Goal: Transaction & Acquisition: Purchase product/service

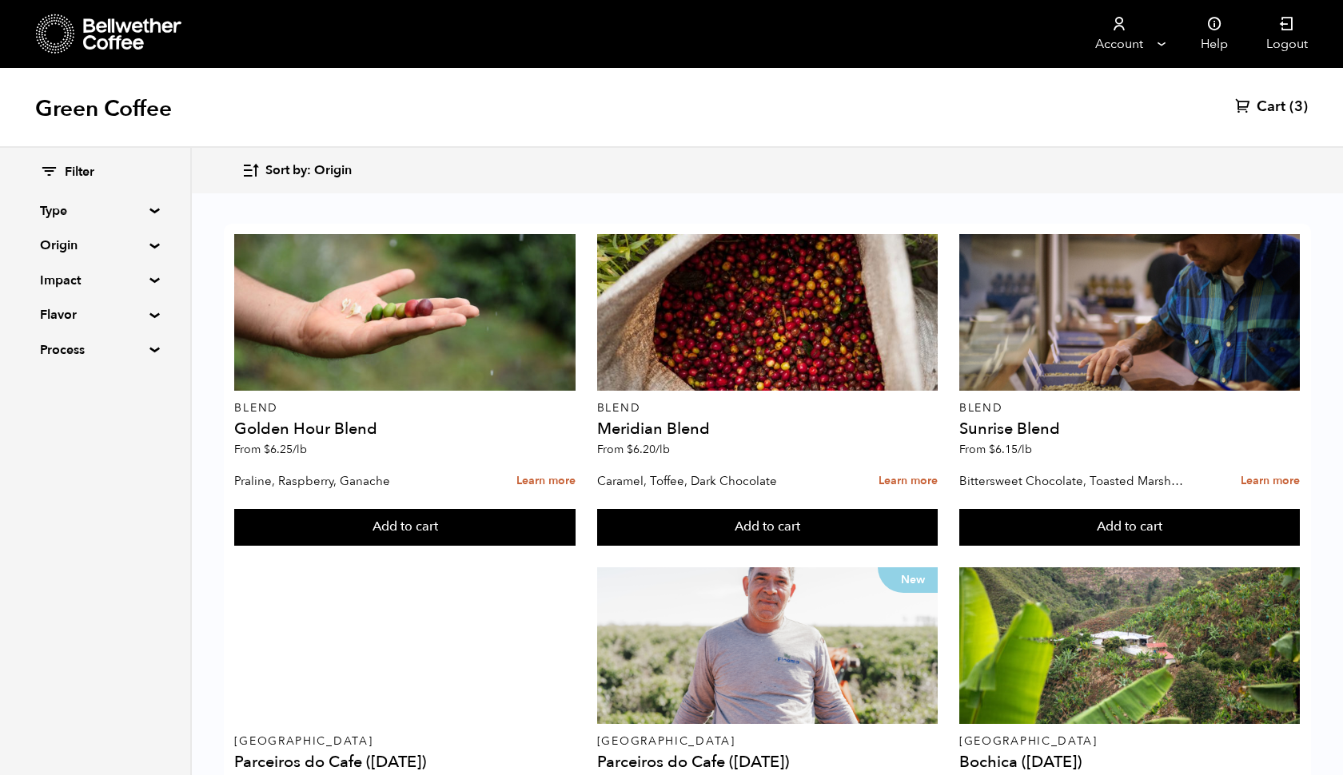
click at [1272, 104] on span "Cart" at bounding box center [1271, 107] width 29 height 19
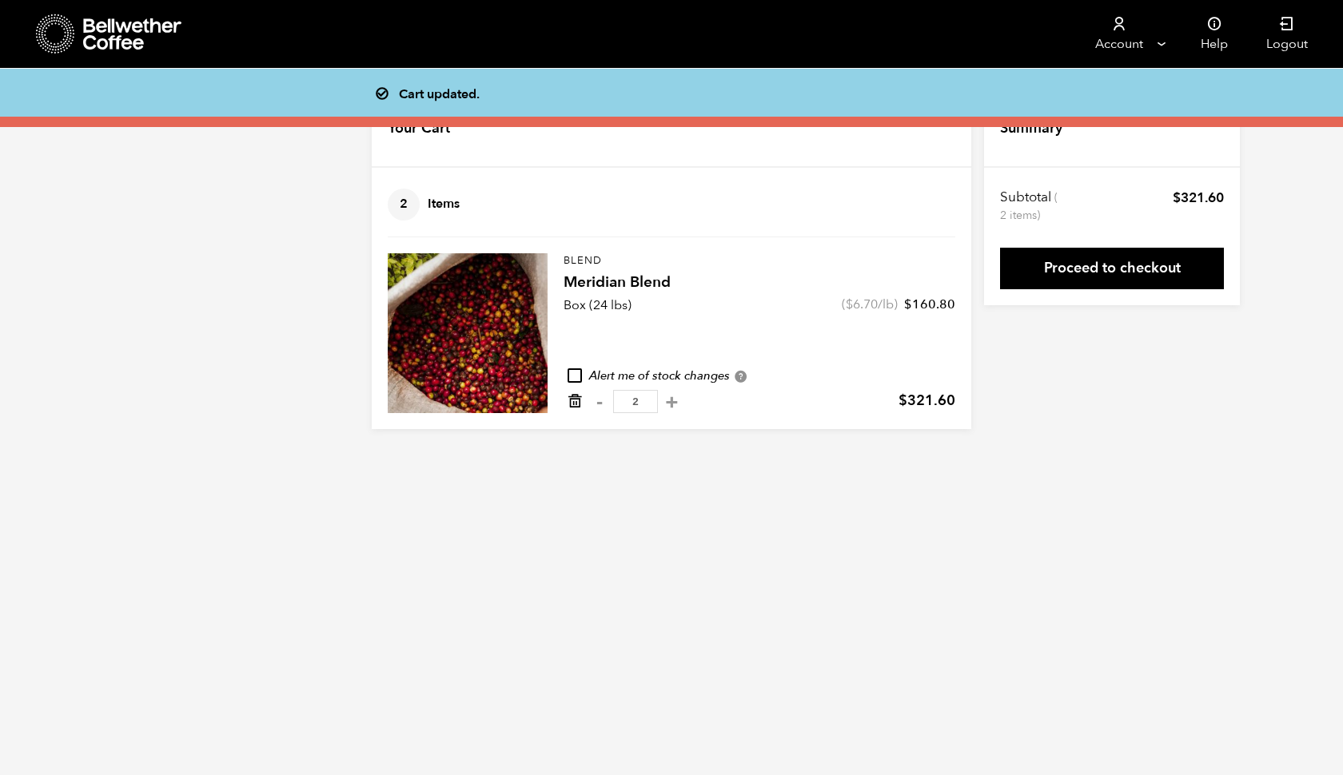
click at [576, 403] on icon "Remove from cart" at bounding box center [575, 401] width 16 height 16
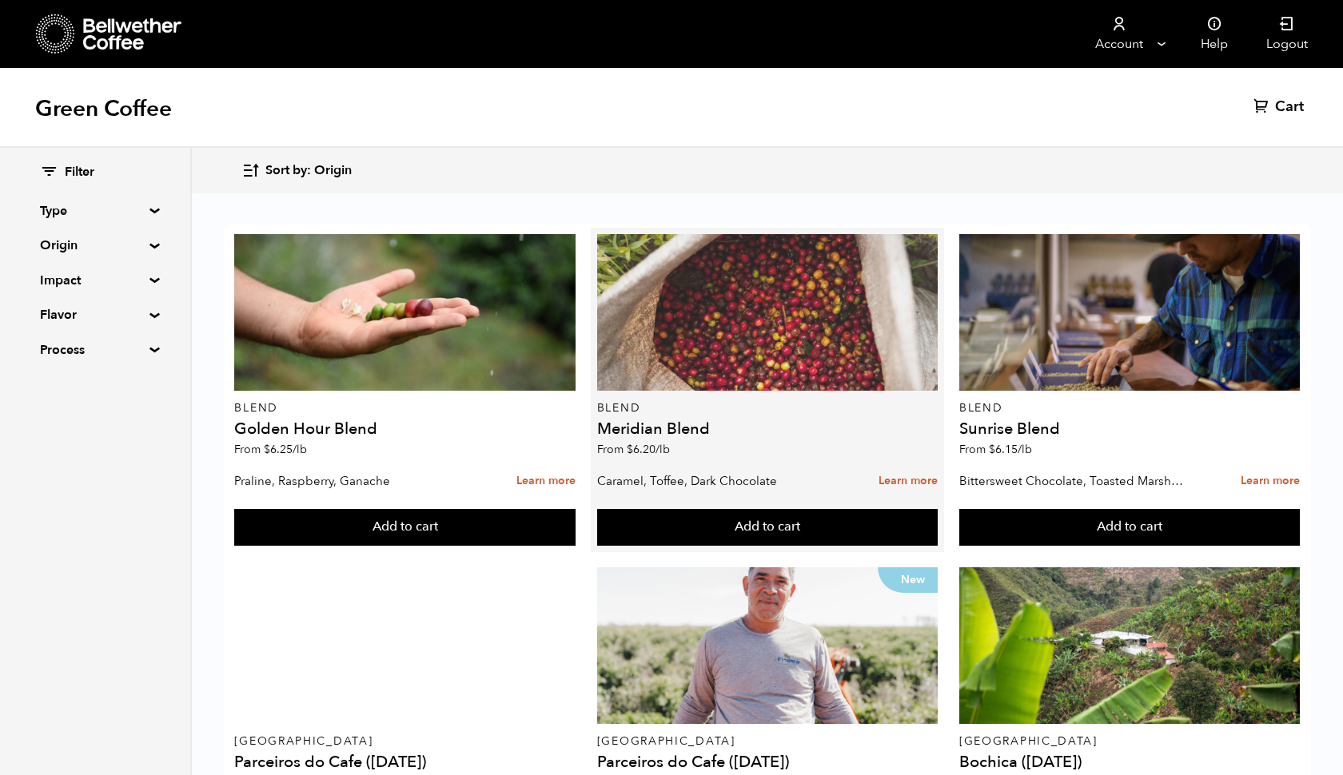
click at [789, 333] on div at bounding box center [767, 312] width 341 height 157
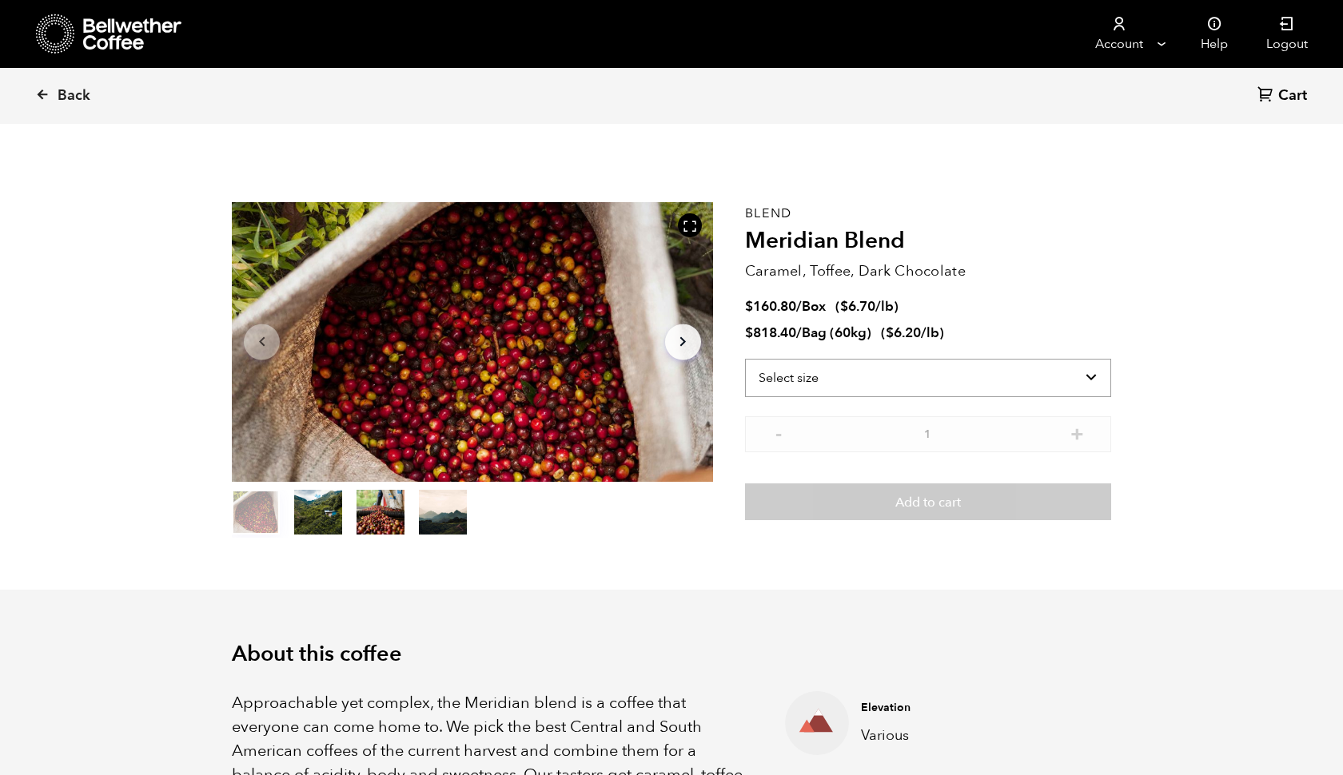
scroll to position [696, 851]
select select "bag-3"
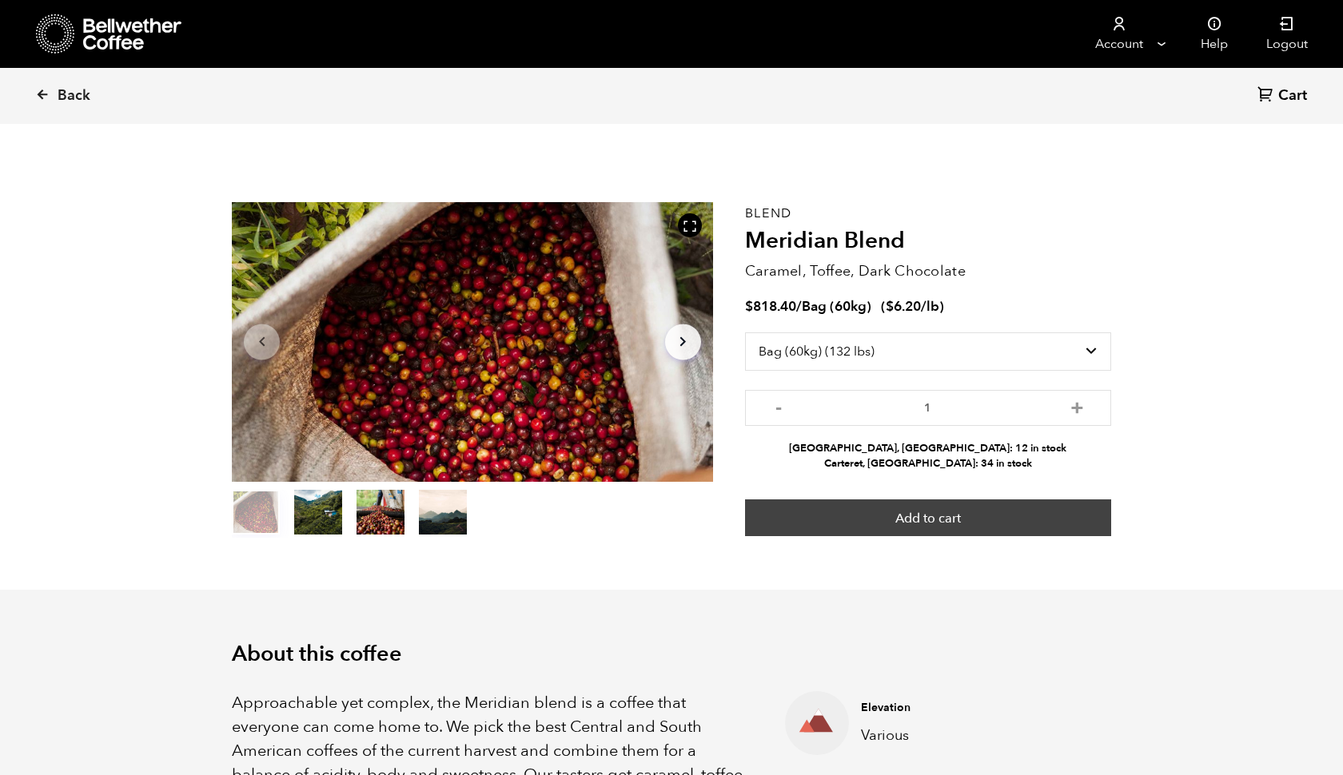
click at [921, 516] on button "Add to cart" at bounding box center [928, 518] width 366 height 37
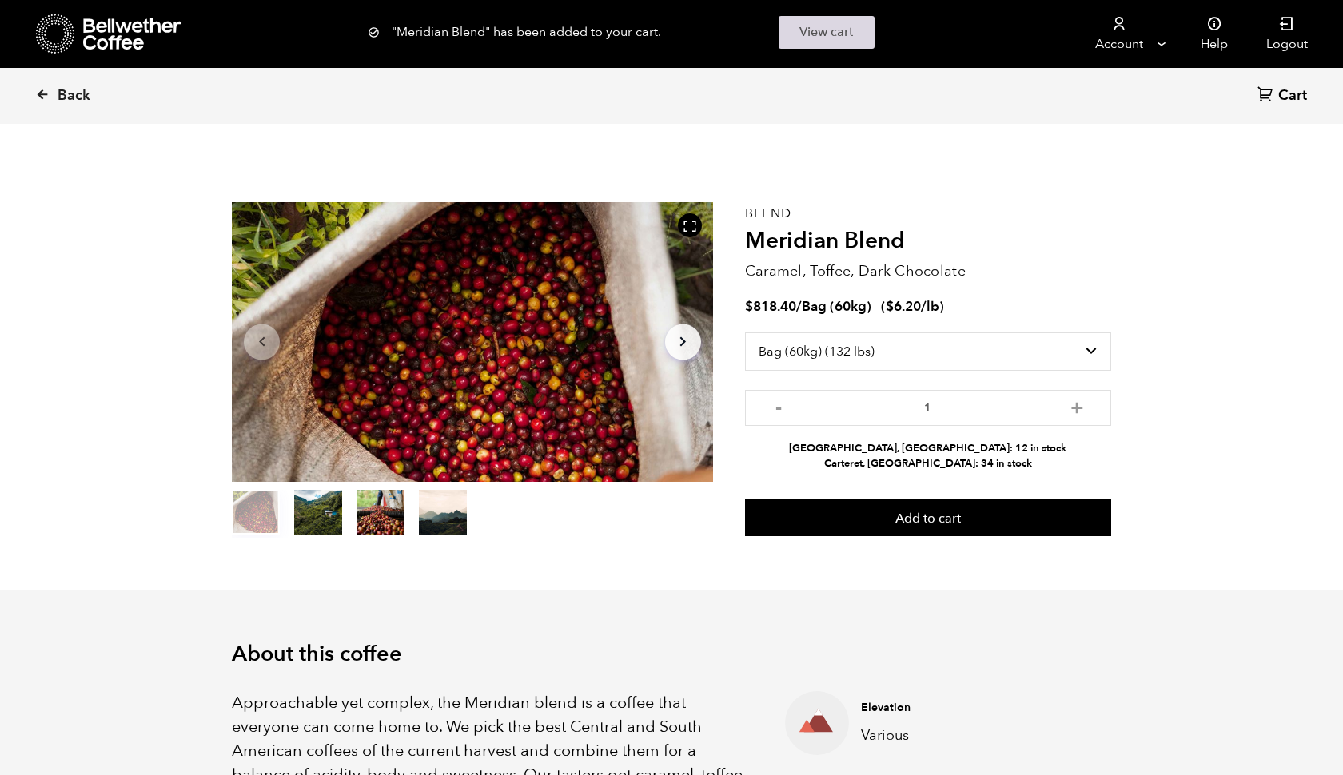
click at [837, 36] on link "View cart" at bounding box center [827, 32] width 96 height 33
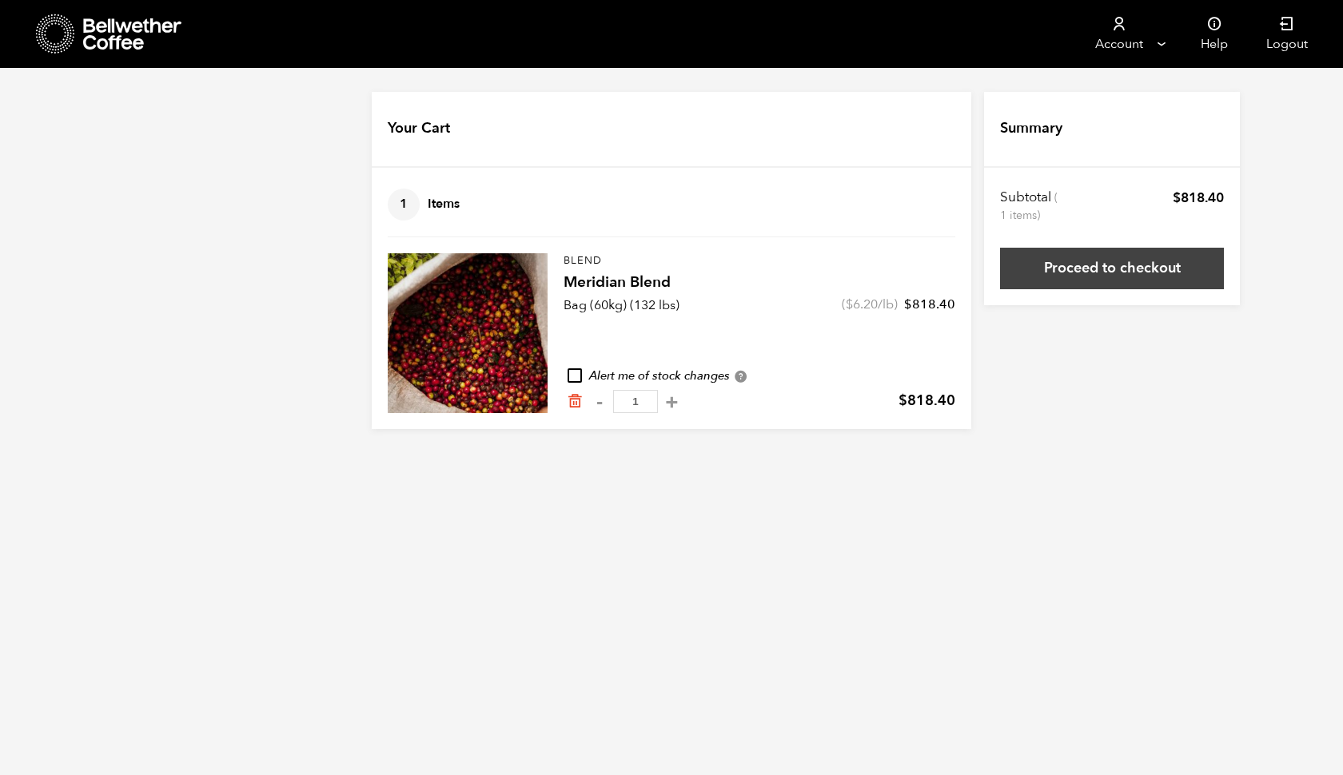
click at [1096, 263] on link "Proceed to checkout" at bounding box center [1112, 269] width 224 height 42
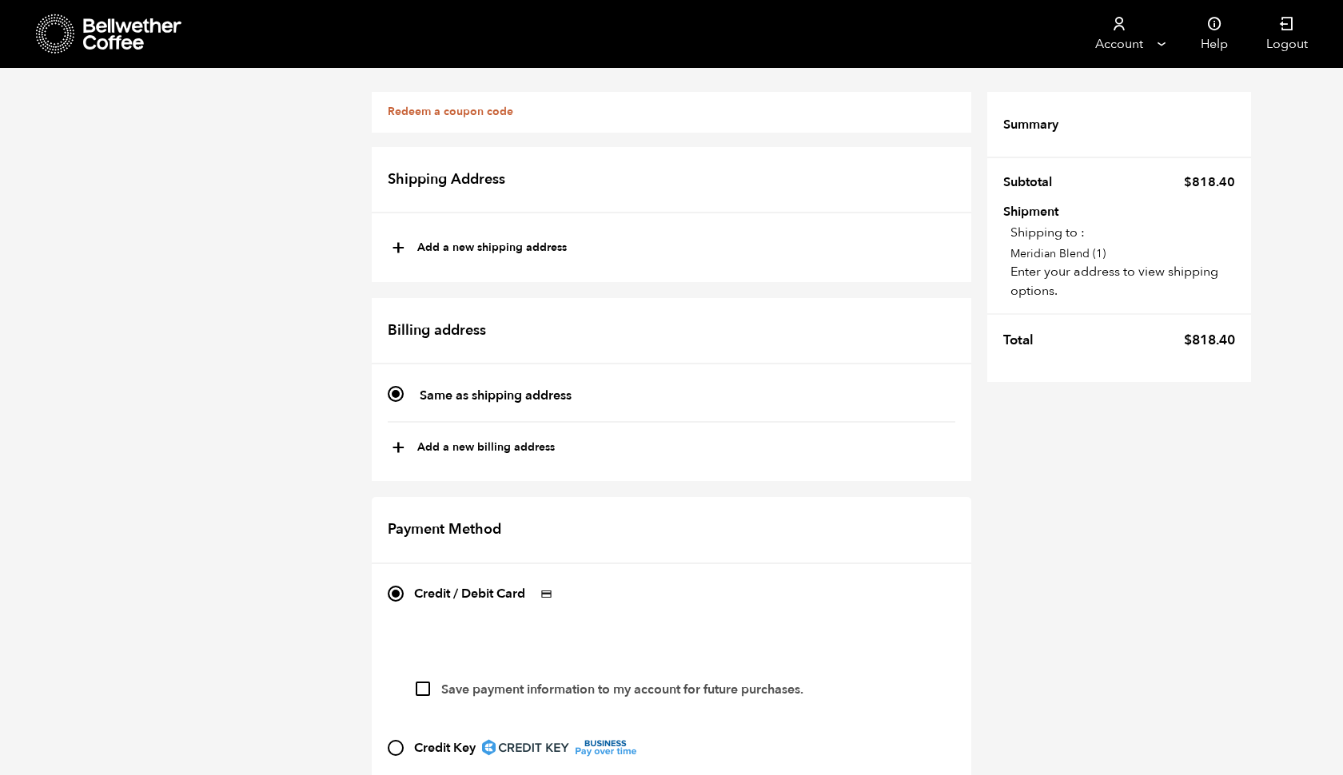
click at [421, 112] on link "Redeem a coupon code" at bounding box center [451, 111] width 126 height 15
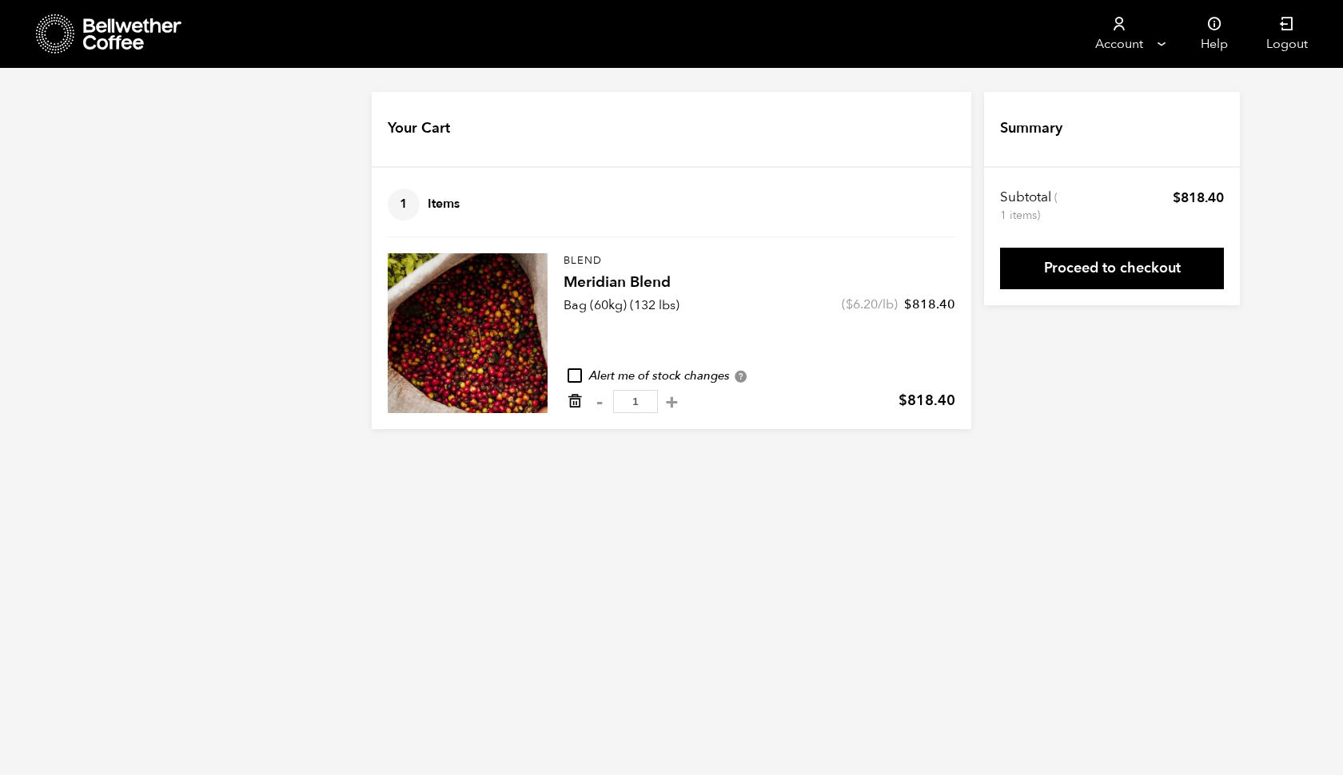
click at [574, 405] on icon "Remove from cart" at bounding box center [575, 401] width 16 height 16
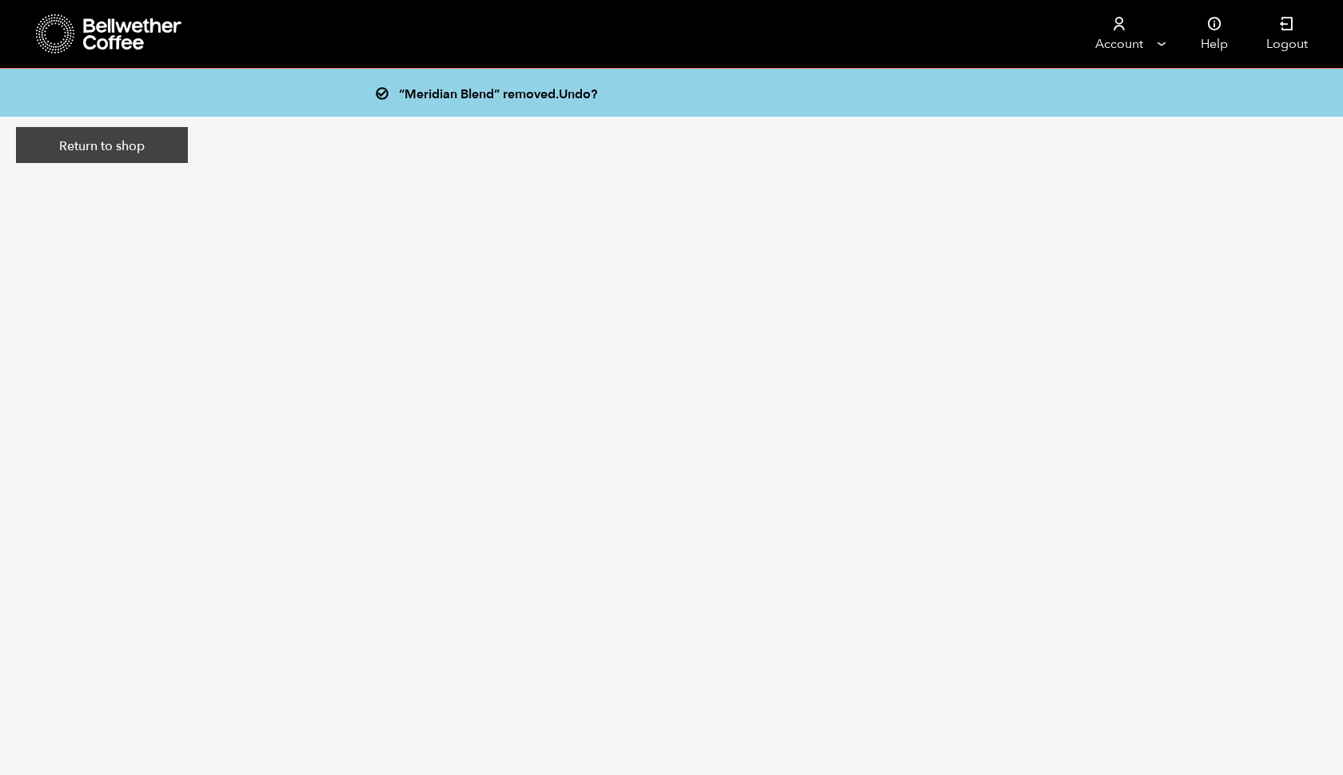
click at [94, 144] on link "Return to shop" at bounding box center [102, 145] width 172 height 37
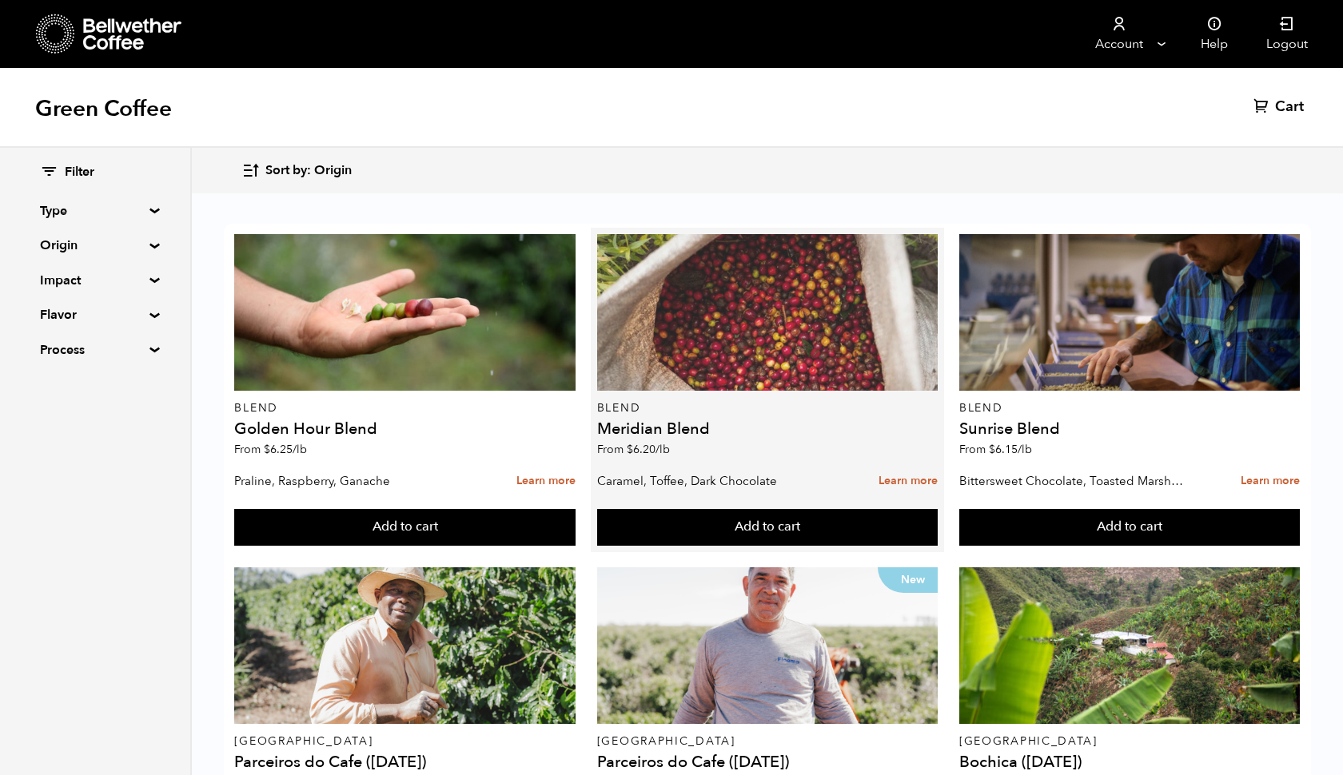
click at [696, 305] on div at bounding box center [767, 312] width 341 height 157
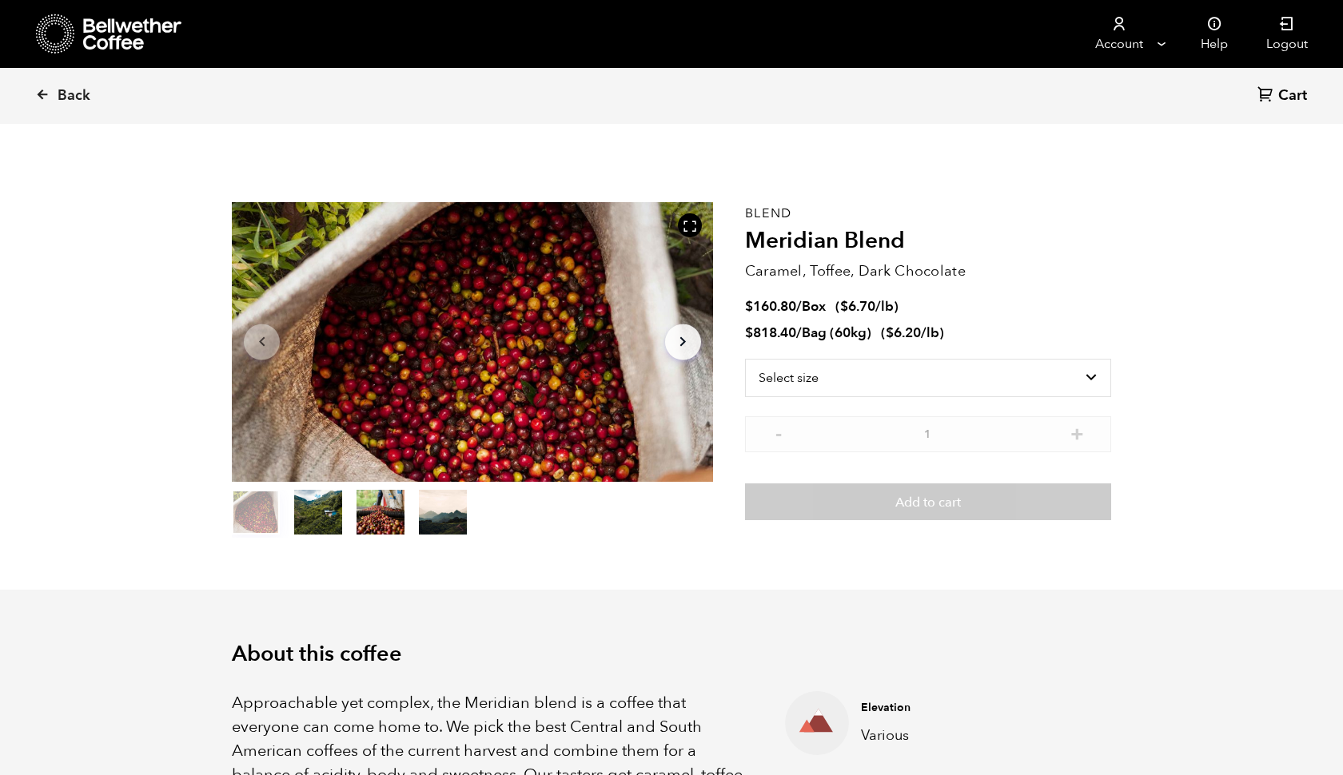
scroll to position [696, 851]
select select "box"
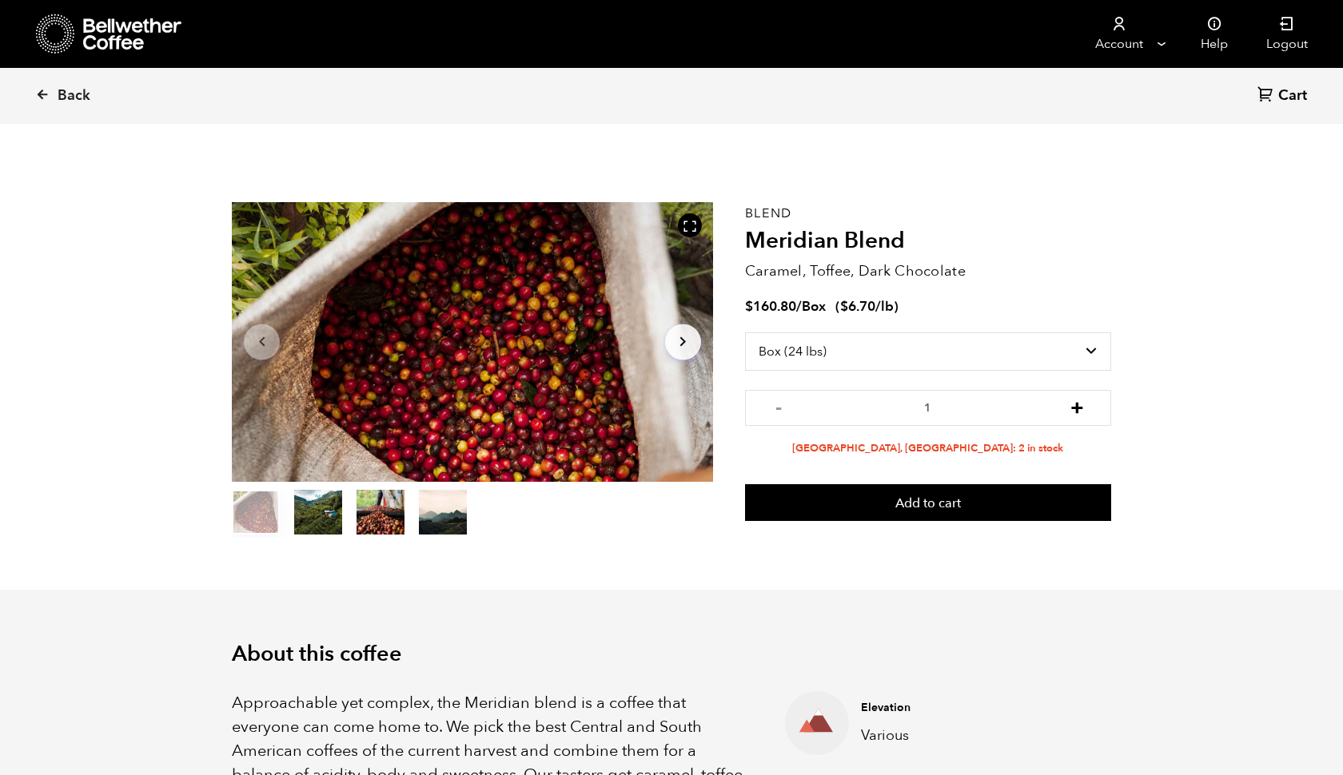
click at [1078, 404] on button "+" at bounding box center [1077, 406] width 20 height 16
type input "2"
select select "bag-3"
type input "1"
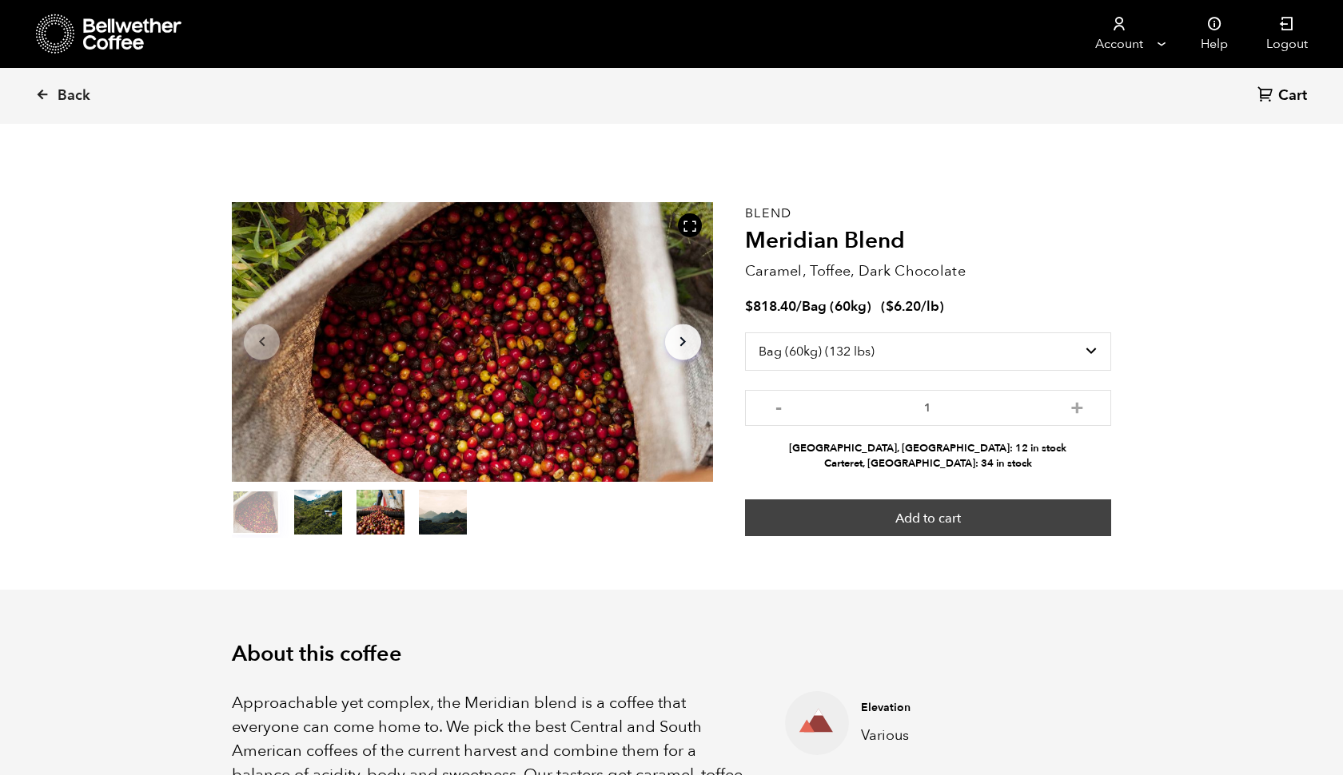
click at [933, 511] on button "Add to cart" at bounding box center [928, 518] width 366 height 37
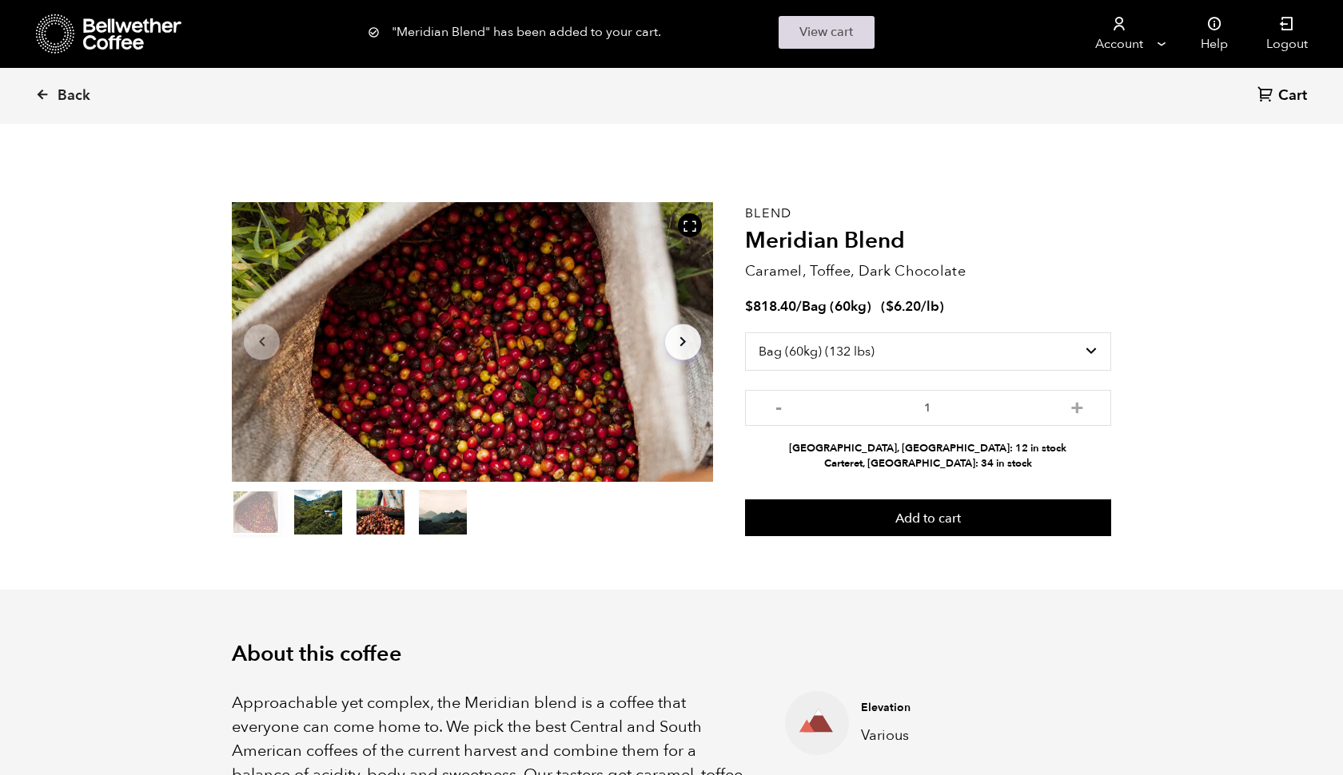
click at [823, 40] on link "View cart" at bounding box center [827, 32] width 96 height 33
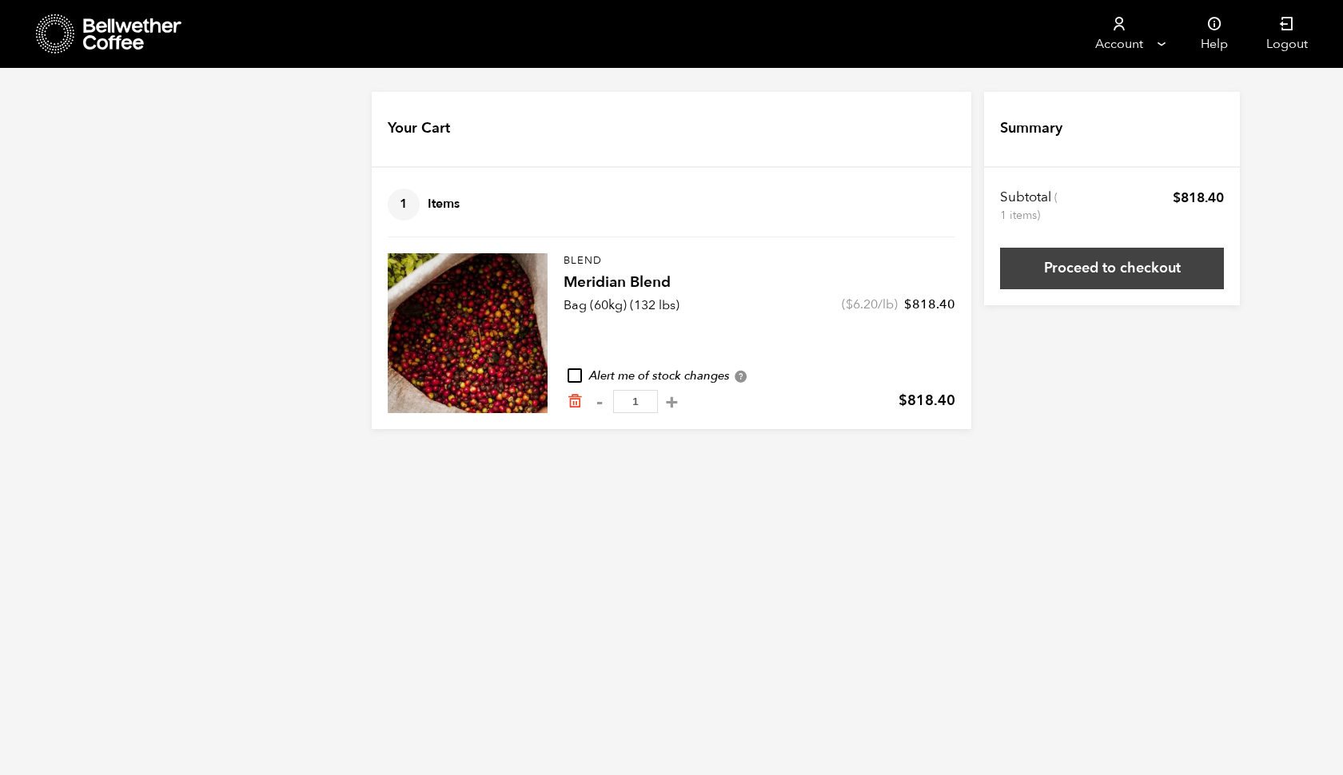
click at [1094, 271] on link "Proceed to checkout" at bounding box center [1112, 269] width 224 height 42
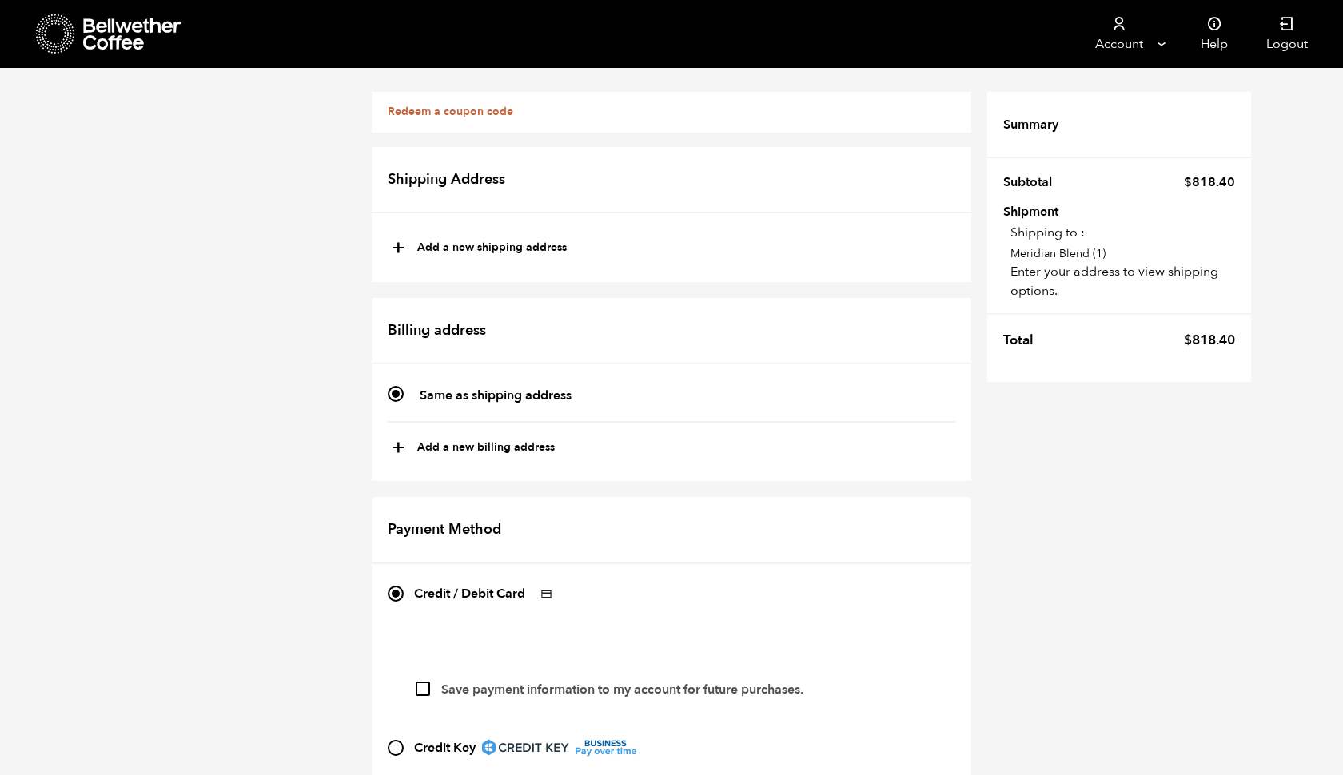
click at [456, 114] on link "Redeem a coupon code" at bounding box center [451, 111] width 126 height 15
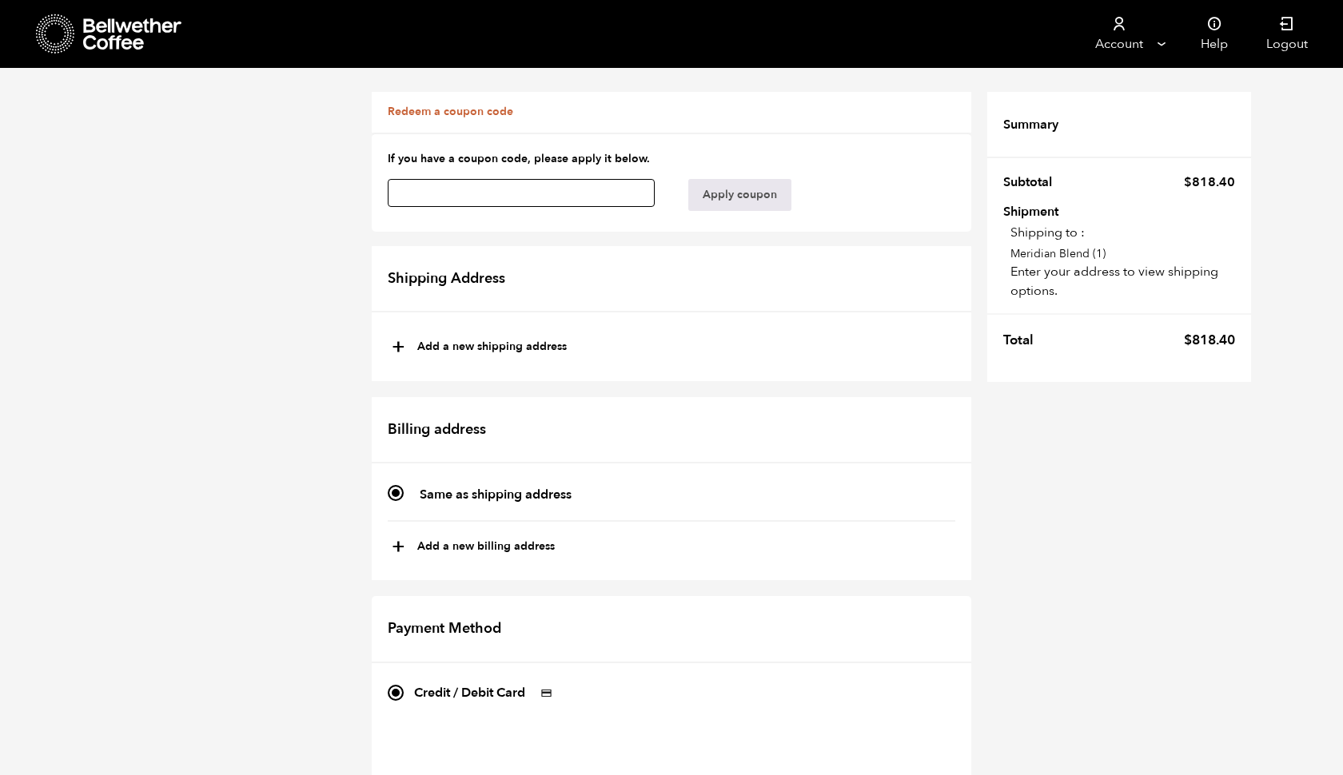
click at [426, 203] on input "text" at bounding box center [521, 193] width 267 height 28
type input "y98yddpijgj7hmvt"
click at [732, 198] on button "Apply coupon" at bounding box center [739, 195] width 103 height 32
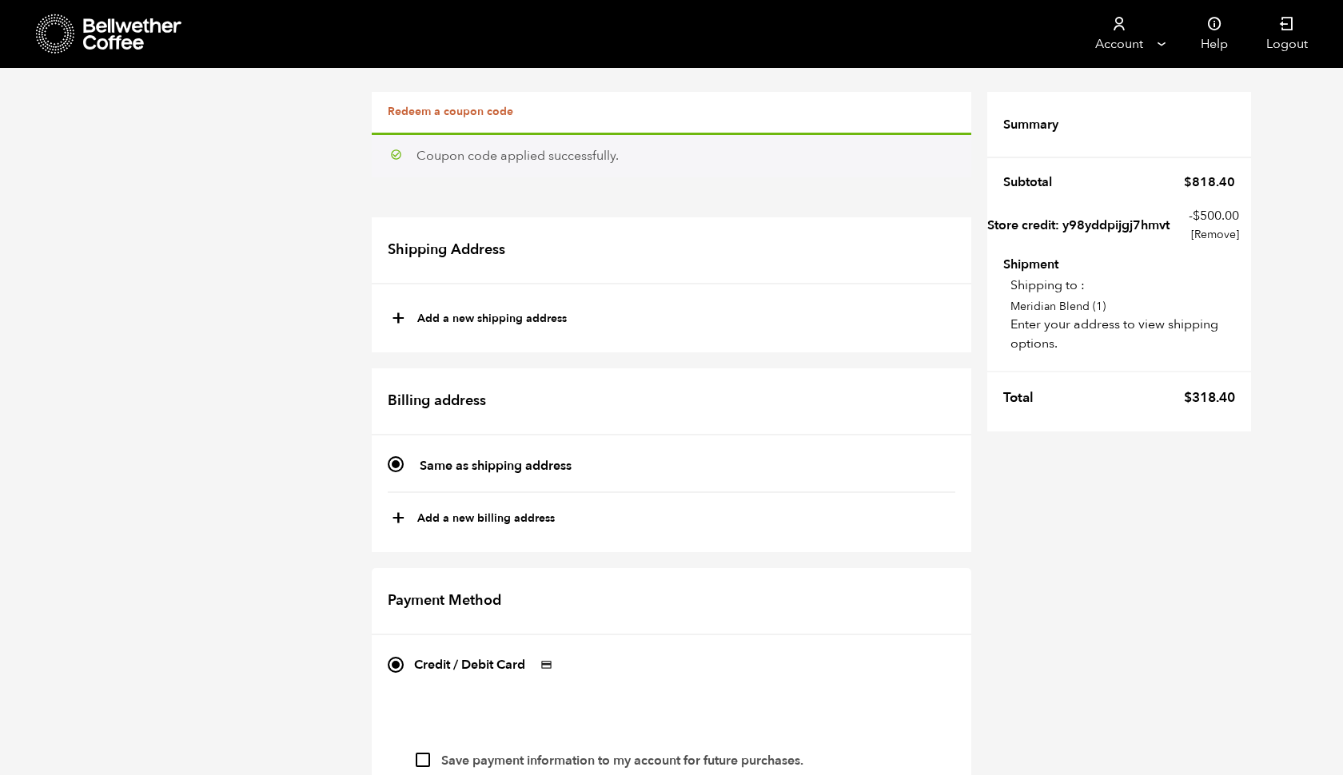
click at [393, 318] on span "+" at bounding box center [399, 318] width 14 height 27
type input "New address"
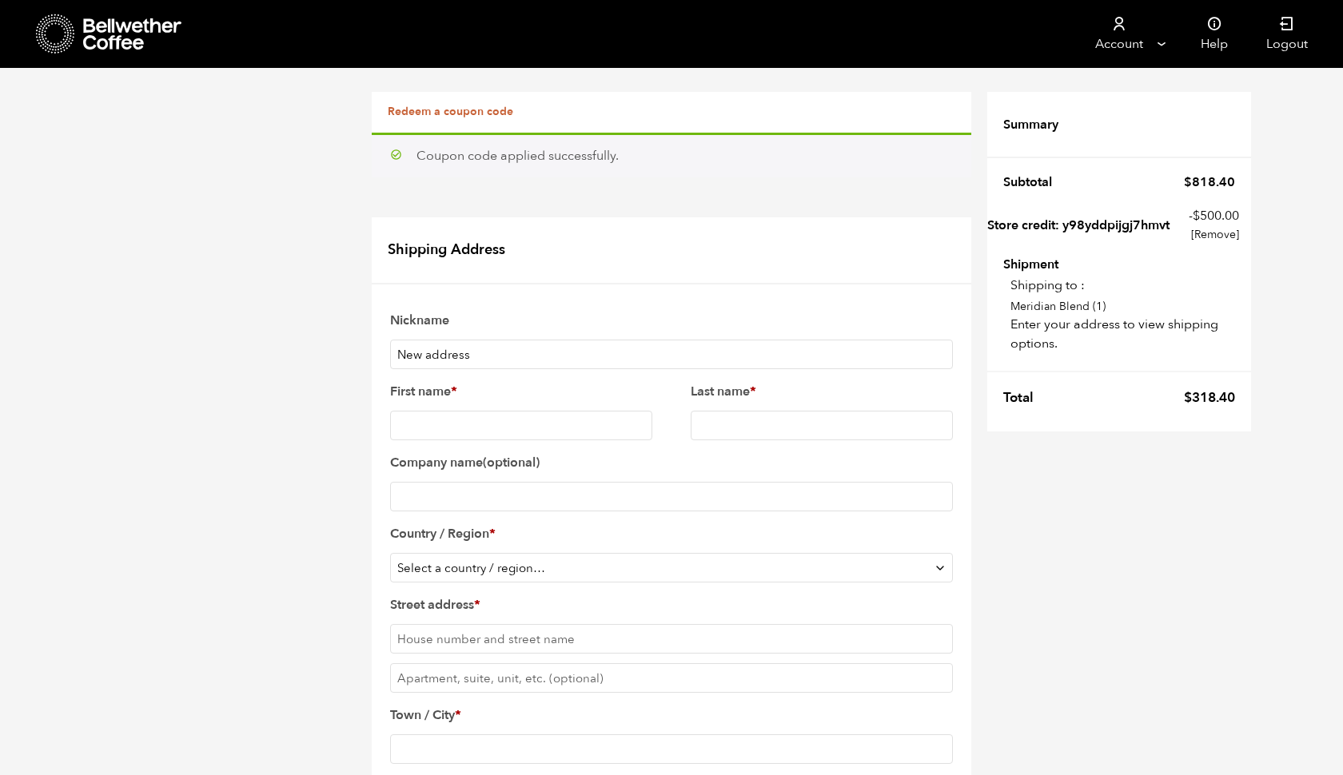
click at [473, 417] on input "First name *" at bounding box center [521, 426] width 262 height 30
type input "r"
type input "Roy"
type input "Harrypersad"
type input "The Ship and Sip Store"
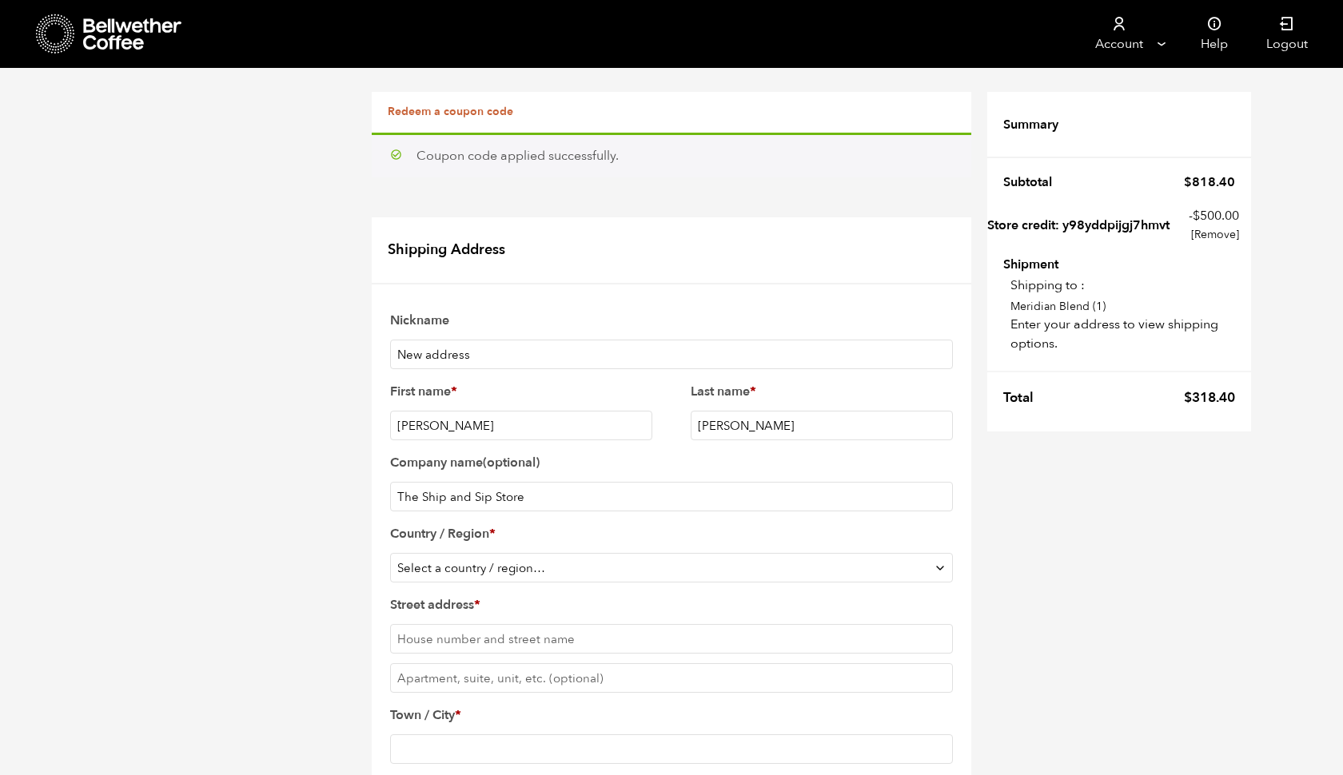
click at [472, 562] on select "Select a country / region… Afghanistan Åland Islands Albania Algeria American S…" at bounding box center [671, 568] width 563 height 30
select select "US"
type input "6"
type input "[STREET_ADDRESS]"
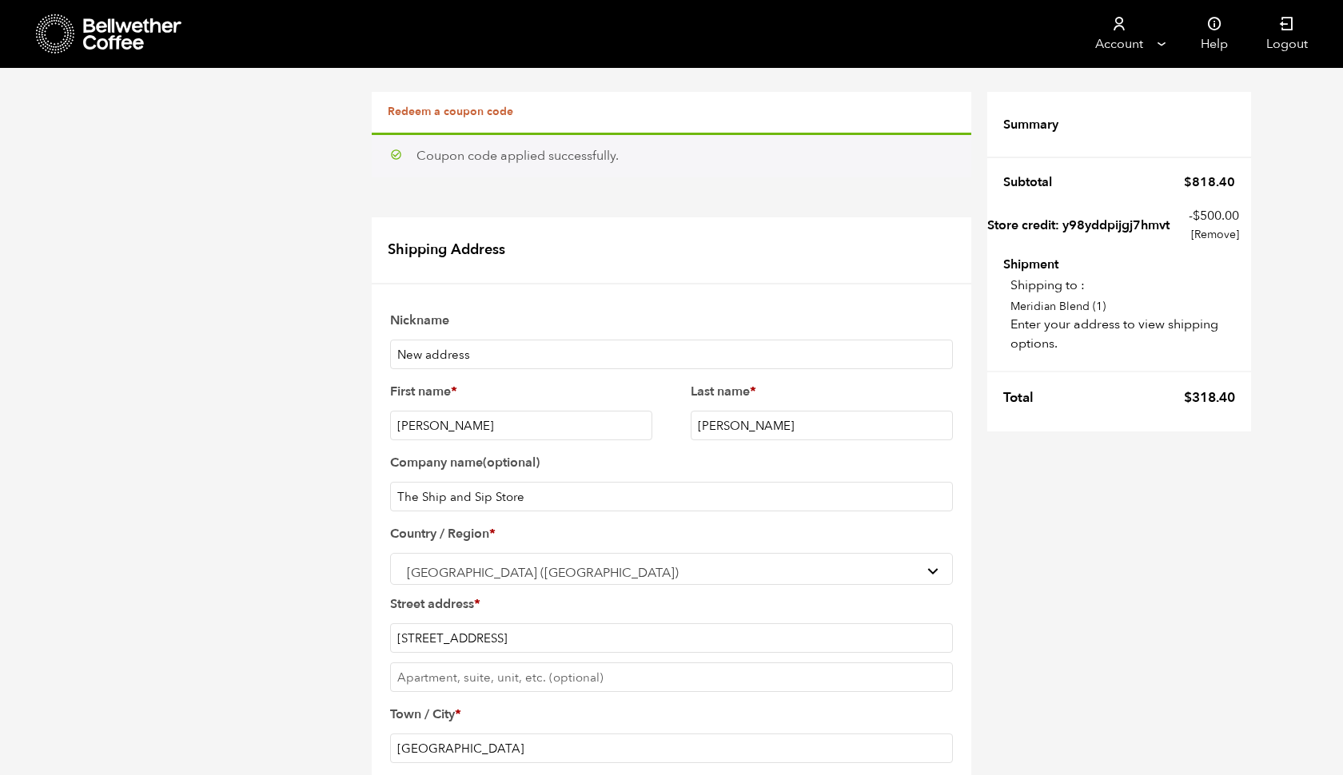
type input "[GEOGRAPHIC_DATA]"
select select "FL"
type input "33472"
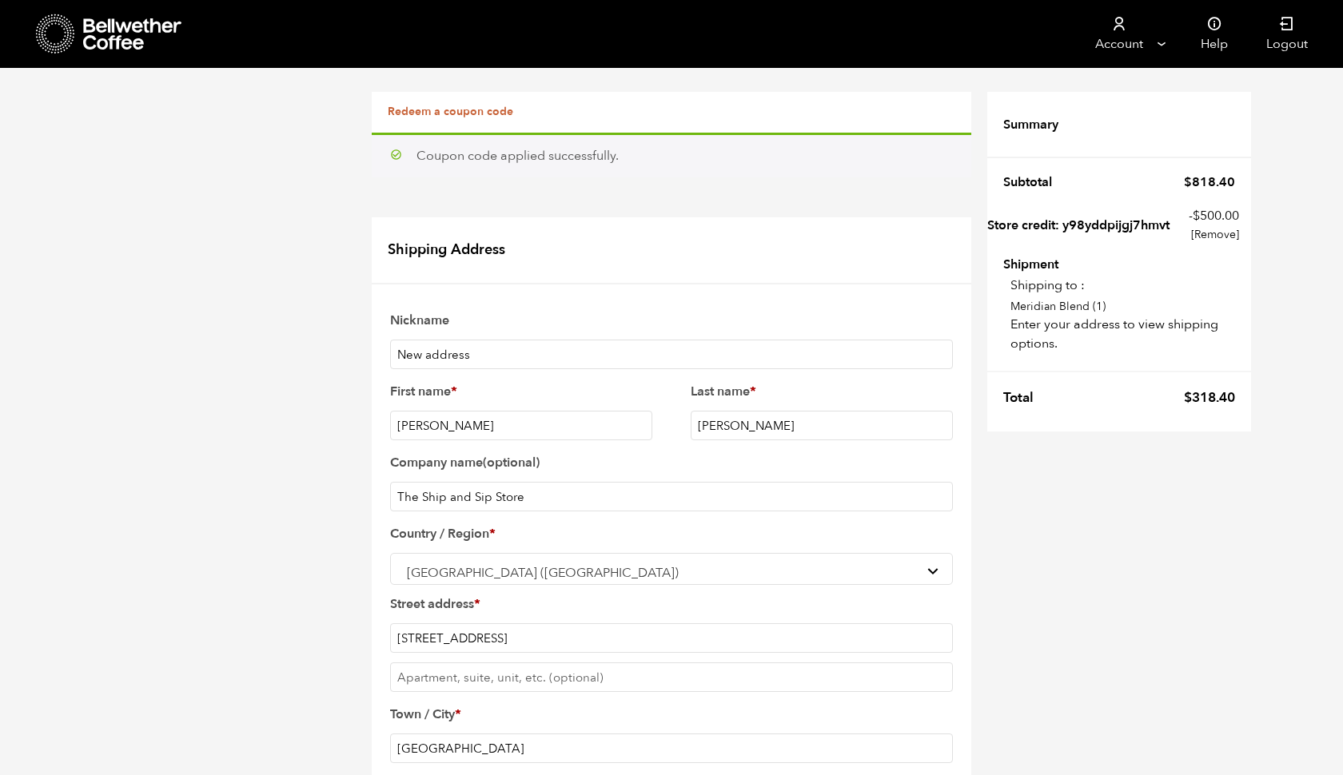
type input "5616348672"
type input "rharrypersad@th"
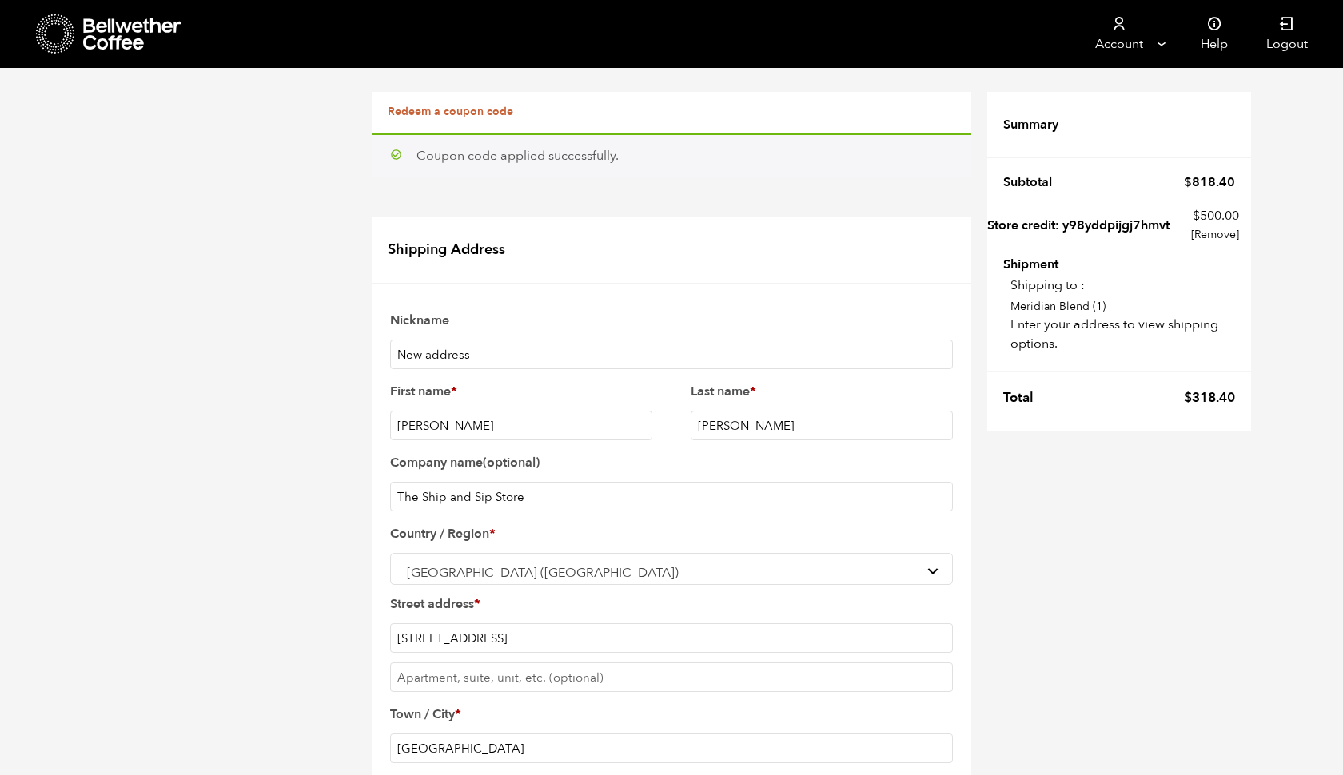
type input "rharrypersad@theshipandsipstore.com"
checkbox input "true"
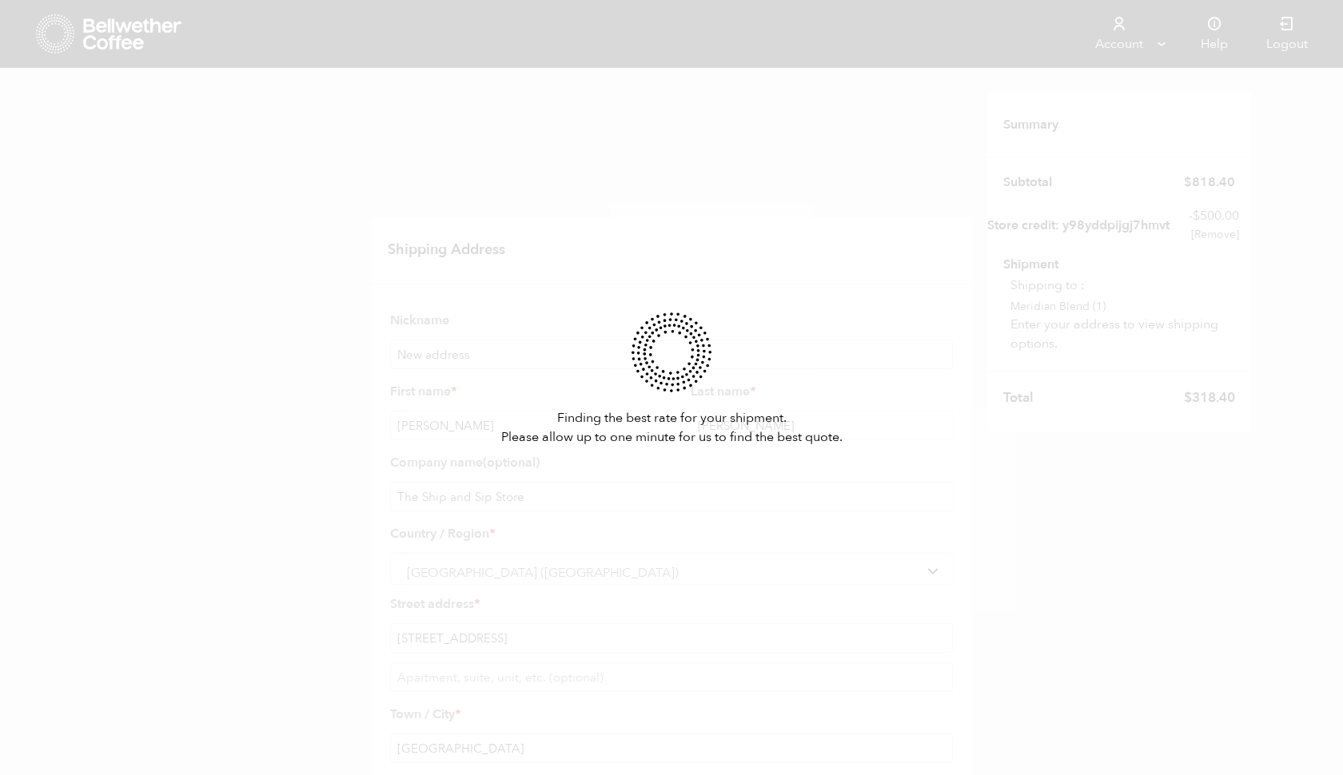
select select
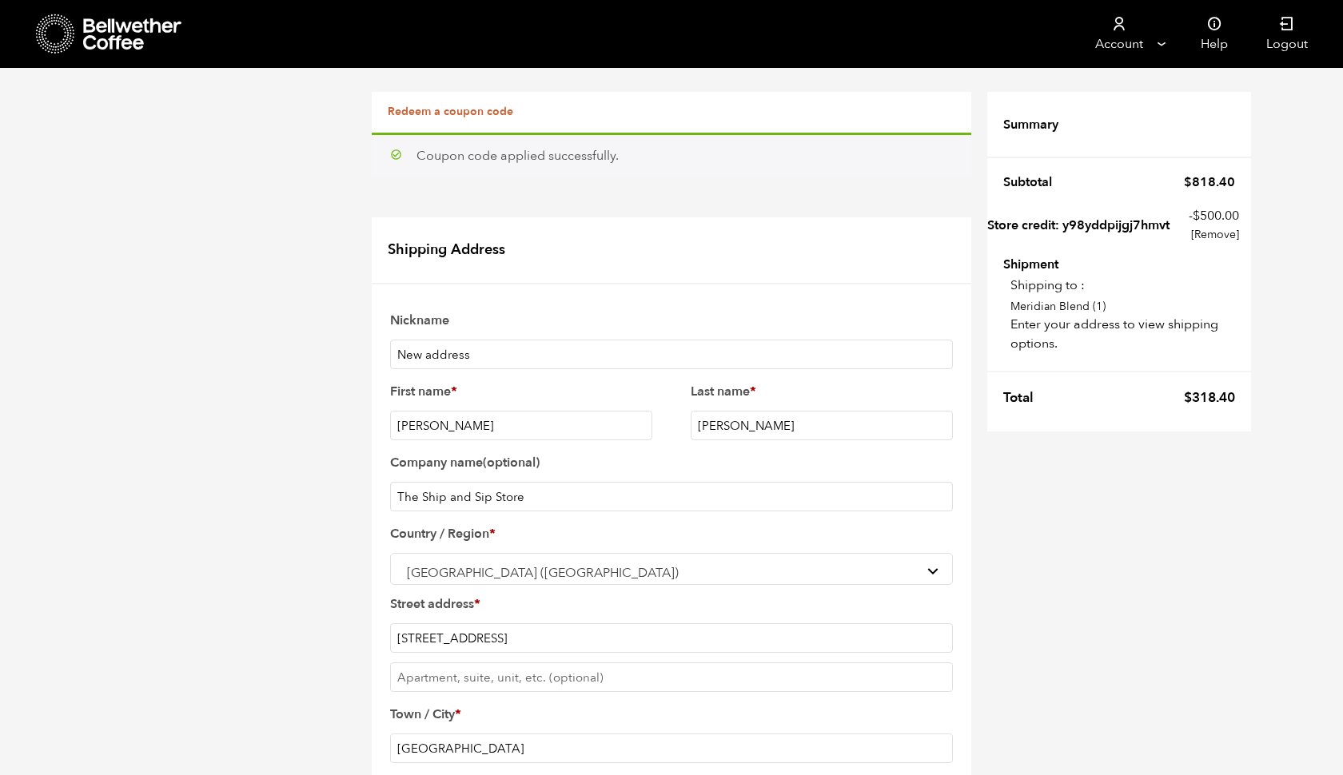
type input "Roy"
type input "Harrypersad"
type input "8697 Cobblestone Point Circle"
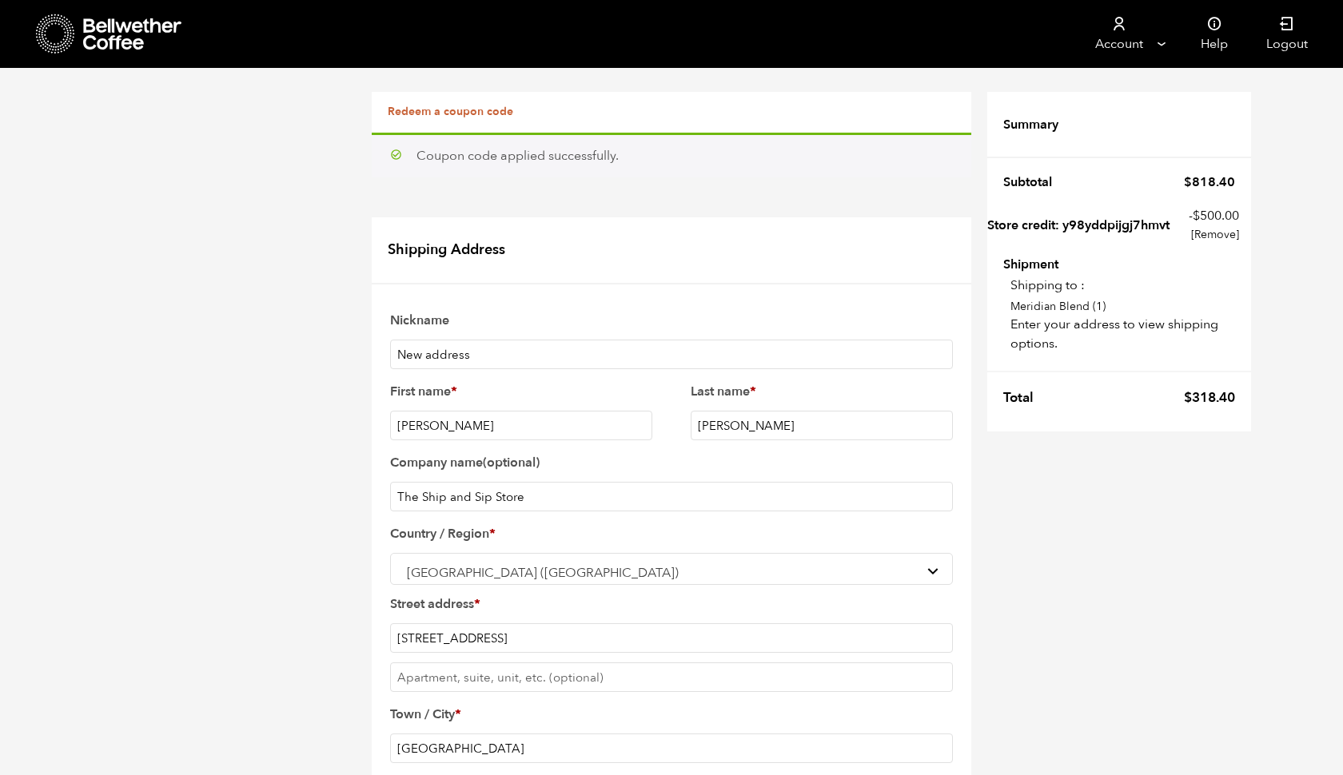
type input "L"
type input "[GEOGRAPHIC_DATA]"
select select "FL"
type input "33472"
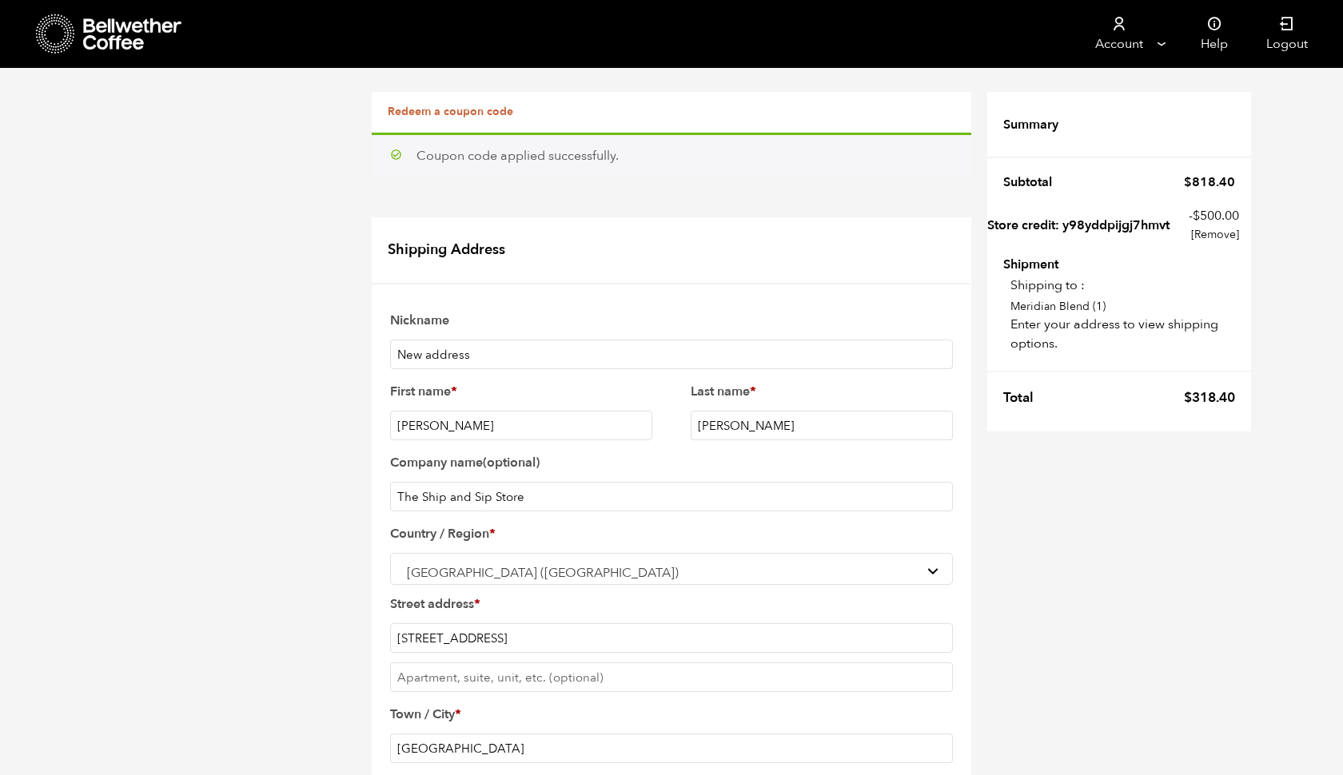
type input "5616035137"
type input "rharry"
type input "[EMAIL_ADDRESS][DOMAIN_NAME]"
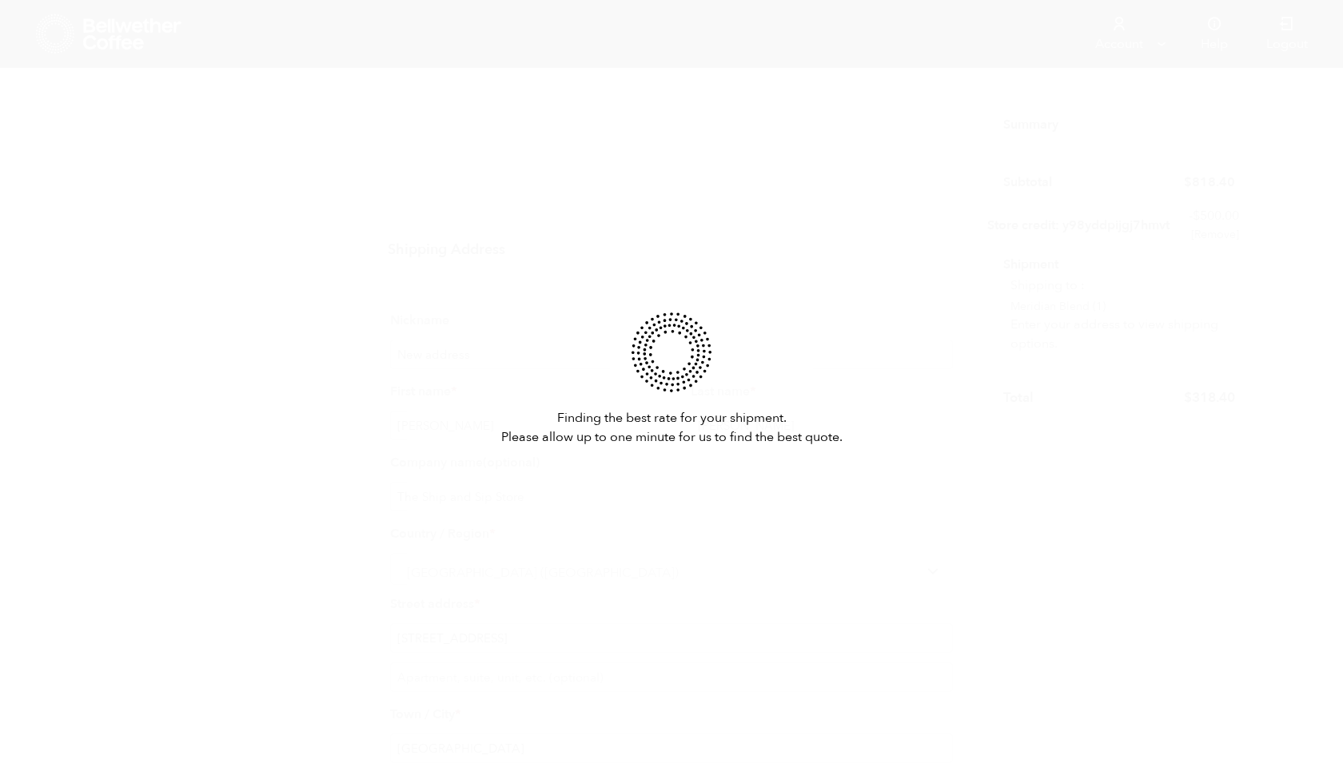
select select
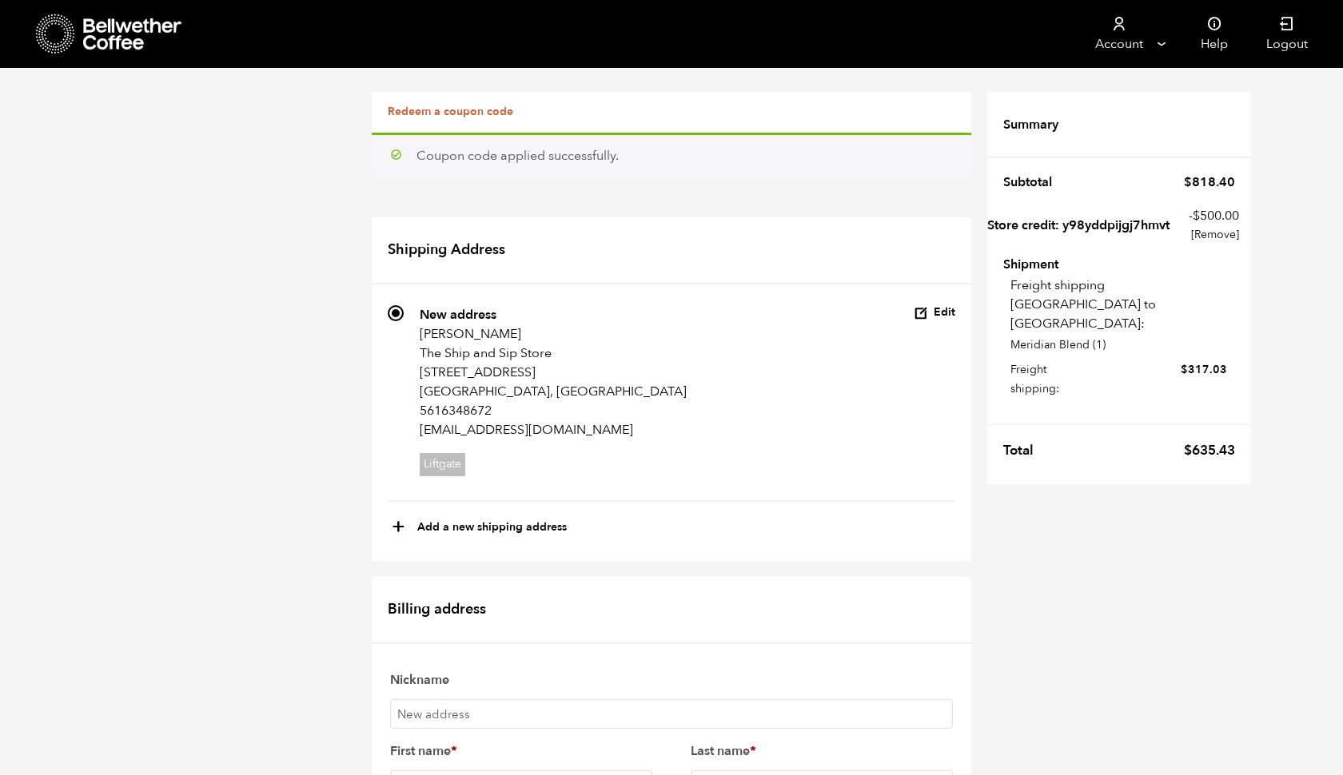
scroll to position [2, 0]
click at [944, 307] on button "Edit" at bounding box center [935, 312] width 42 height 15
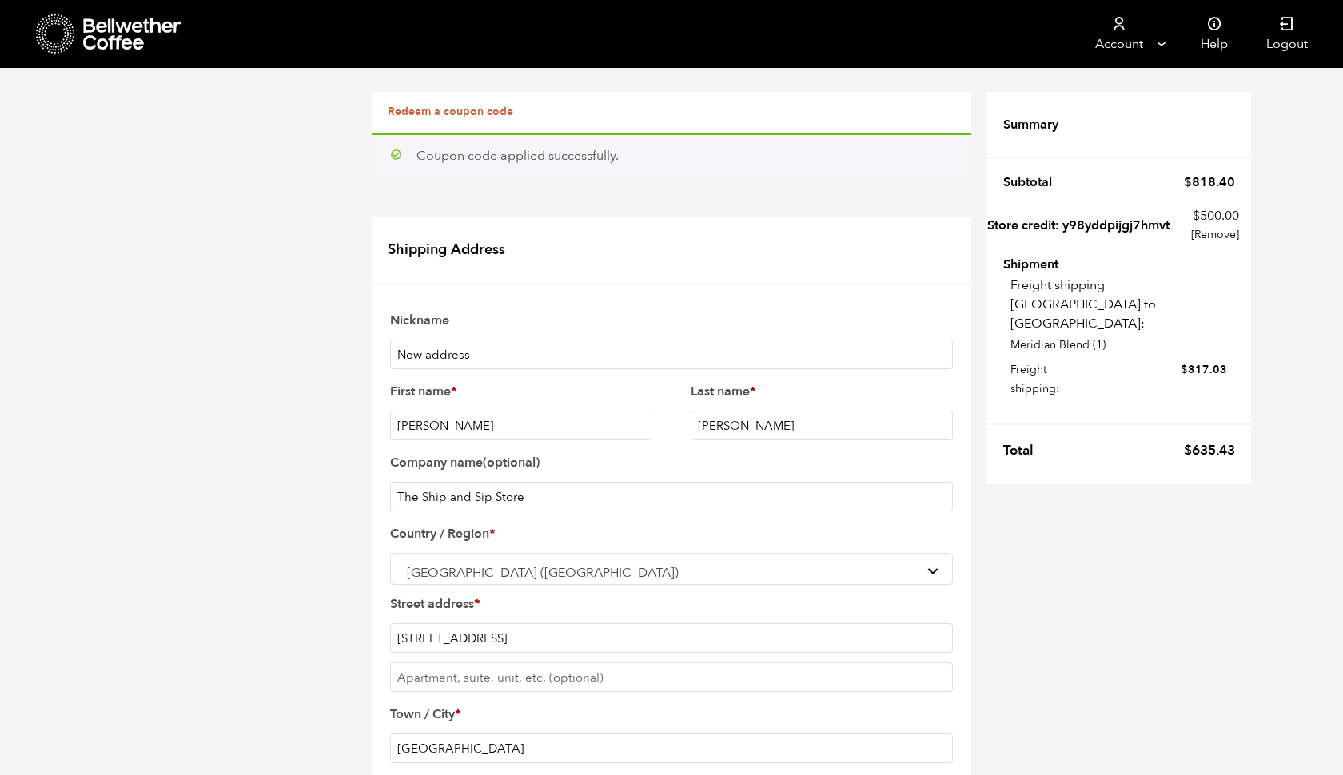
scroll to position [680, 0]
checkbox input "false"
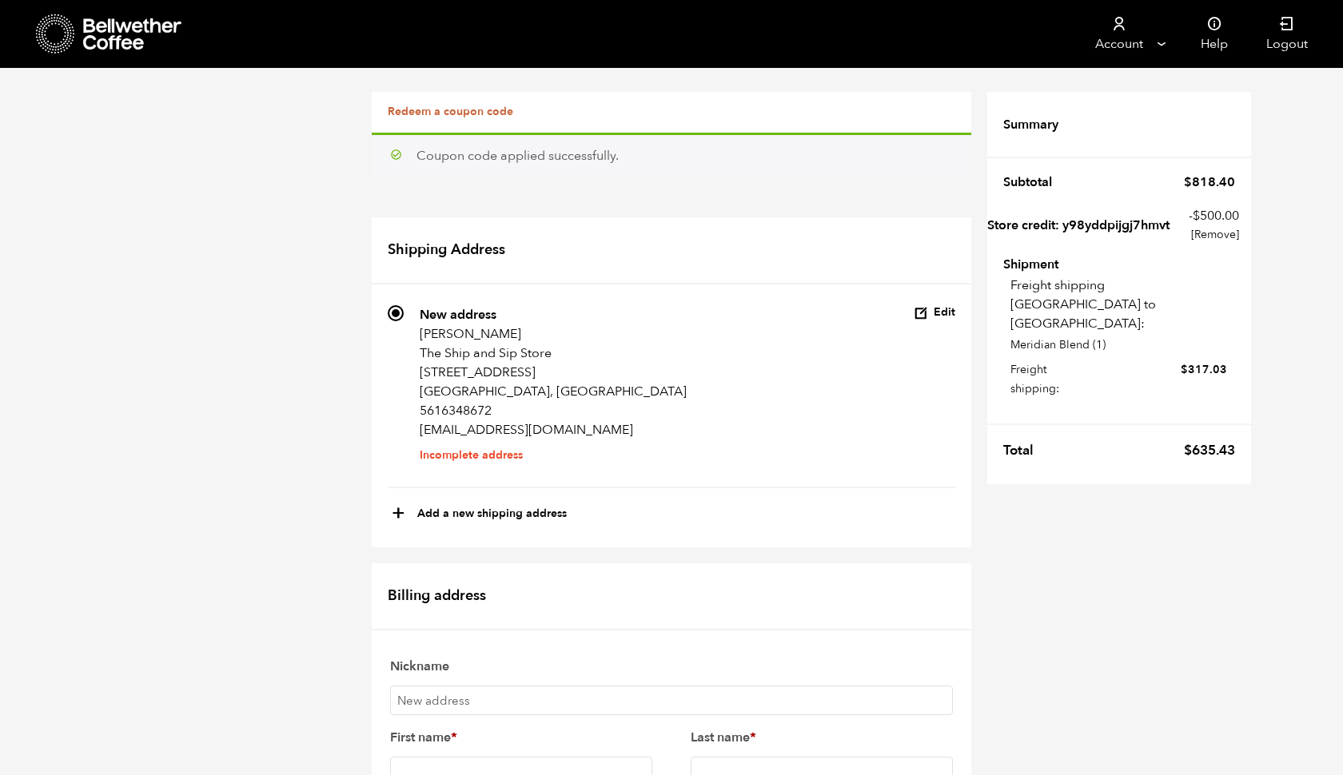
scroll to position [0, 0]
click at [930, 308] on button "Edit" at bounding box center [935, 312] width 42 height 15
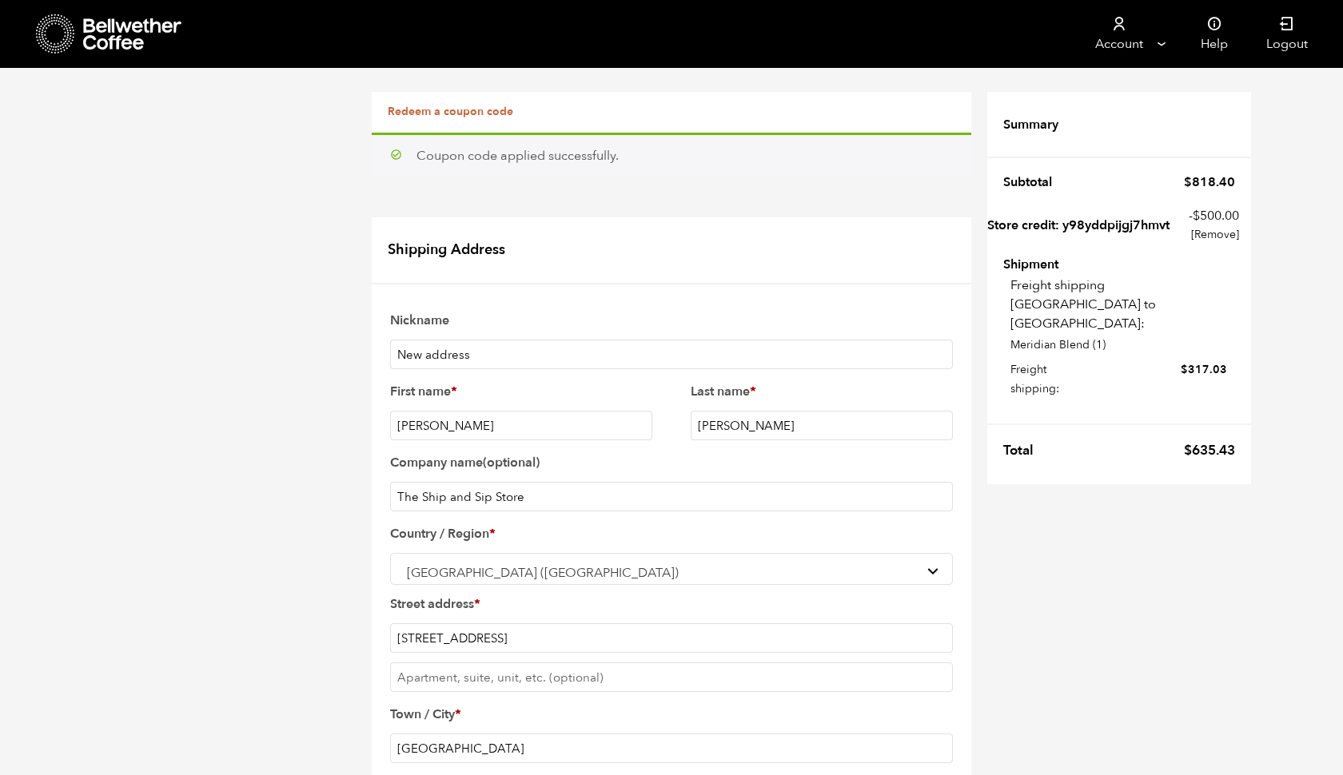
scroll to position [694, 0]
checkbox input "true"
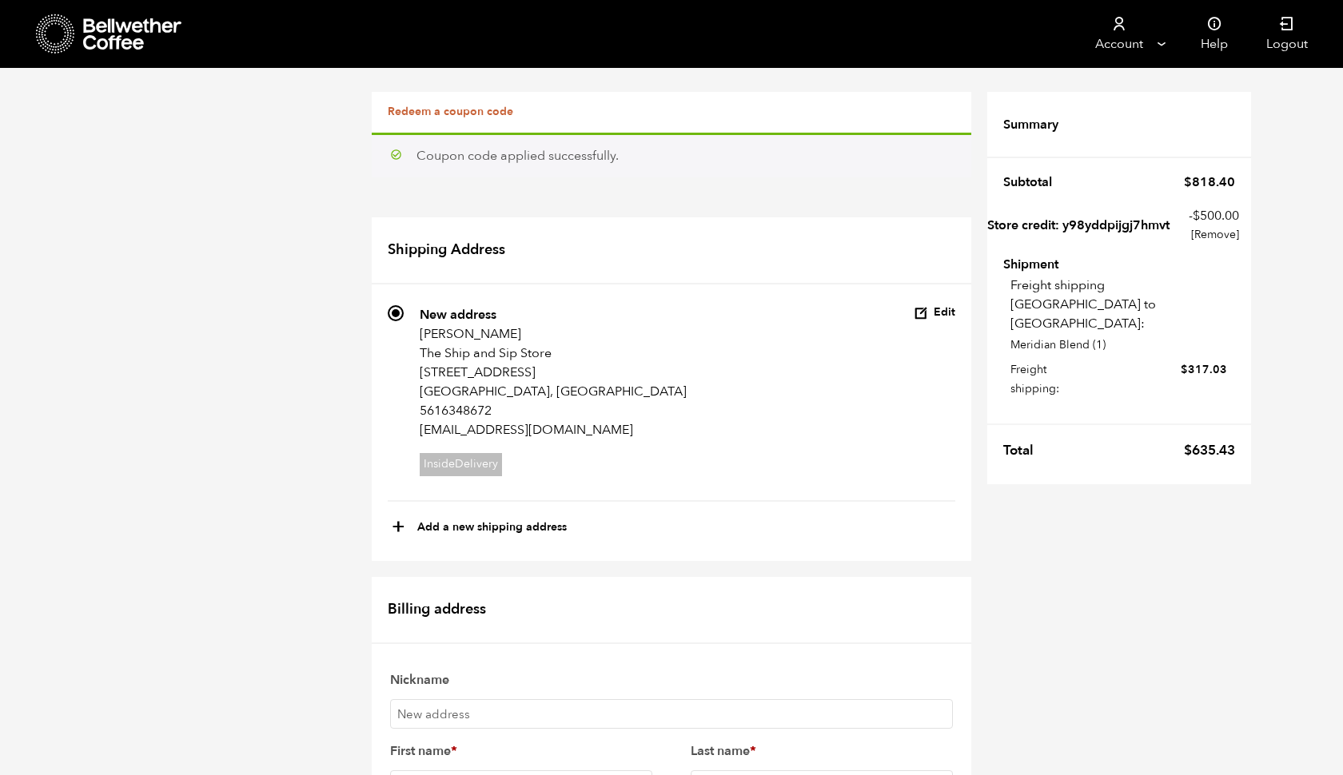
scroll to position [258, 0]
click at [481, 771] on input "First name *" at bounding box center [521, 786] width 262 height 30
type input "r"
type input "Roy"
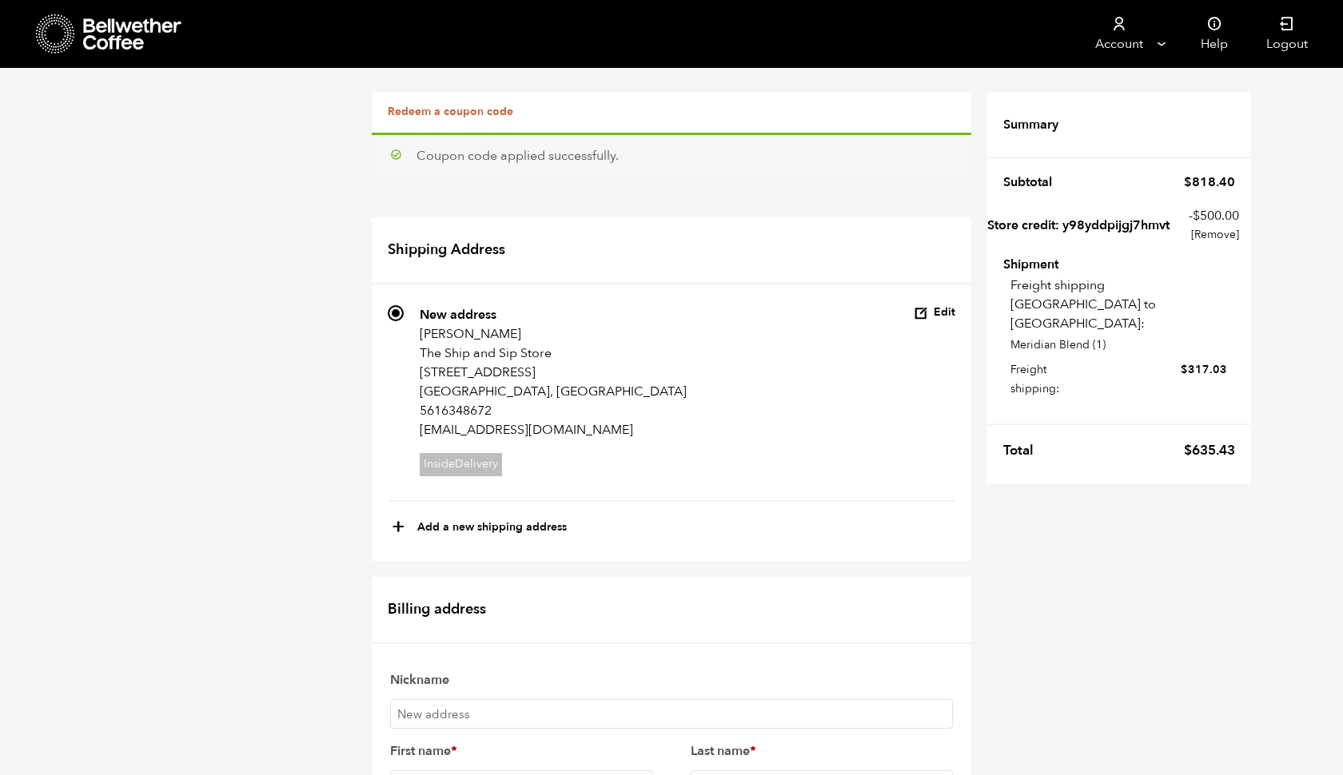
type input "Harrypersad"
type input "8697 Cobblestone Point Circle"
type input "Boynton Beach"
select select "FL"
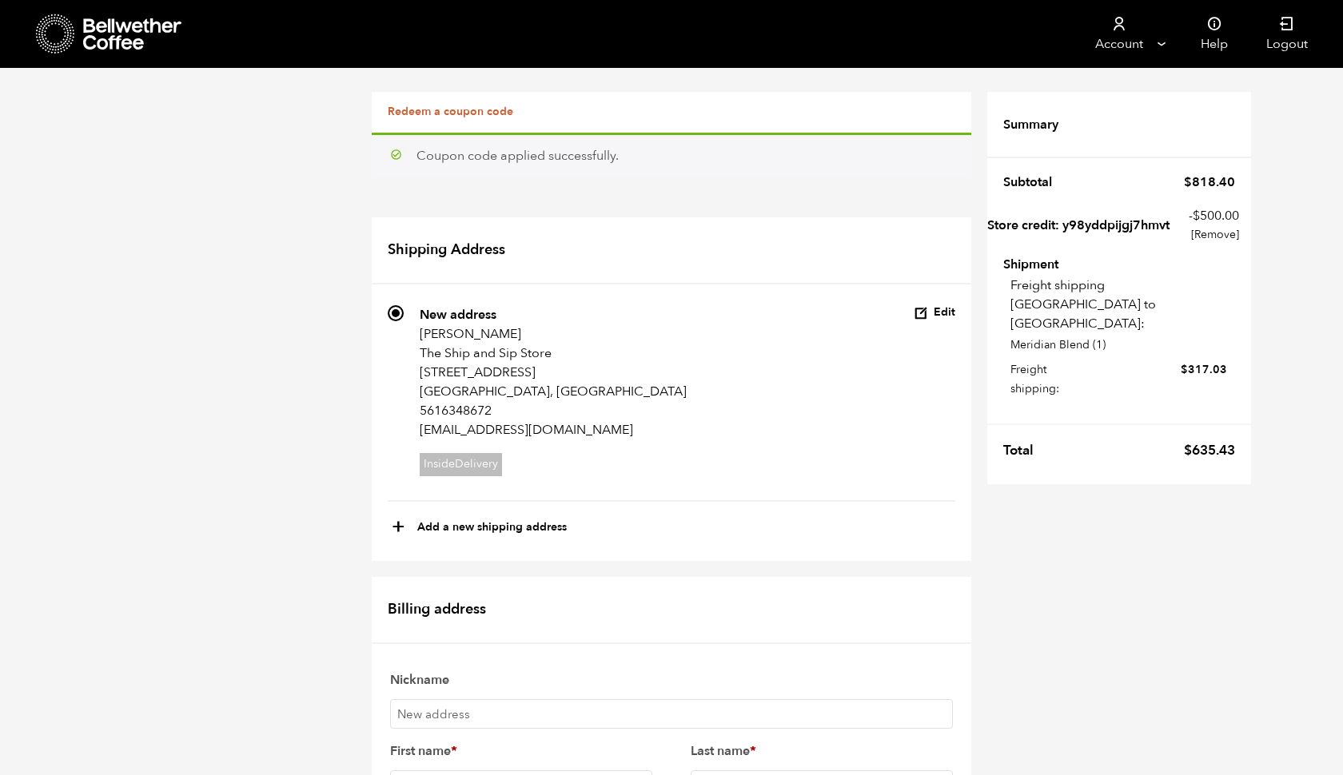
scroll to position [641, 0]
type input "33472"
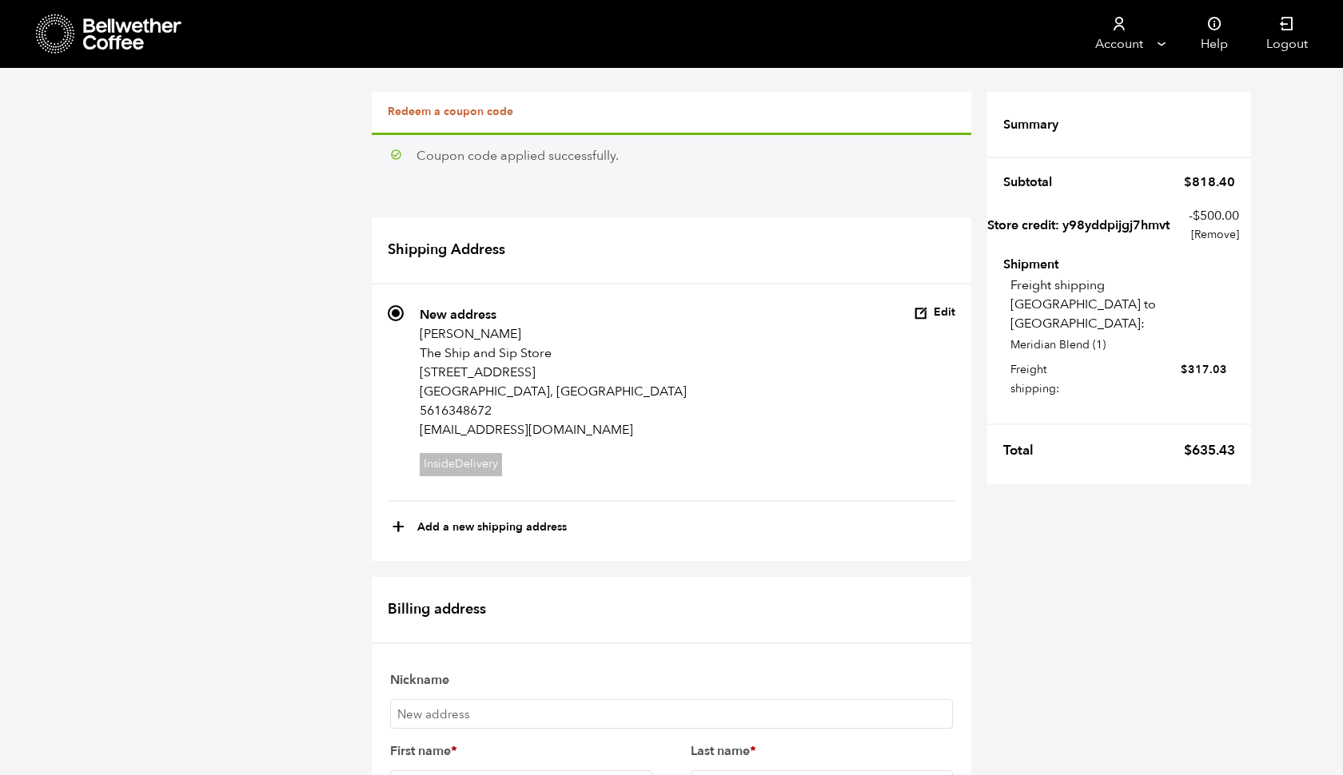
scroll to position [763, 0]
type input "5616035137"
type input "rharryper"
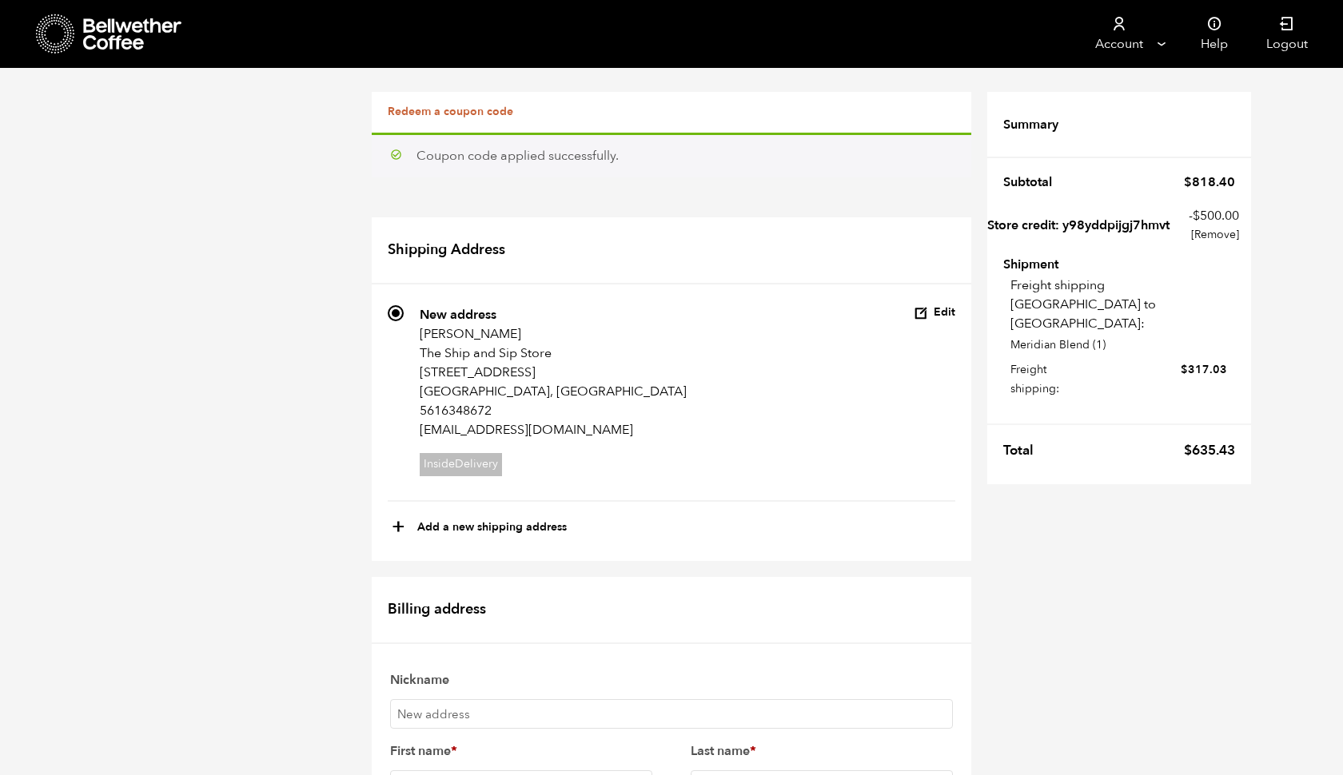
type input "rharrypersad@theshipandsipstore.com"
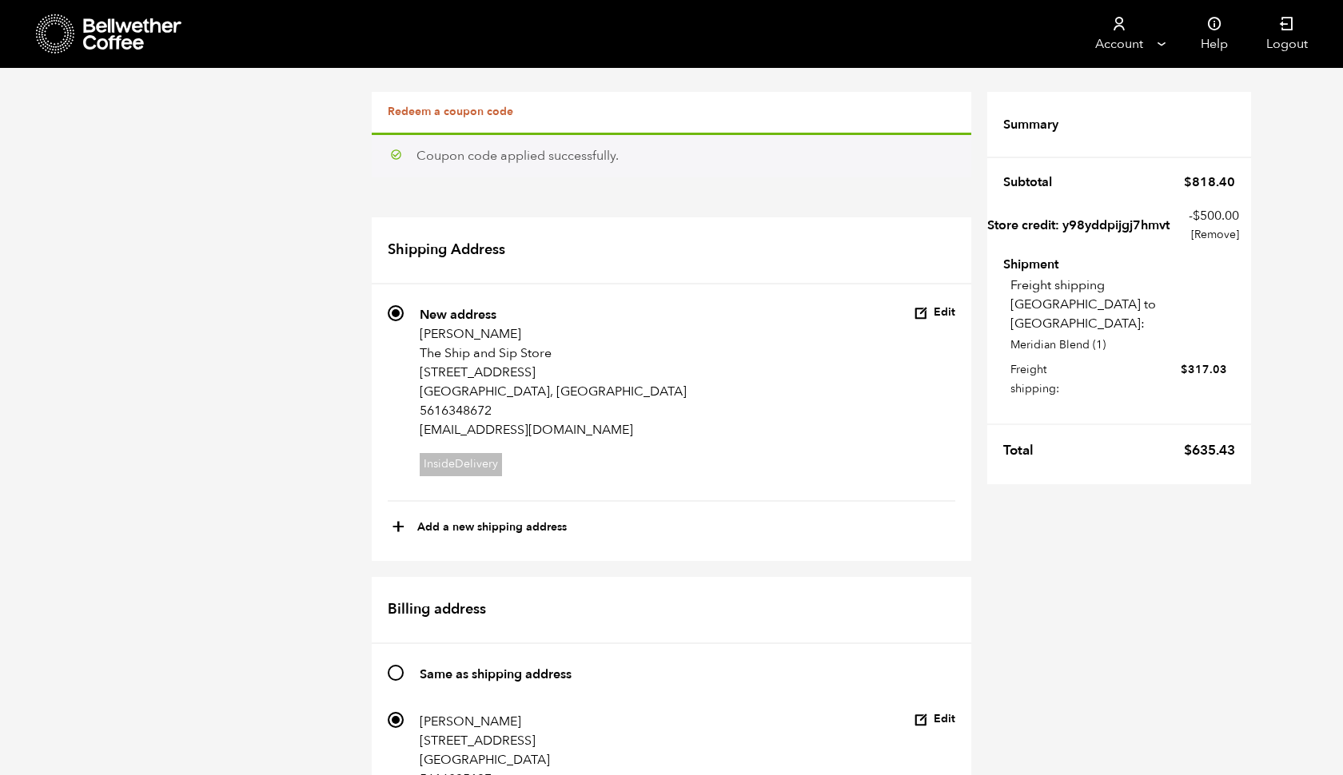
scroll to position [806, 0]
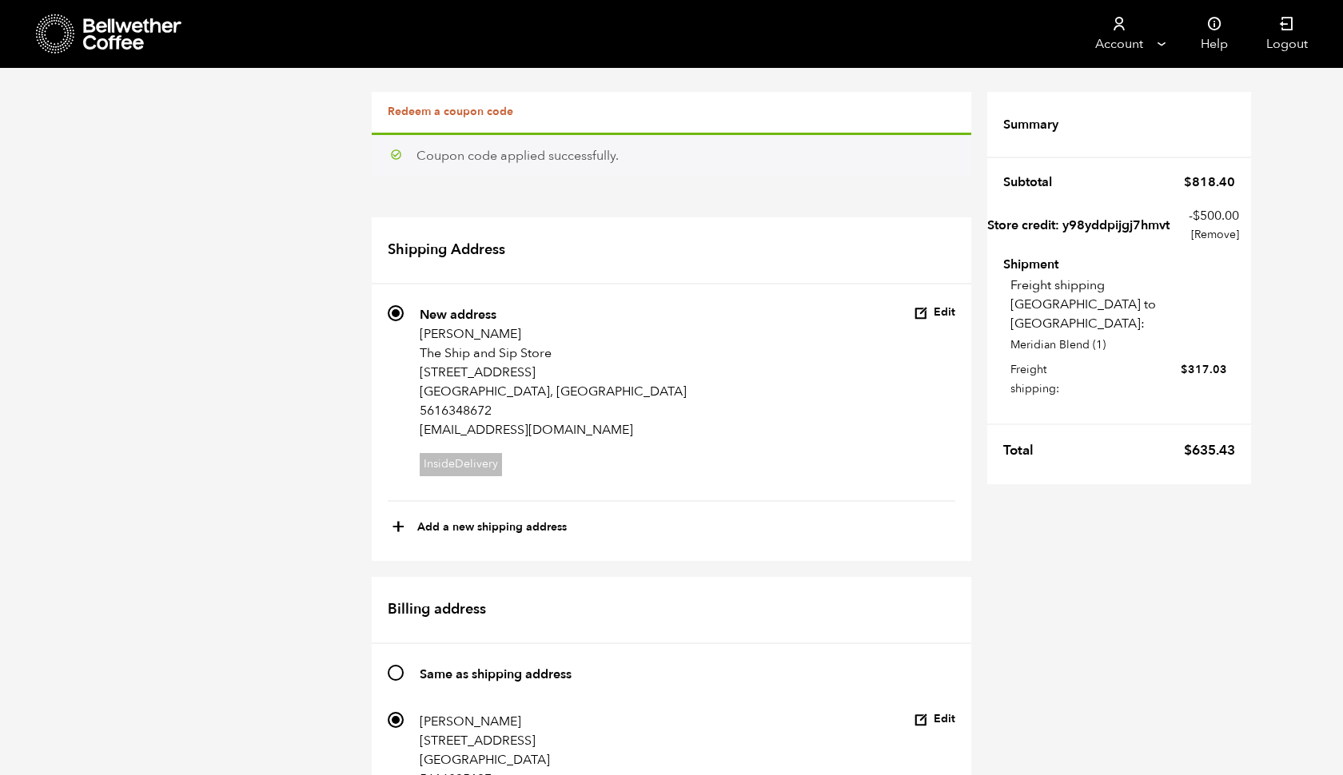
checkbox input "false"
click at [942, 712] on button "Edit" at bounding box center [935, 719] width 42 height 15
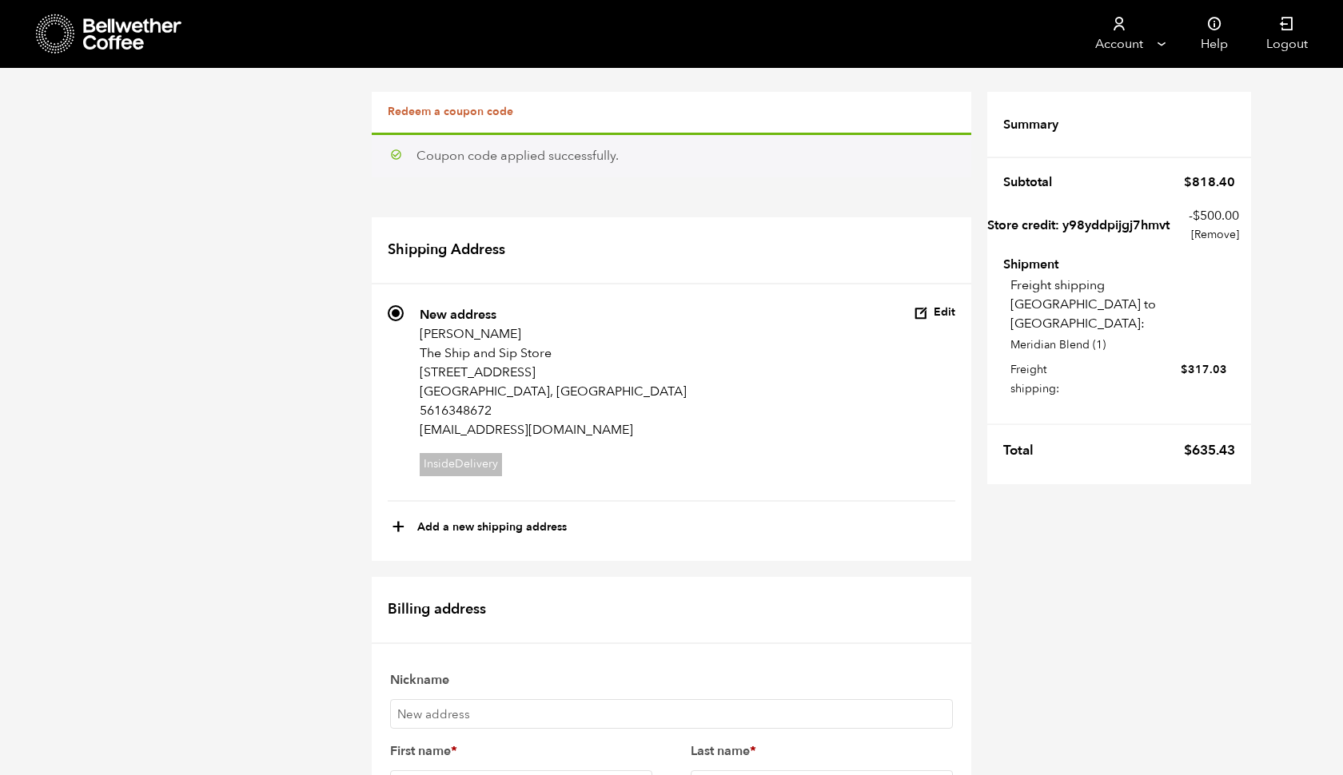
scroll to position [827, 0]
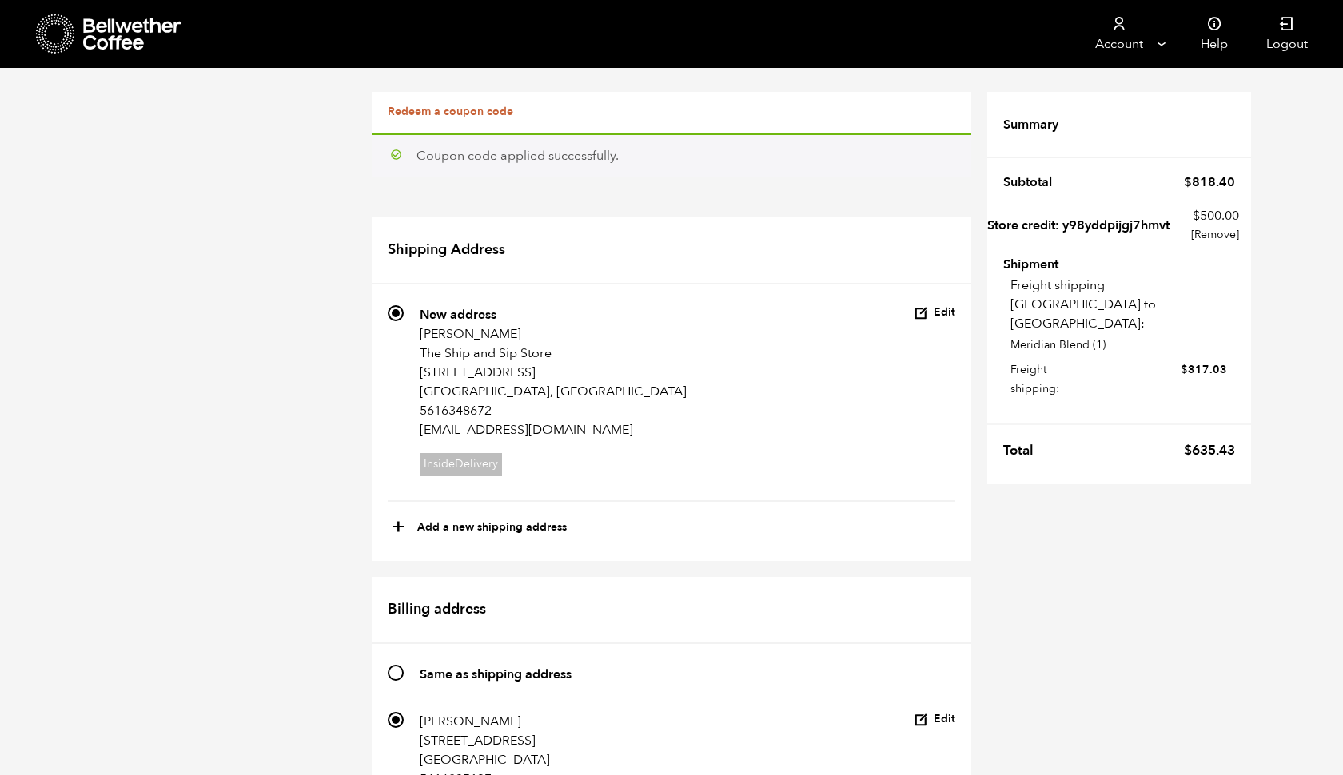
scroll to position [221, 0]
click at [942, 712] on button "Edit" at bounding box center [935, 719] width 42 height 15
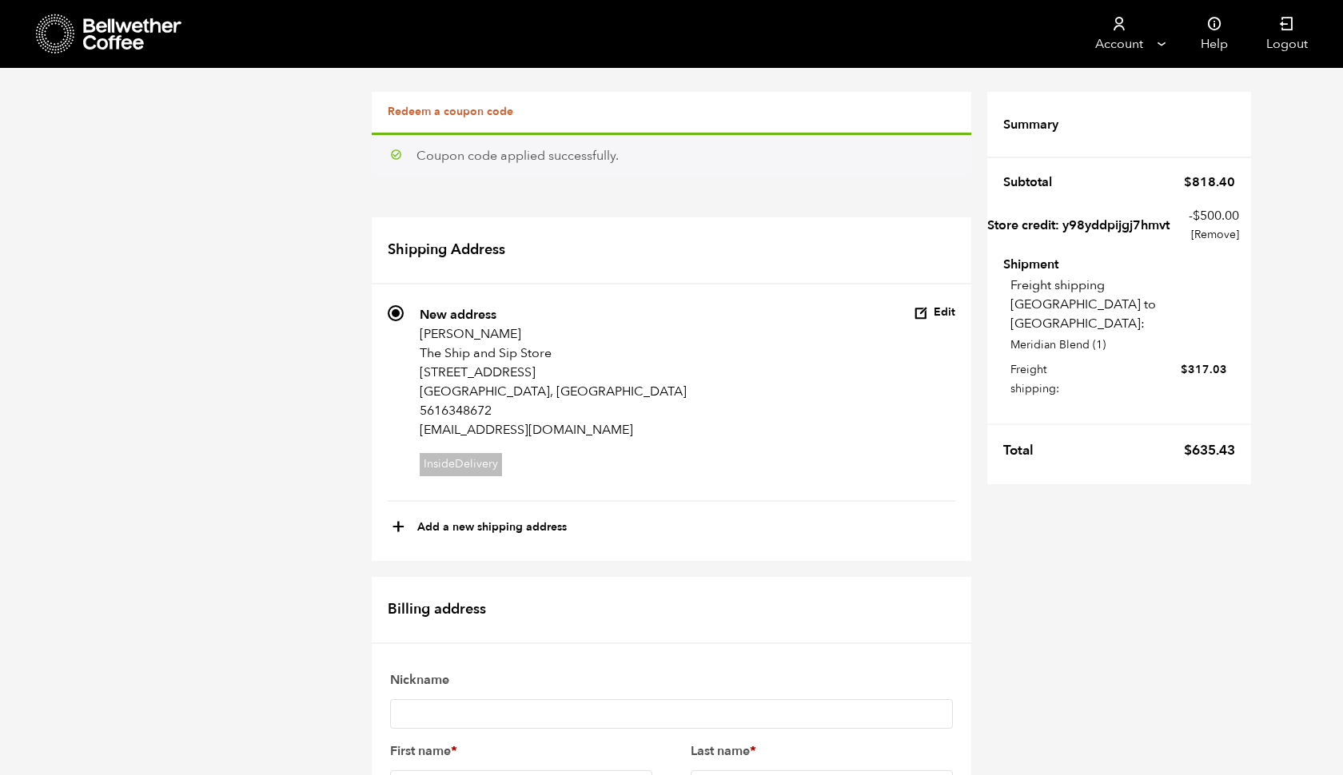
click at [943, 700] on input "Nickname" at bounding box center [671, 715] width 563 height 30
click at [712, 668] on label "Nickname" at bounding box center [671, 681] width 563 height 26
click at [712, 700] on input "Nickname" at bounding box center [671, 715] width 563 height 30
click at [481, 771] on input "Roy" at bounding box center [521, 786] width 262 height 30
click at [786, 771] on input "Harrypersad" at bounding box center [822, 786] width 262 height 30
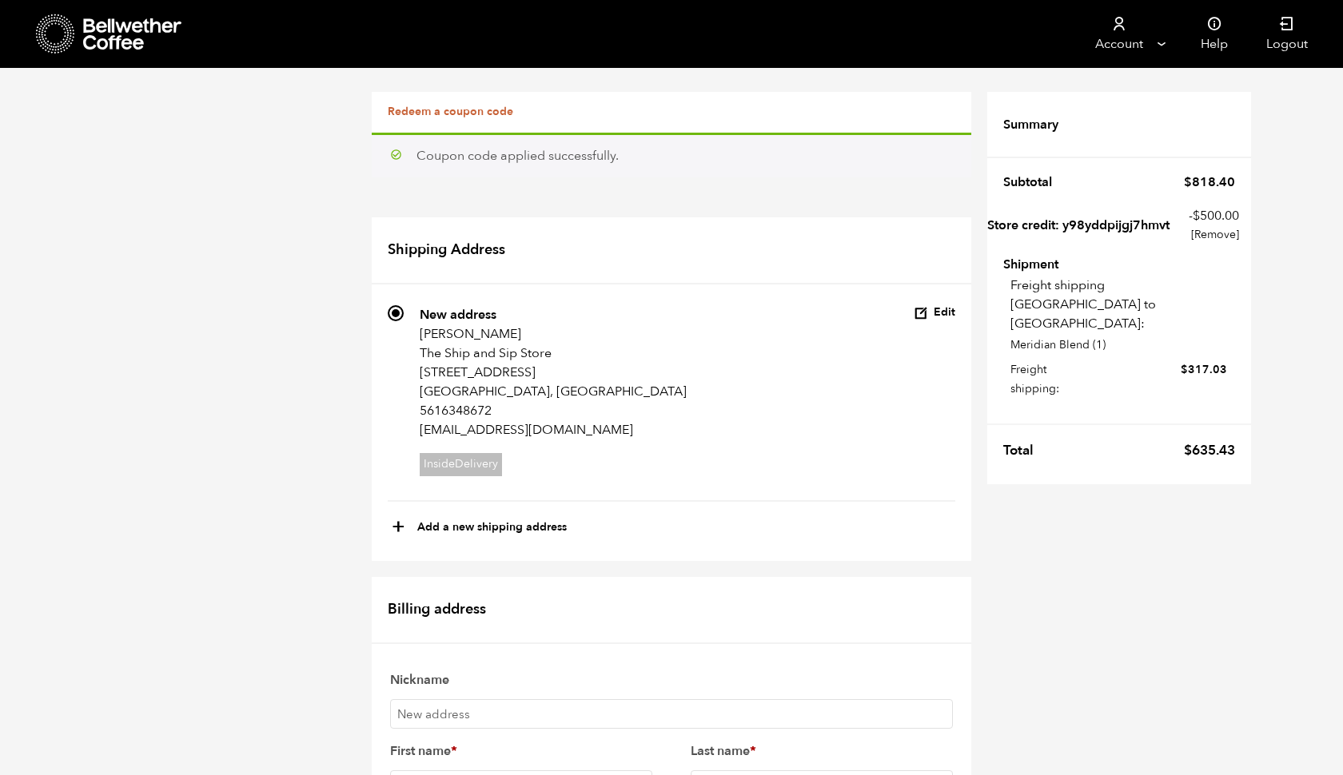
scroll to position [378, 0]
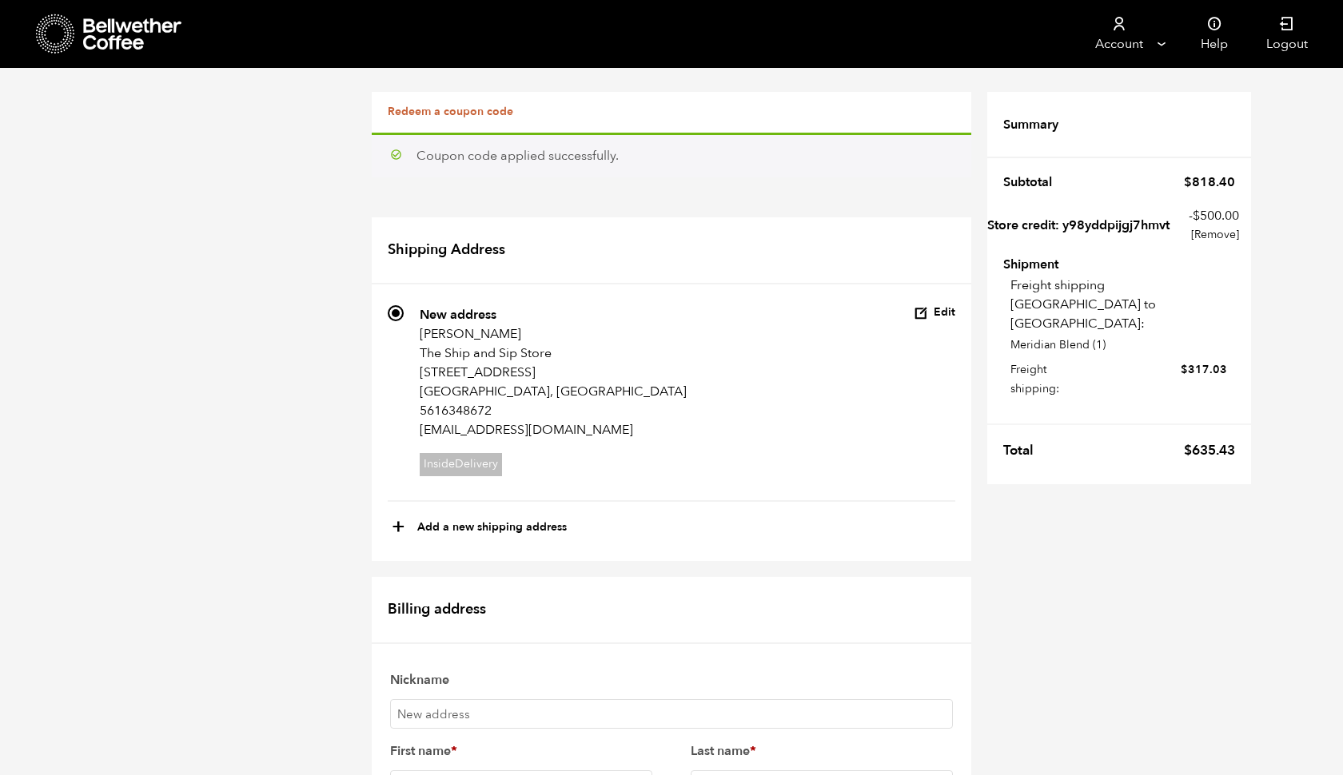
click at [469, 700] on input "Nickname" at bounding box center [671, 715] width 563 height 30
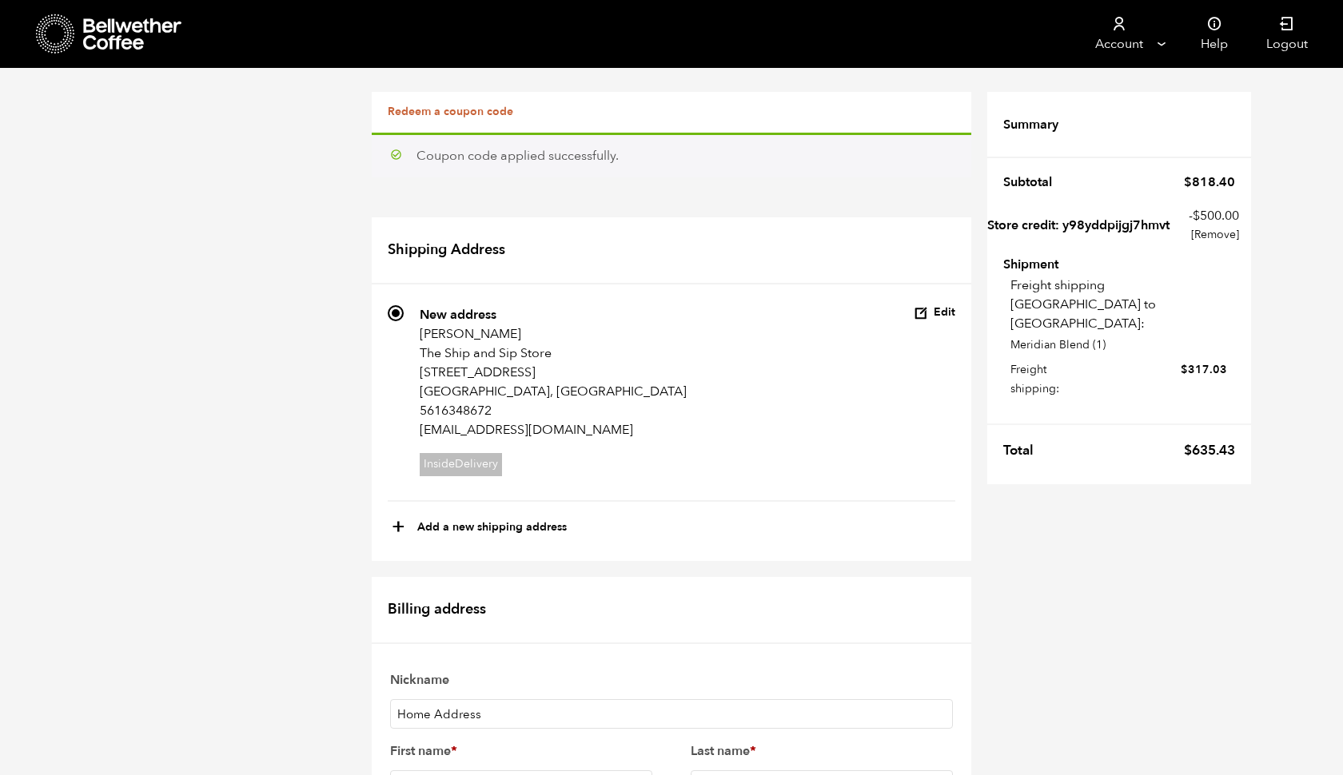
type input "Home Address"
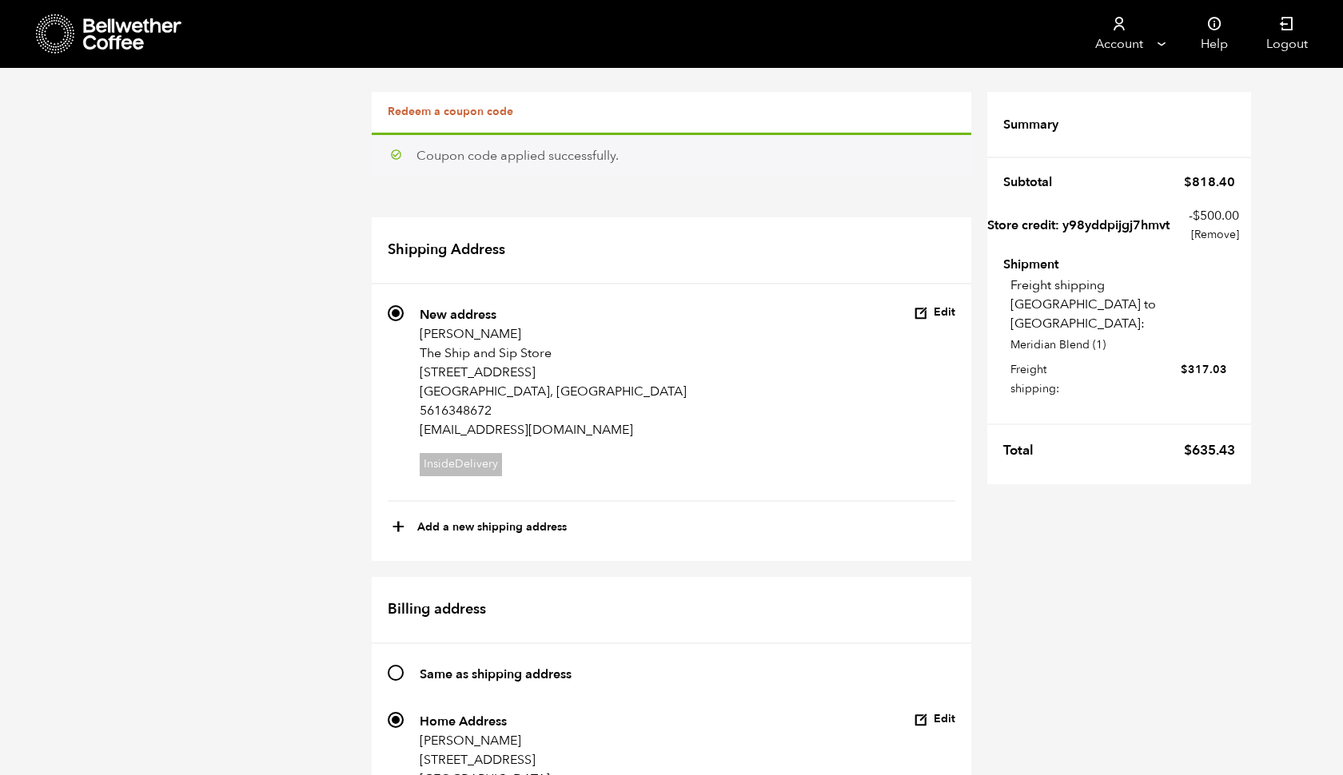
scroll to position [804, 0]
click at [945, 712] on button "Edit" at bounding box center [935, 719] width 42 height 15
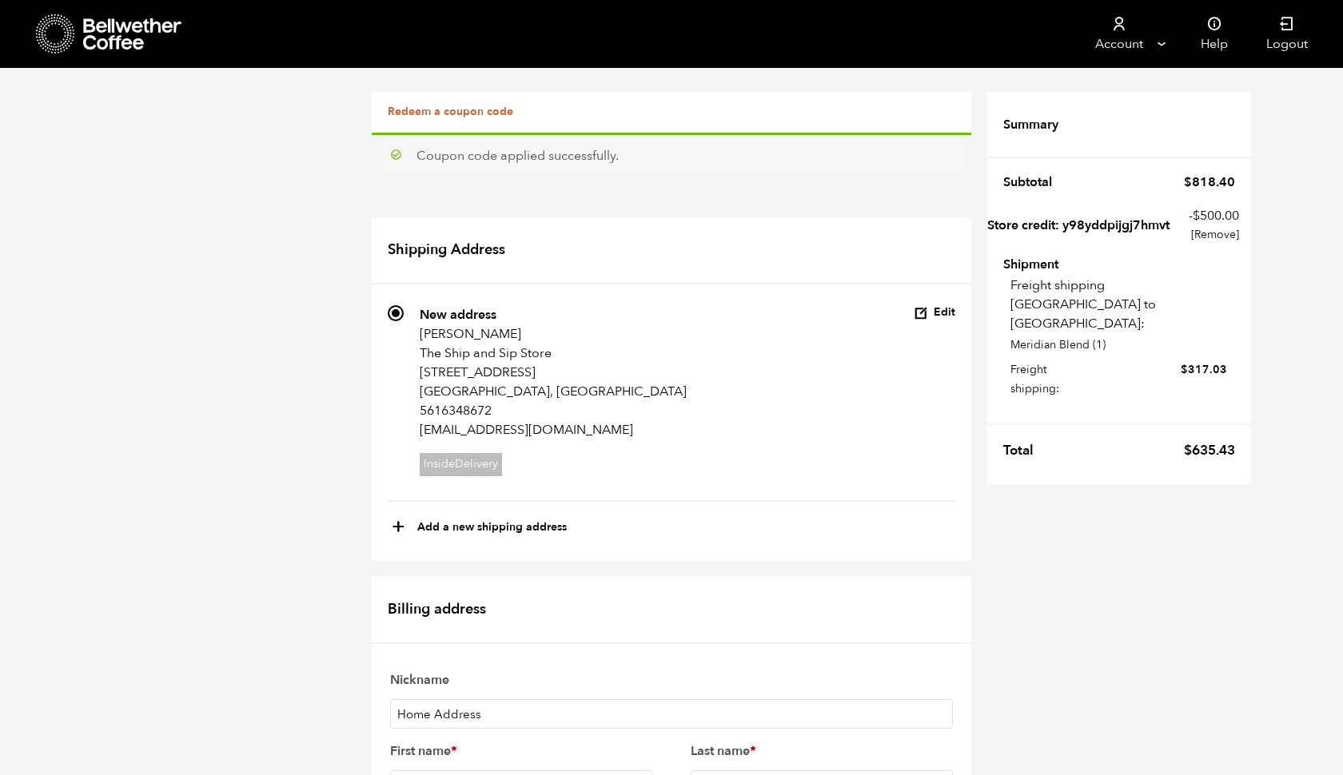
scroll to position [453, 0]
type input "The Ship and Sip Store"
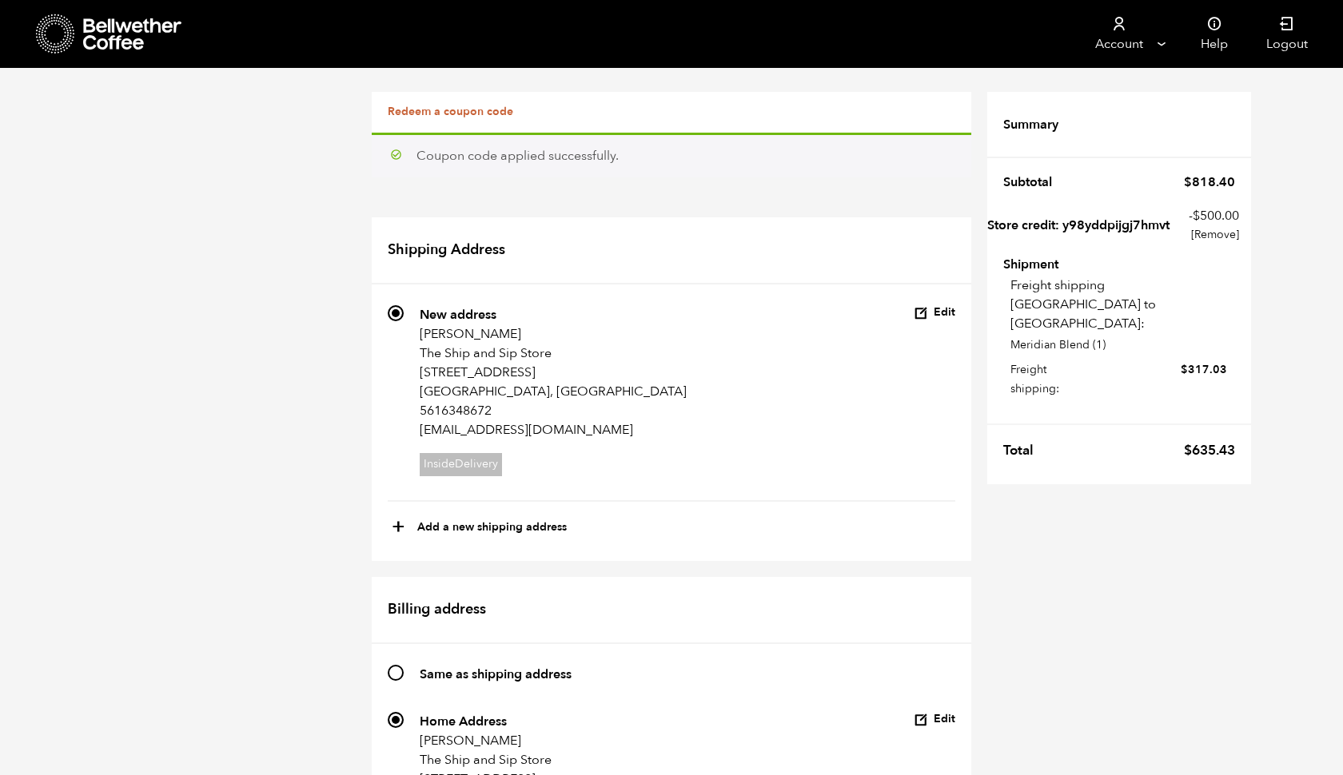
scroll to position [357, 0]
click at [395, 665] on input "Same as shipping address" at bounding box center [396, 673] width 16 height 16
radio input "true"
click at [403, 712] on input "279 Home Address Roy Harrypersad The Ship and Sip Store 8697 Cobblestone Point …" at bounding box center [396, 720] width 16 height 16
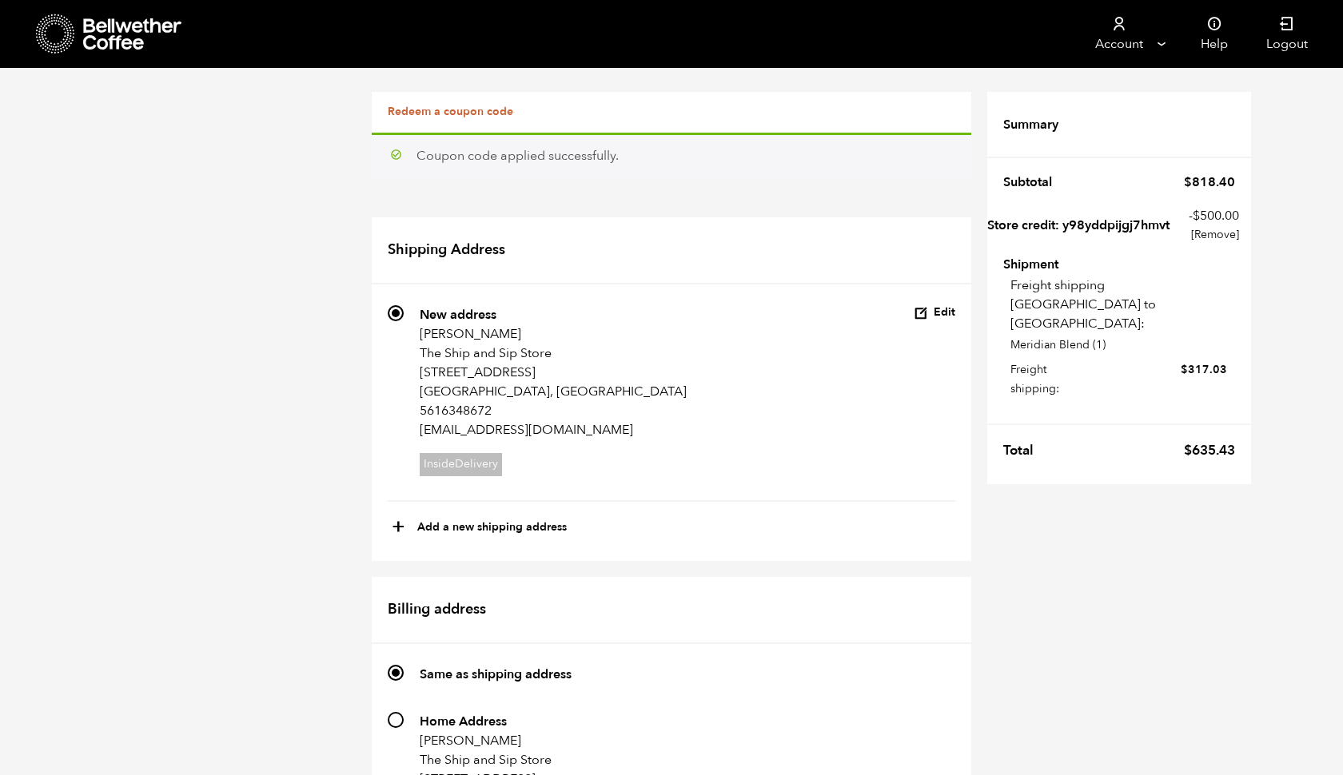
radio input "true"
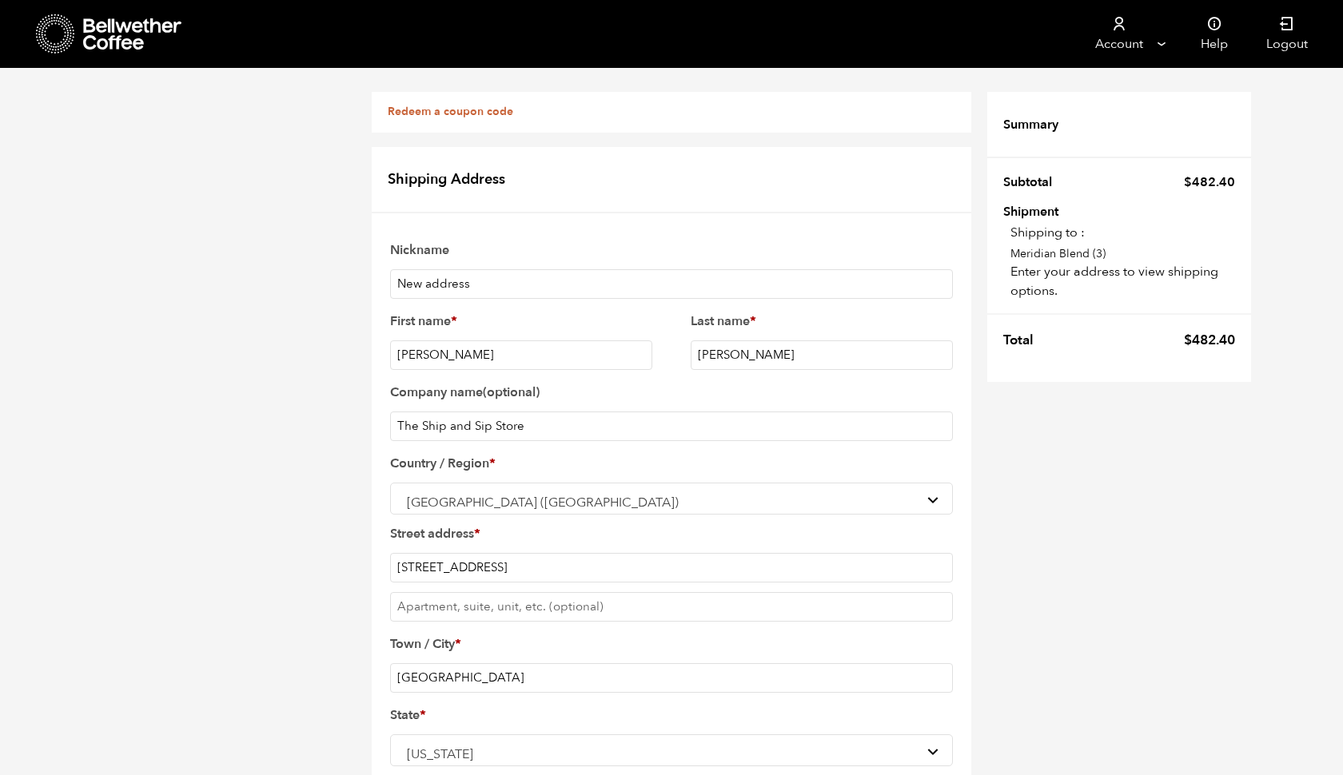
select select "US"
select select "FL"
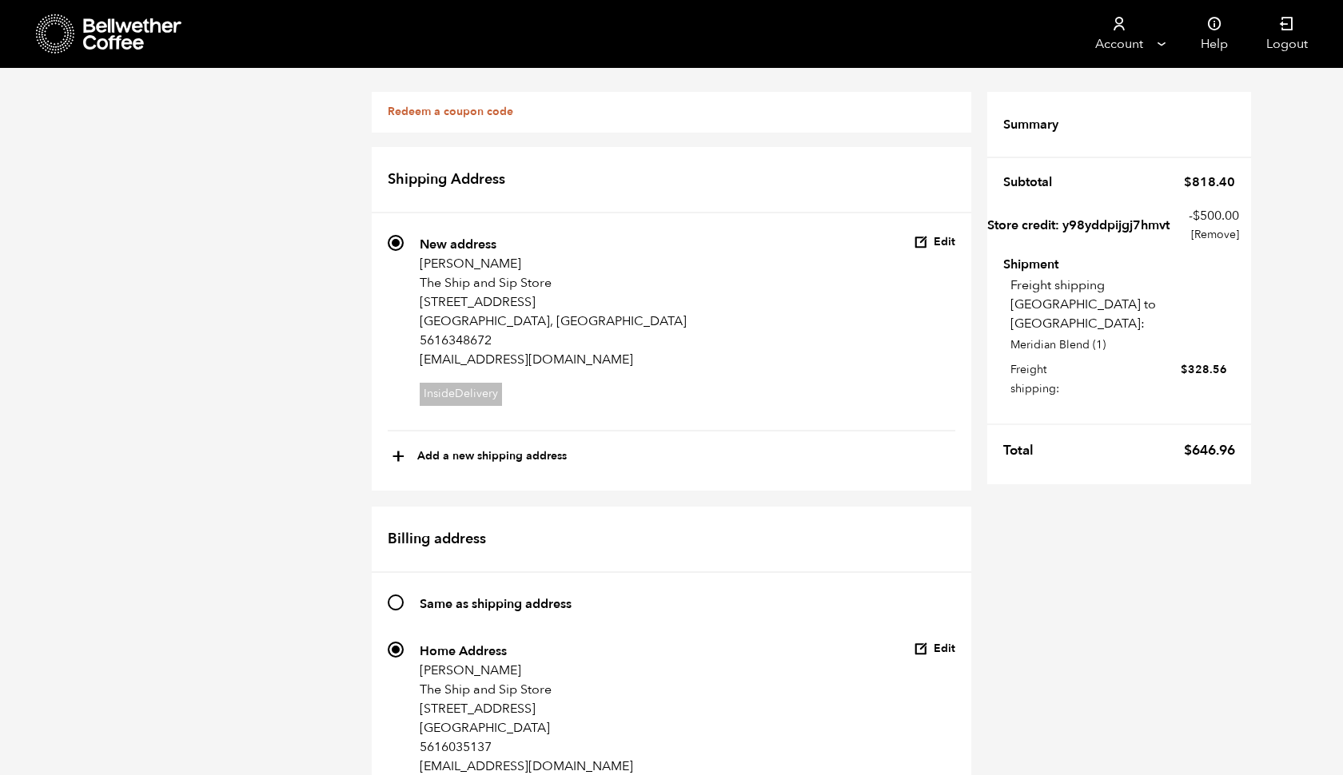
click at [1214, 235] on link "[Remove]" at bounding box center [1214, 234] width 50 height 19
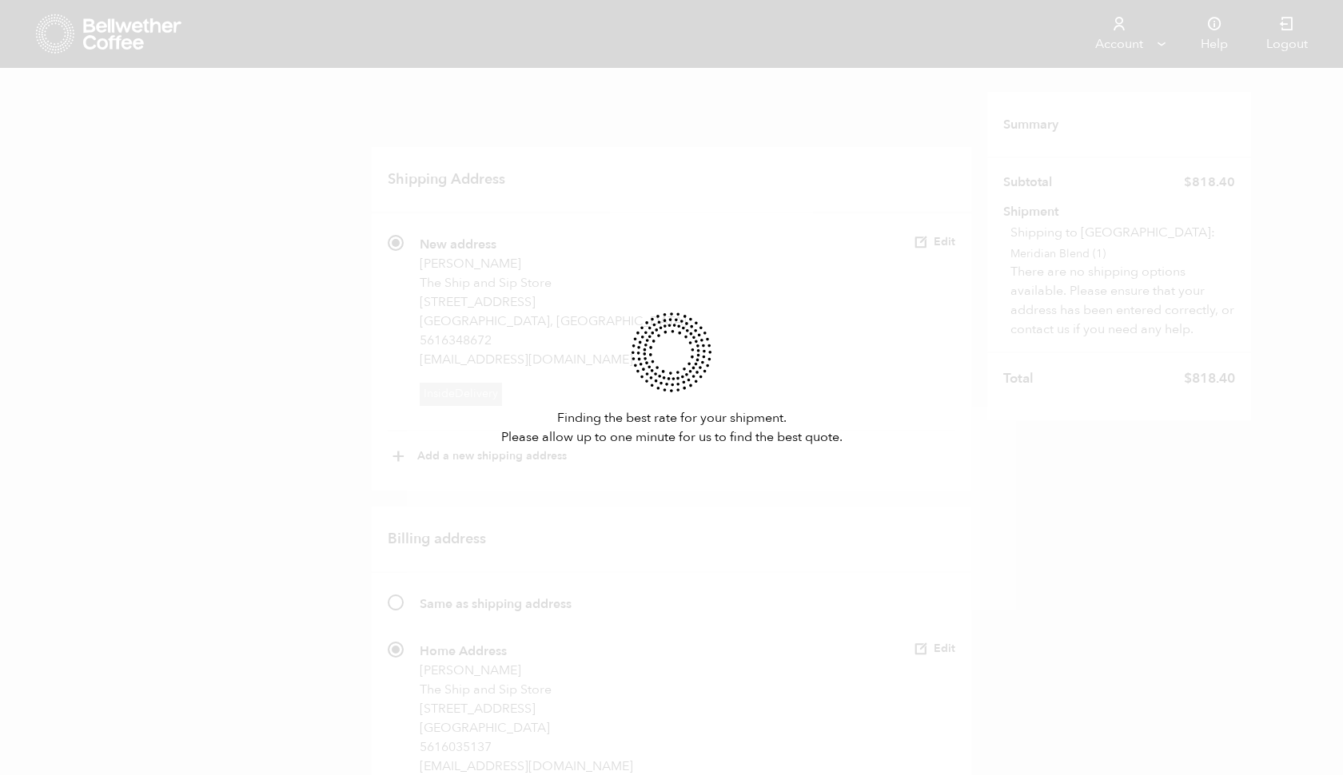
scroll to position [422, 0]
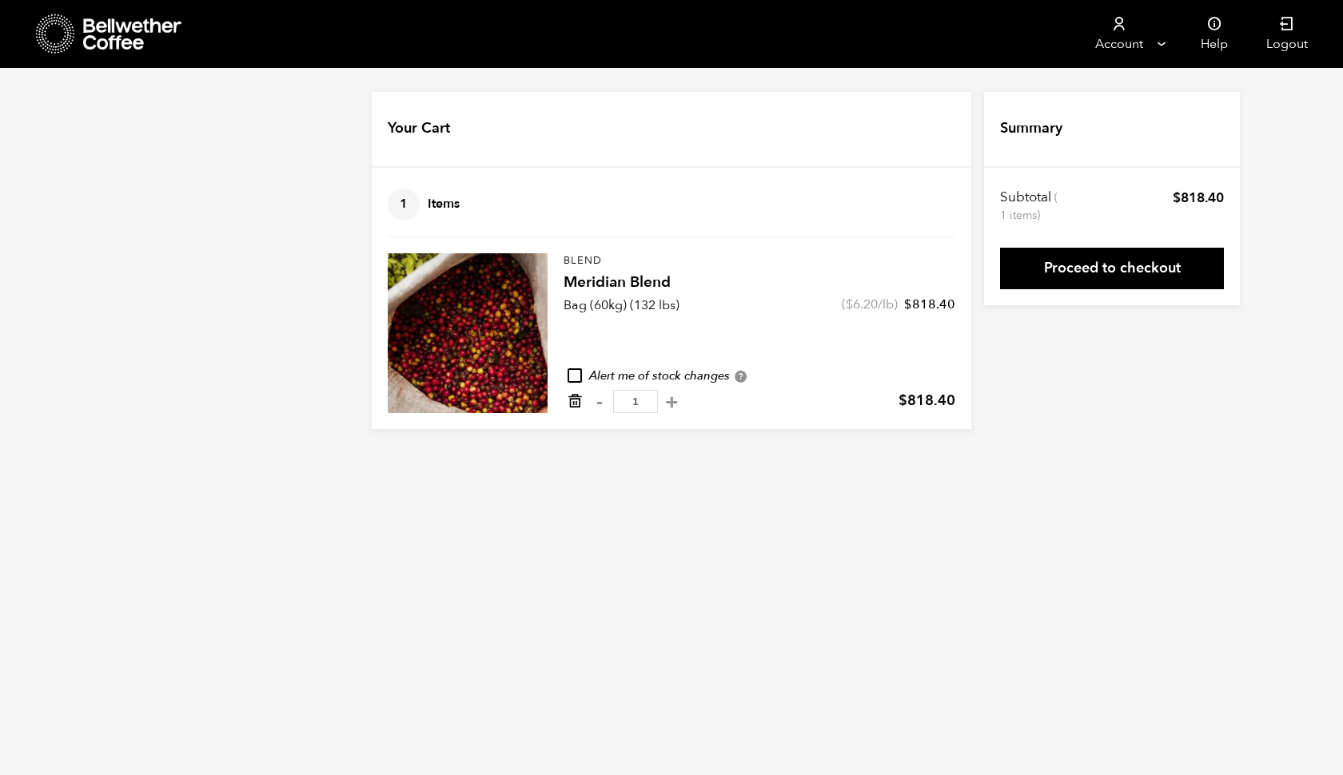
click at [574, 401] on icon "Remove from cart" at bounding box center [575, 401] width 16 height 16
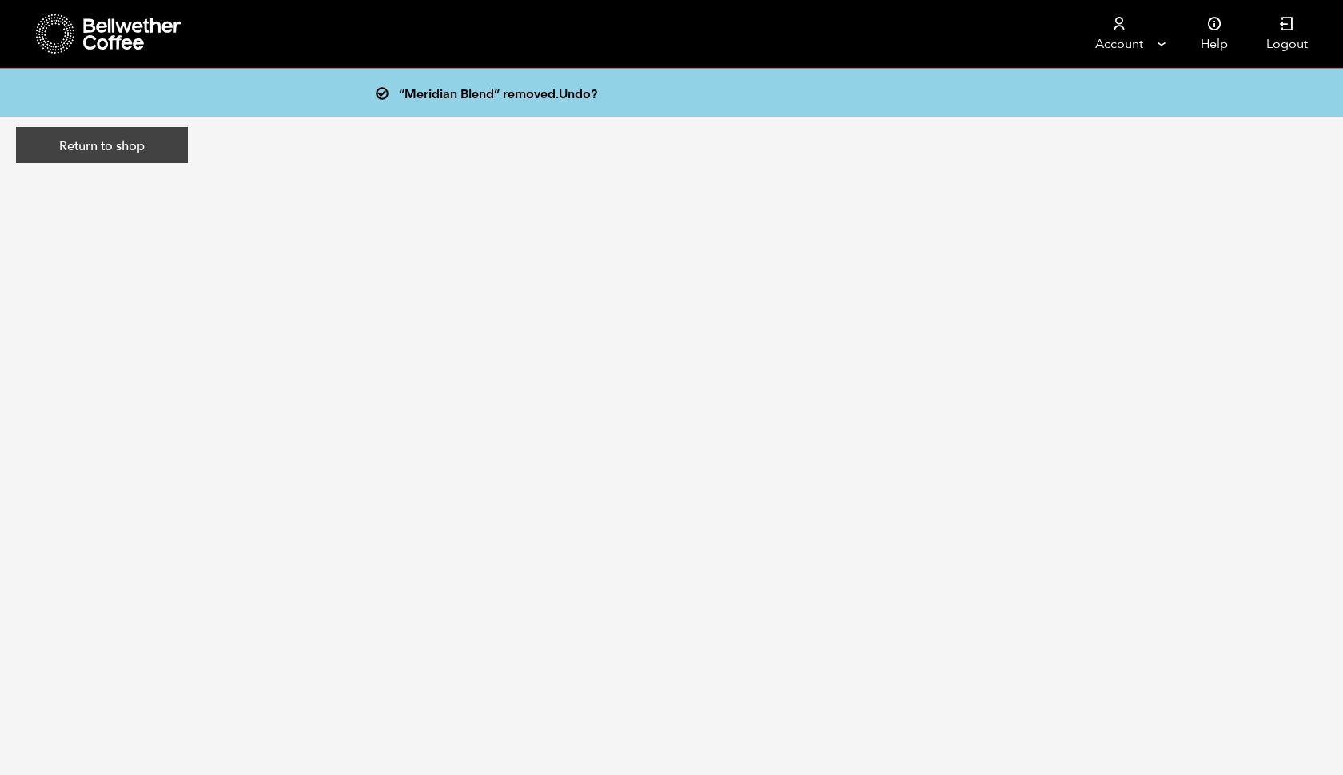
click at [136, 149] on link "Return to shop" at bounding box center [102, 145] width 172 height 37
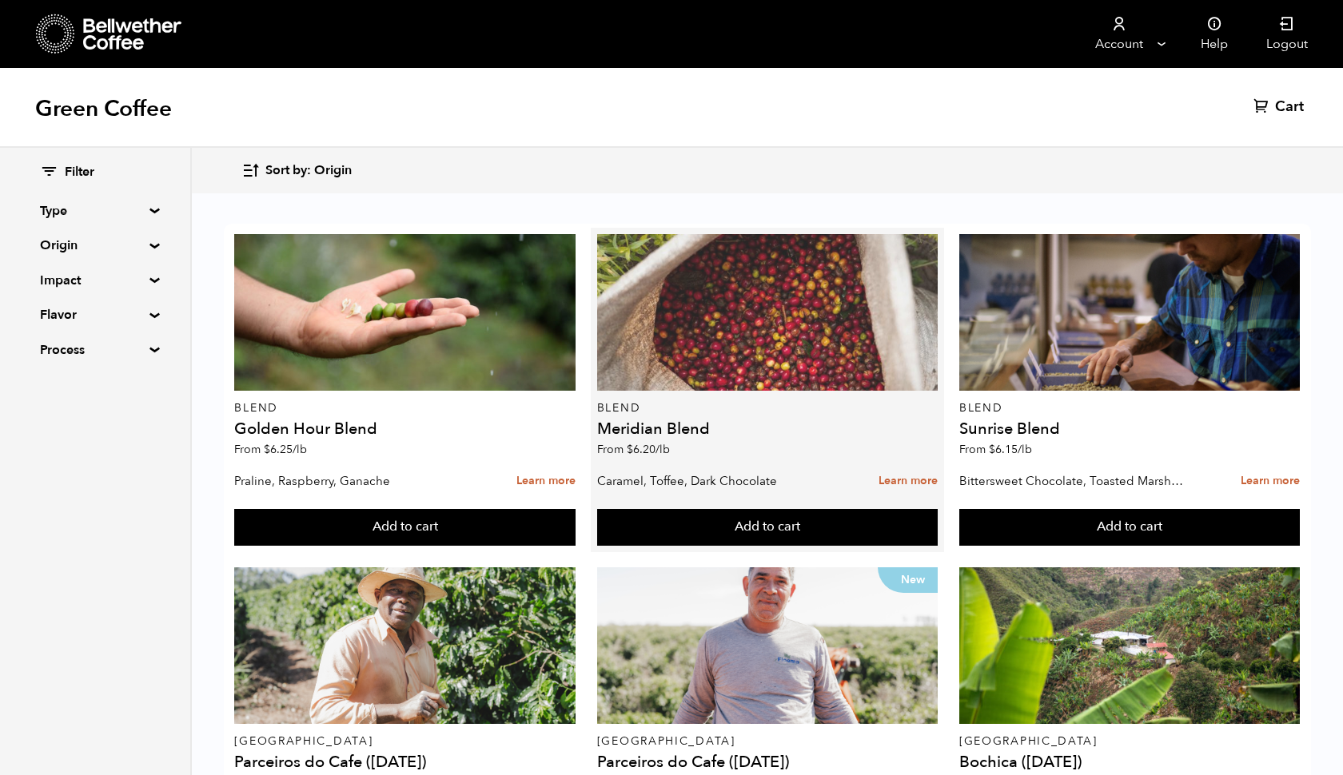
click at [731, 331] on div at bounding box center [767, 312] width 341 height 157
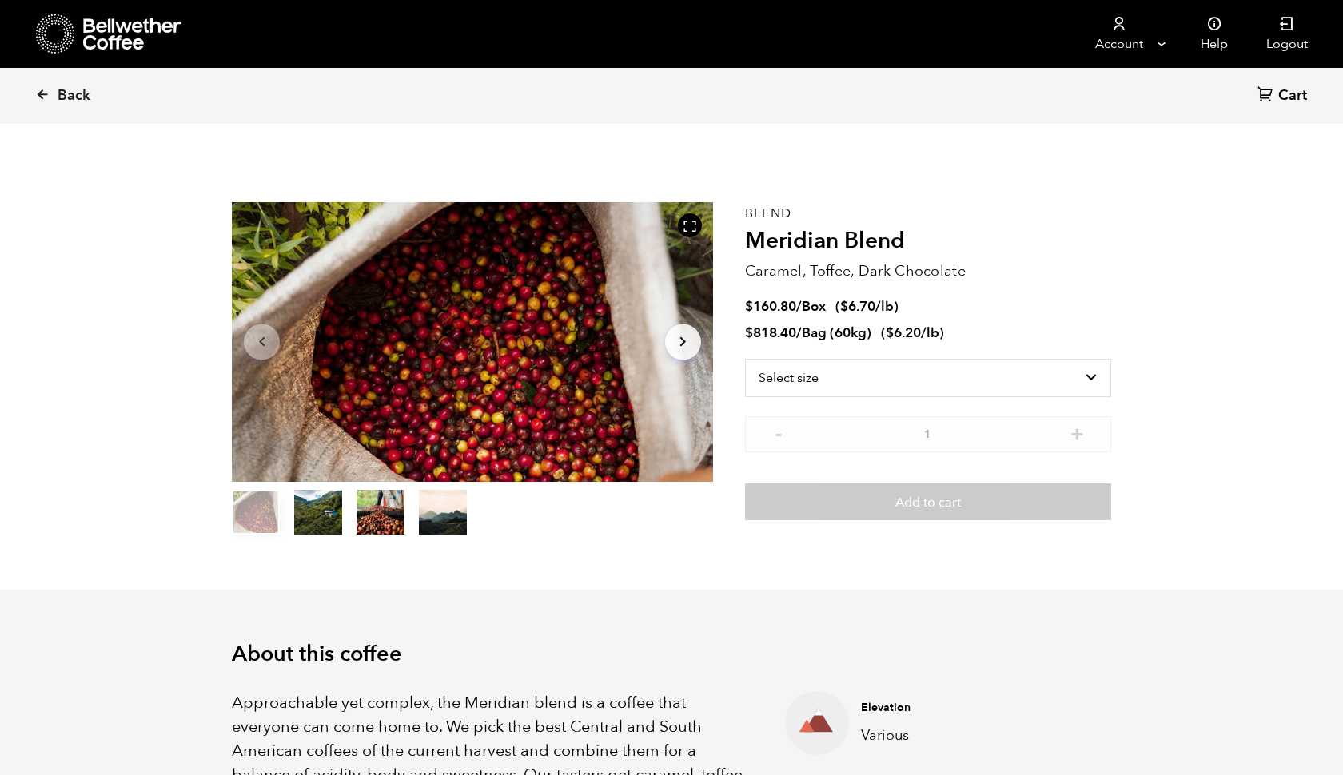
scroll to position [696, 851]
click at [1086, 374] on select "Select size Bag (60kg) (132 lbs) Box (24 lbs)" at bounding box center [928, 378] width 366 height 38
select select "box"
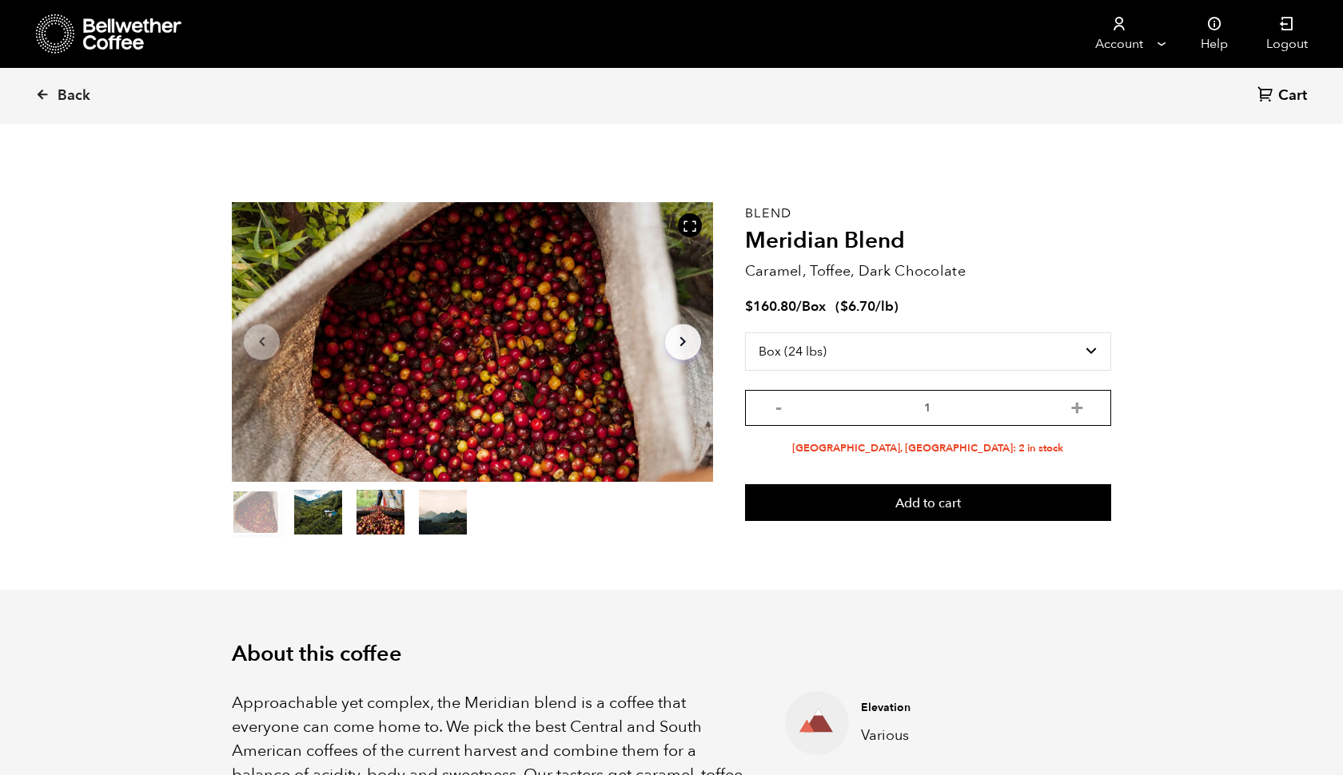
click at [1002, 418] on input "1" at bounding box center [928, 408] width 366 height 36
click at [1078, 412] on button "+" at bounding box center [1077, 406] width 20 height 16
type input "2"
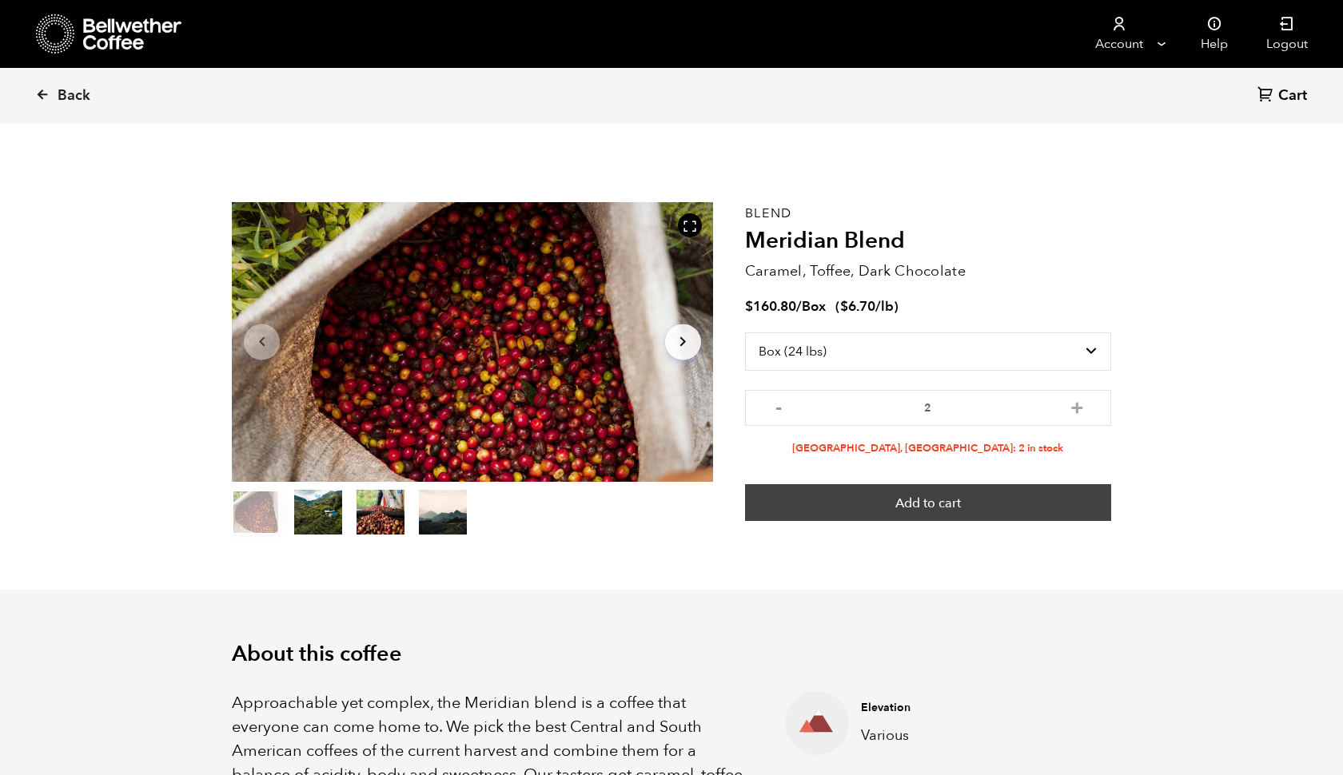
click at [915, 504] on button "Add to cart" at bounding box center [928, 502] width 366 height 37
click at [967, 512] on button "Add to cart" at bounding box center [928, 502] width 366 height 37
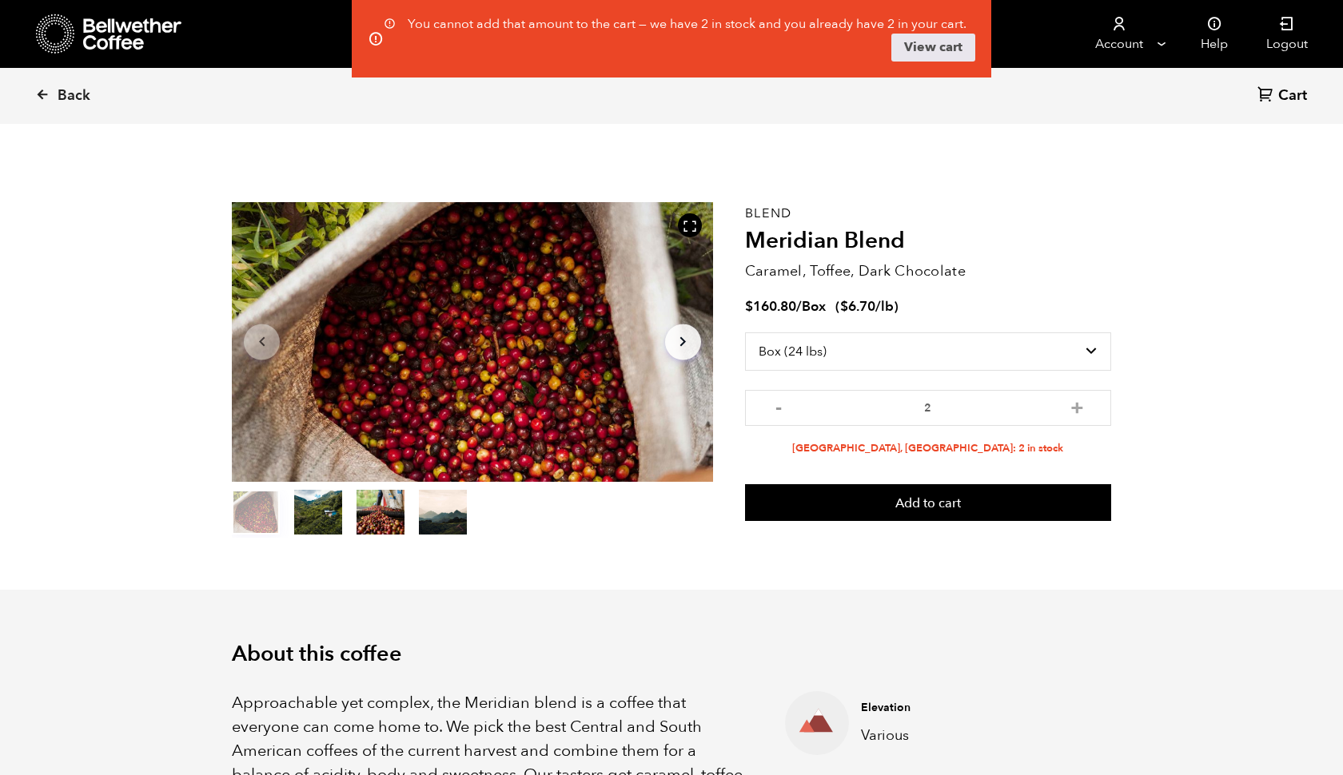
click at [1282, 91] on span "Cart" at bounding box center [1292, 95] width 29 height 19
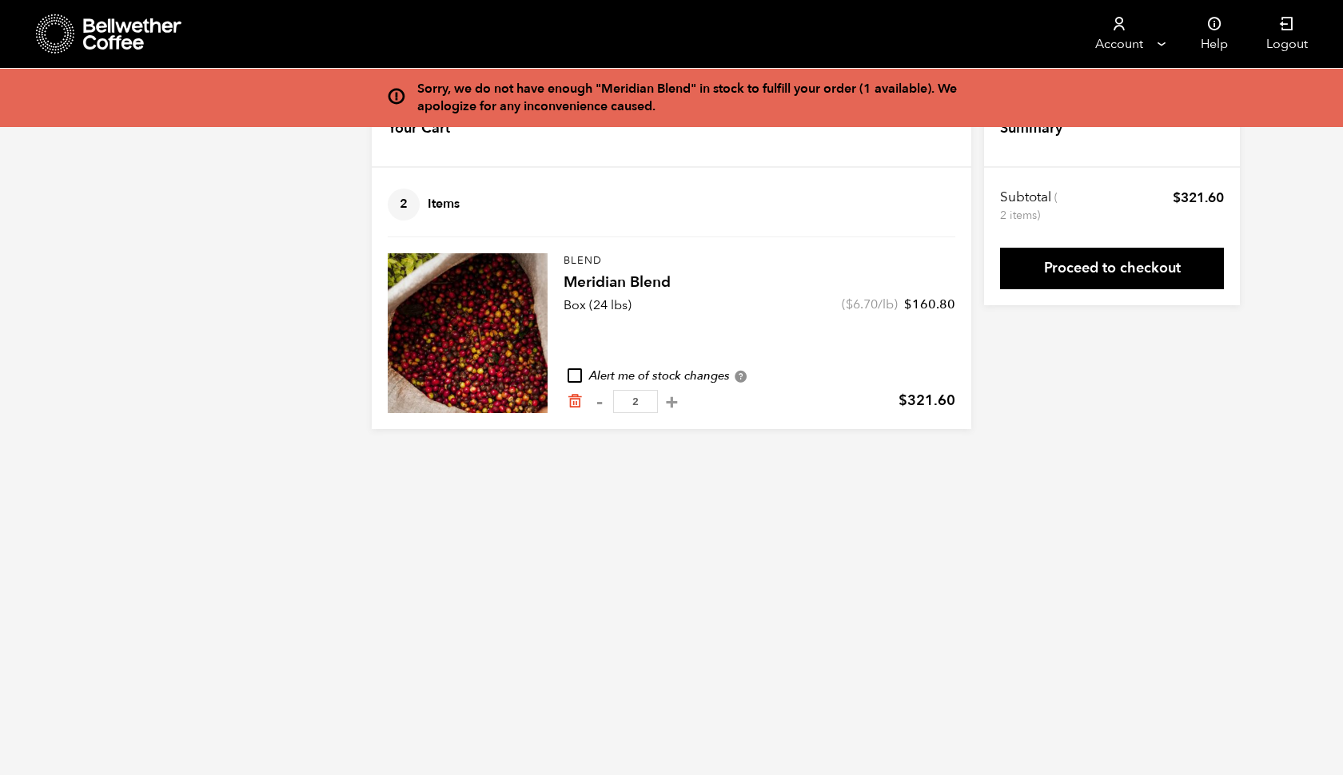
click at [720, 317] on div "Blend Meridian Blend Box (24 lbs) ( $ 6.70 /lb) $ 160.80 Alert me of stock chan…" at bounding box center [760, 333] width 392 height 160
click at [1100, 273] on link "Proceed to checkout" at bounding box center [1112, 269] width 224 height 42
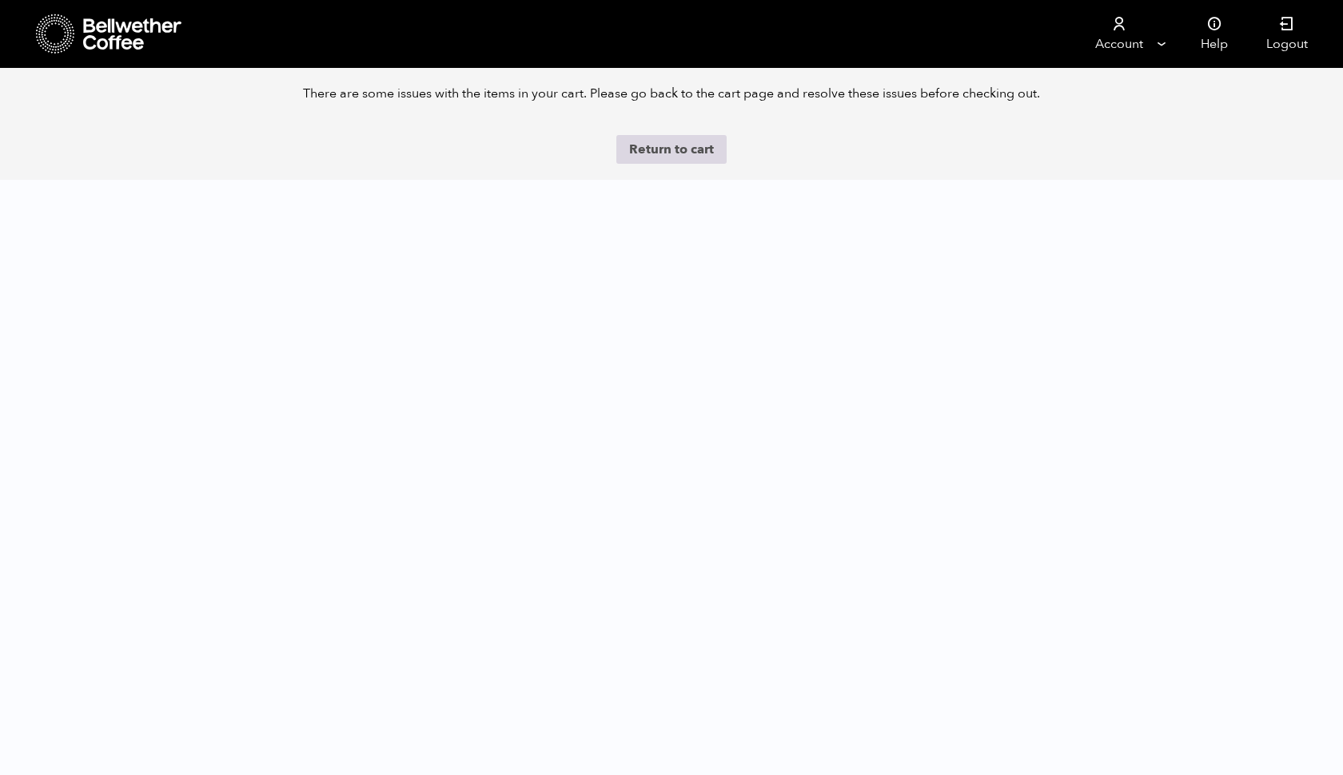
click at [664, 157] on link "Return to cart" at bounding box center [671, 149] width 110 height 29
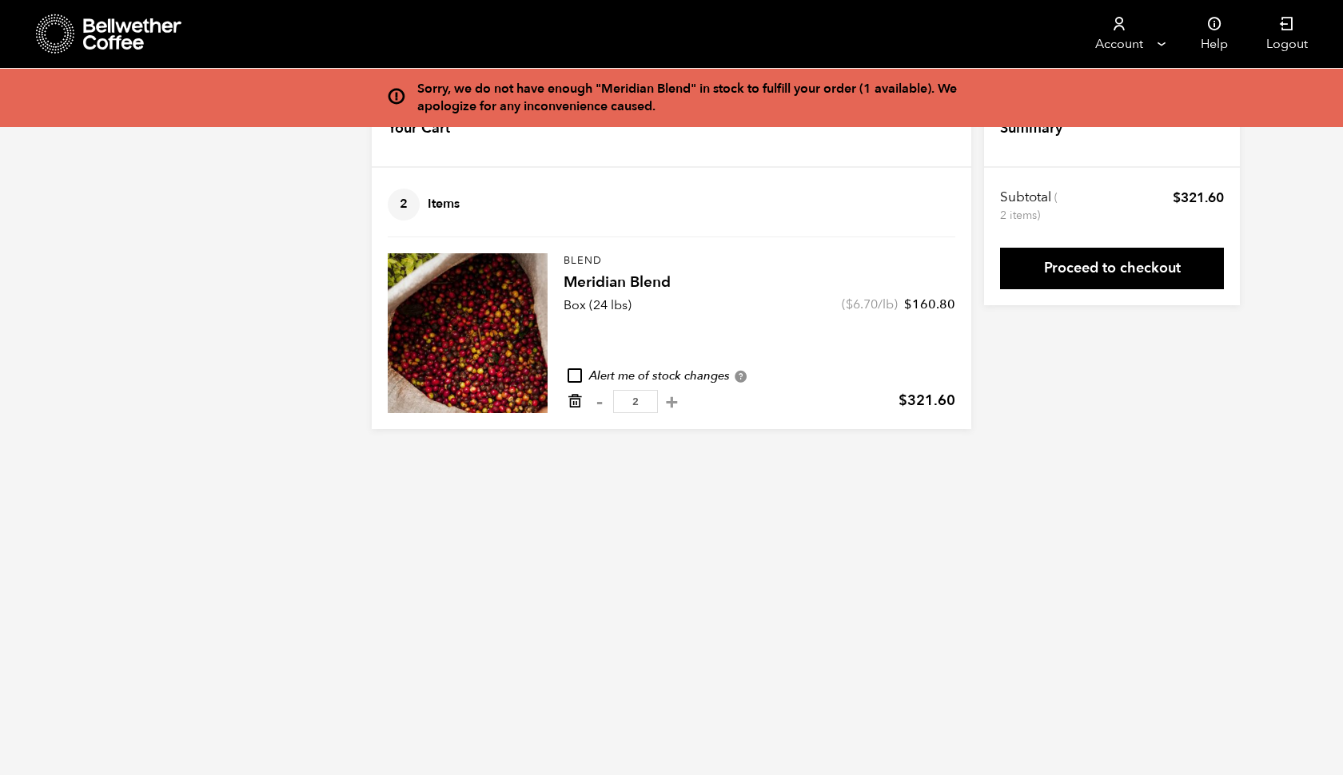
click at [576, 401] on icon "Remove from cart" at bounding box center [575, 401] width 16 height 16
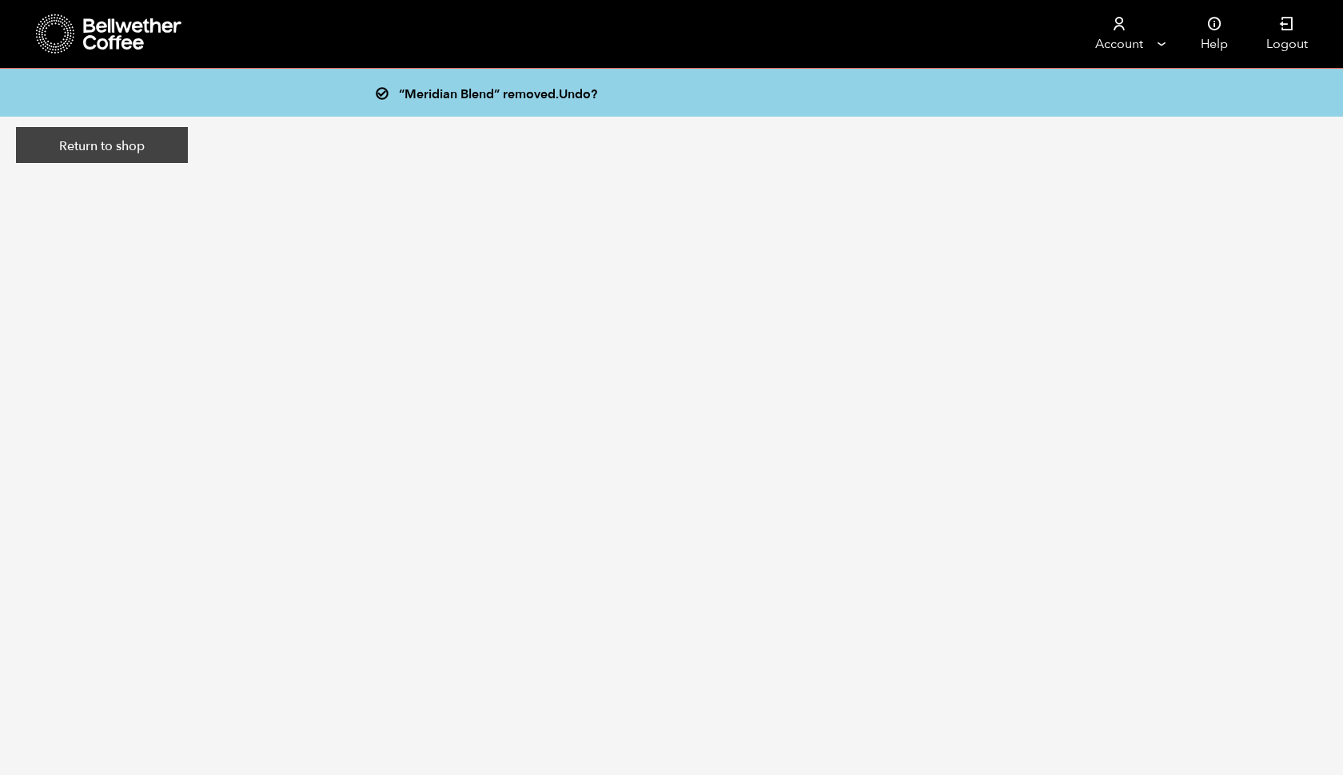
click at [117, 142] on link "Return to shop" at bounding box center [102, 145] width 172 height 37
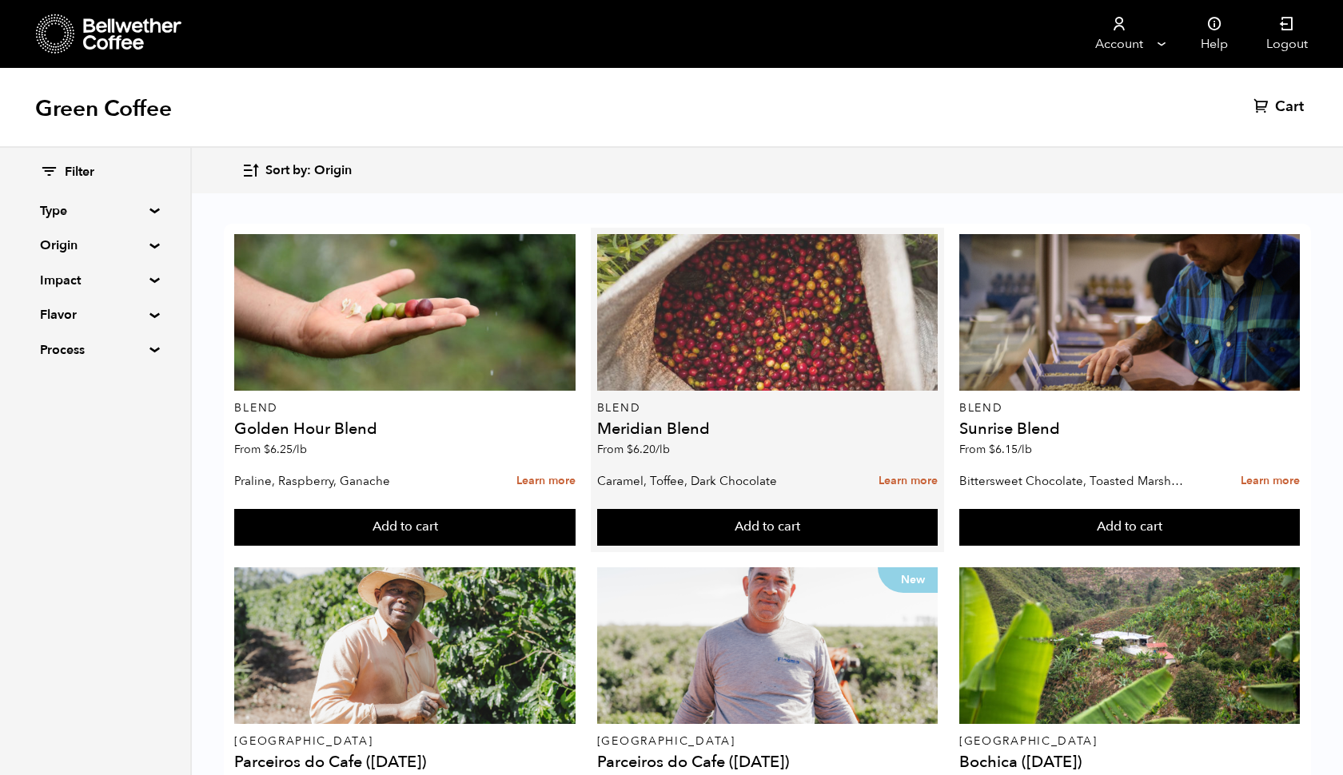
click at [802, 336] on div at bounding box center [767, 312] width 341 height 157
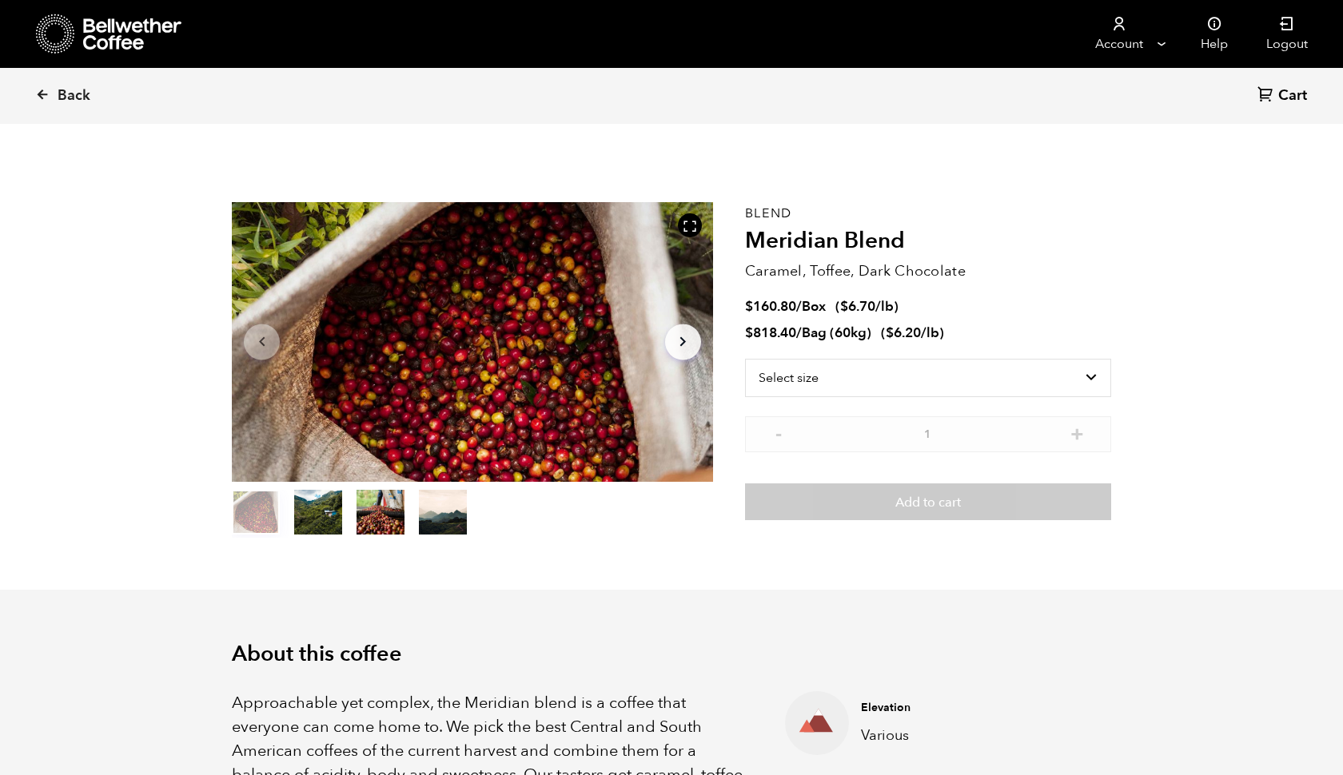
scroll to position [696, 851]
select select "box"
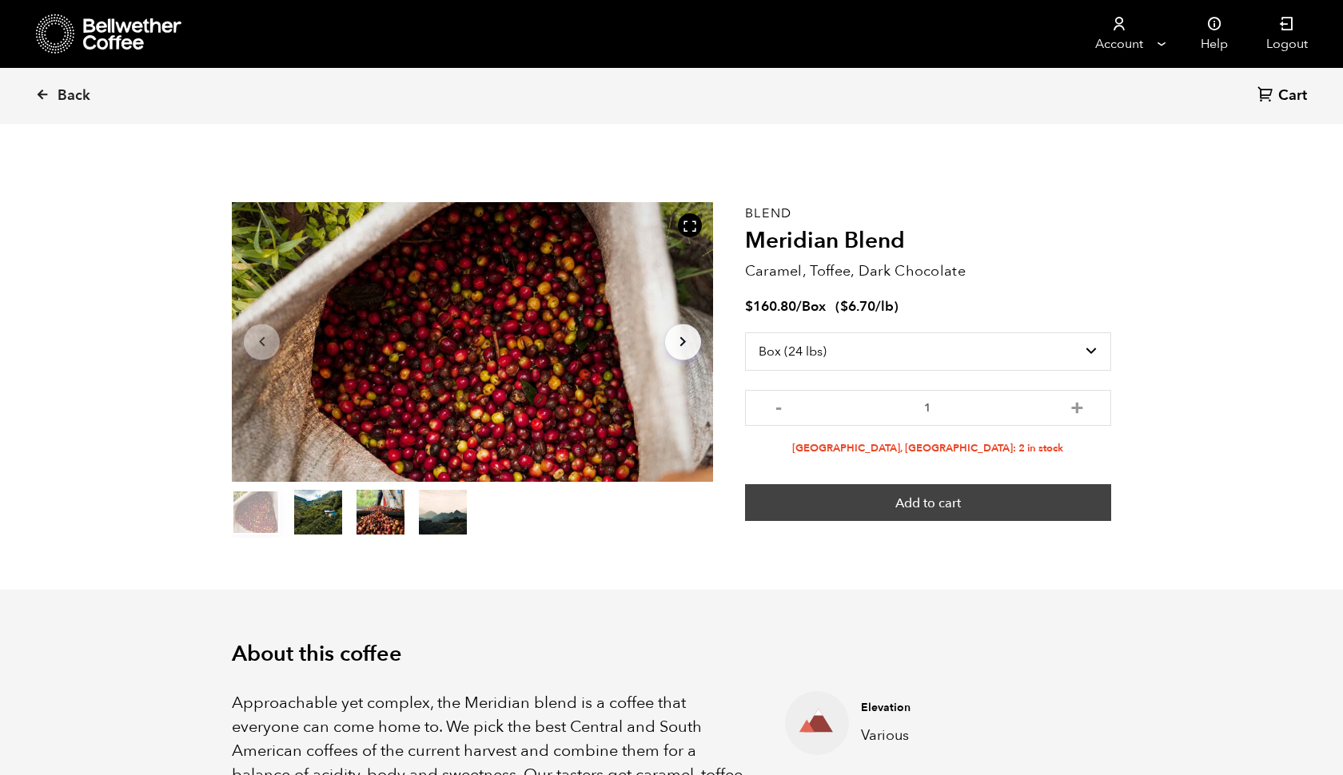
click at [910, 503] on button "Add to cart" at bounding box center [928, 502] width 366 height 37
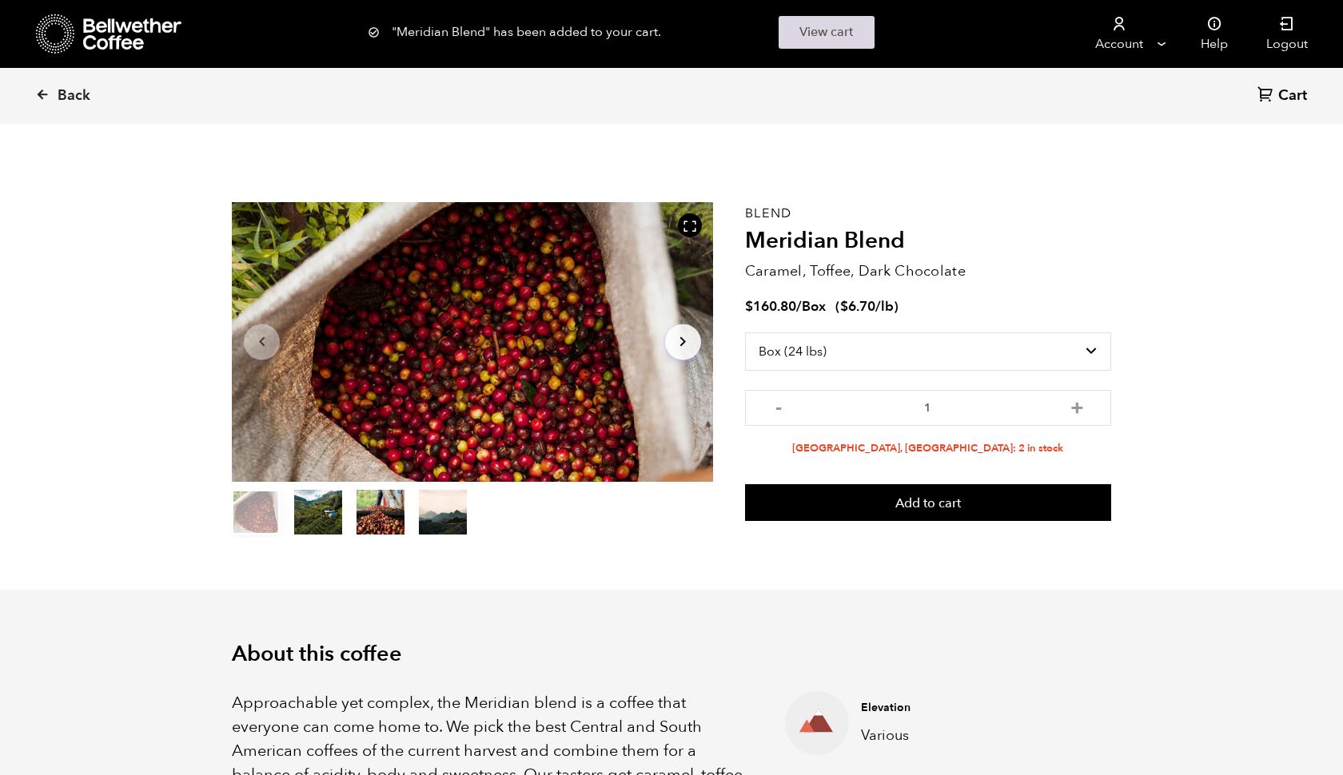
click at [840, 36] on link "View cart" at bounding box center [827, 32] width 96 height 33
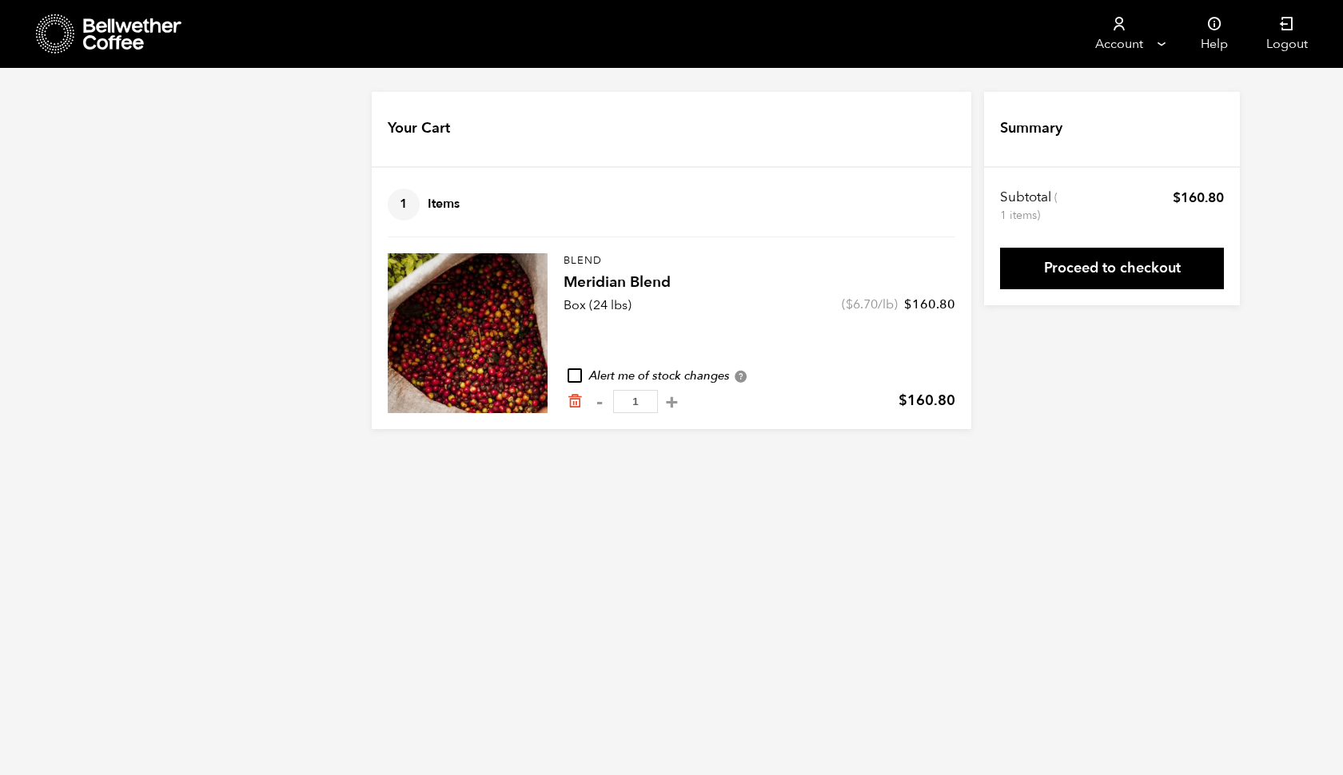
click at [572, 377] on input "checkbox" at bounding box center [575, 376] width 14 height 14
checkbox input "true"
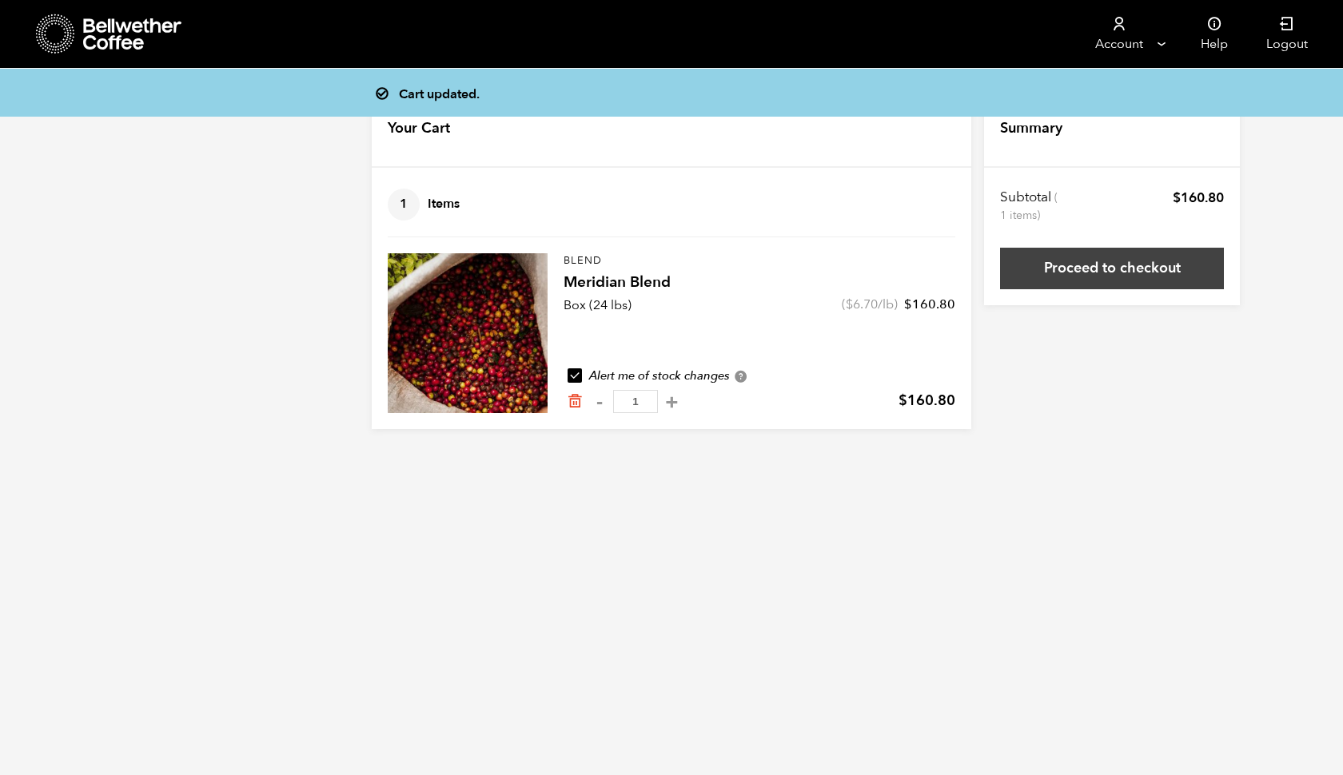
click at [1115, 261] on link "Proceed to checkout" at bounding box center [1112, 269] width 224 height 42
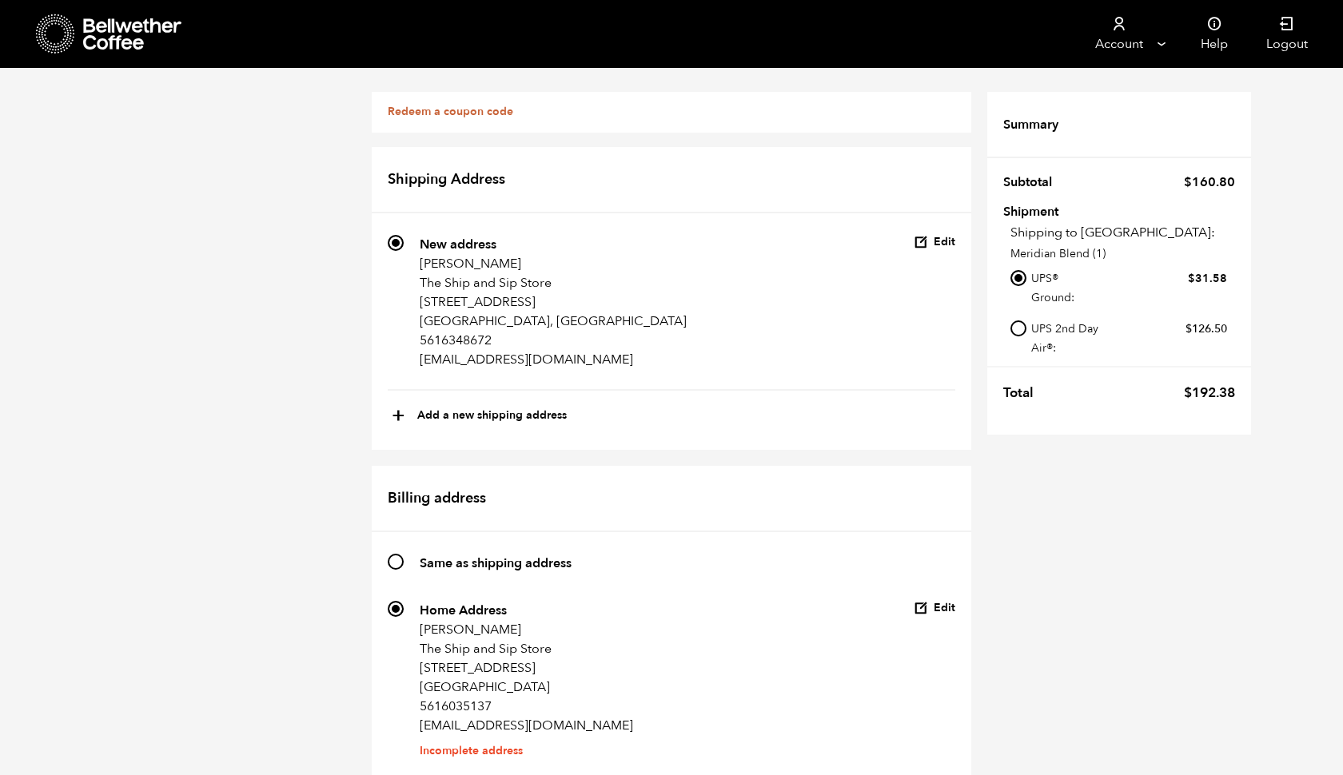
click at [429, 114] on link "Redeem a coupon code" at bounding box center [451, 111] width 126 height 15
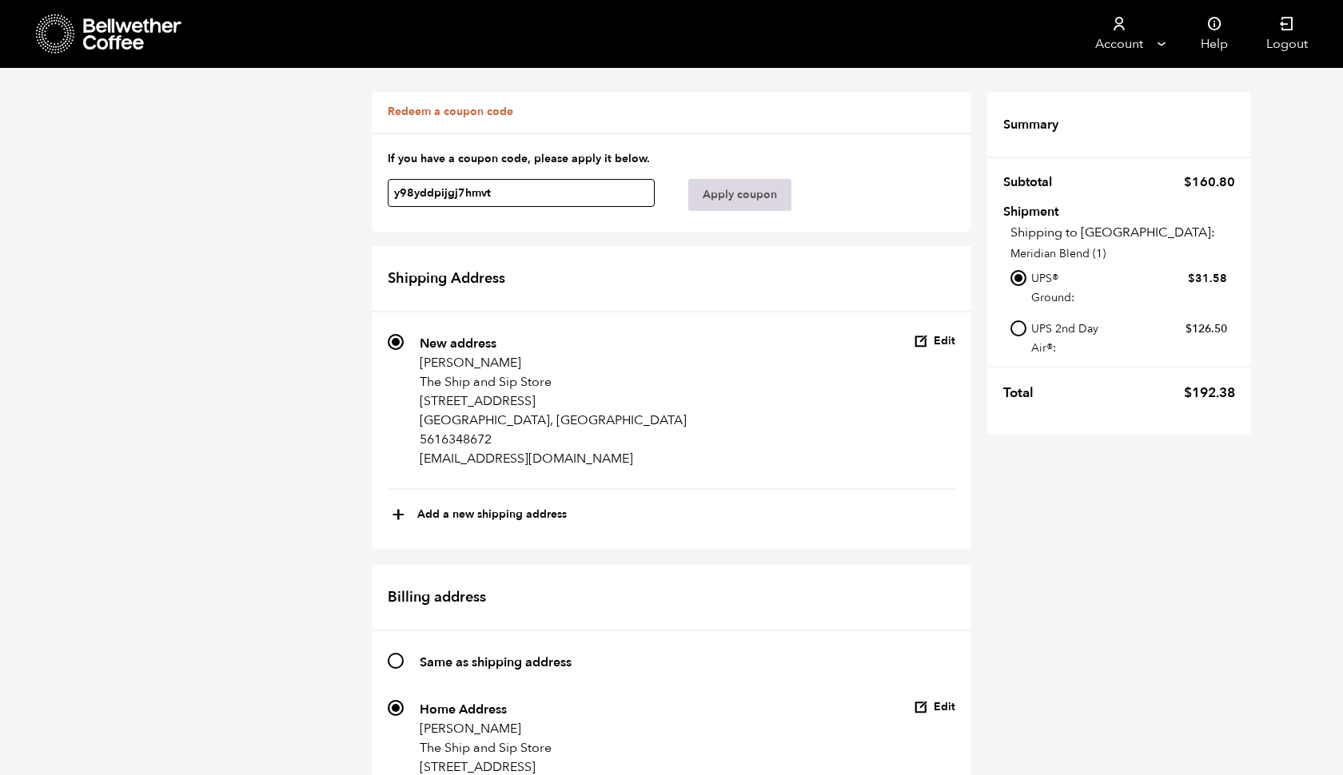
type input "y98yddpijgj7hmvt"
click at [733, 201] on button "Apply coupon" at bounding box center [739, 195] width 103 height 32
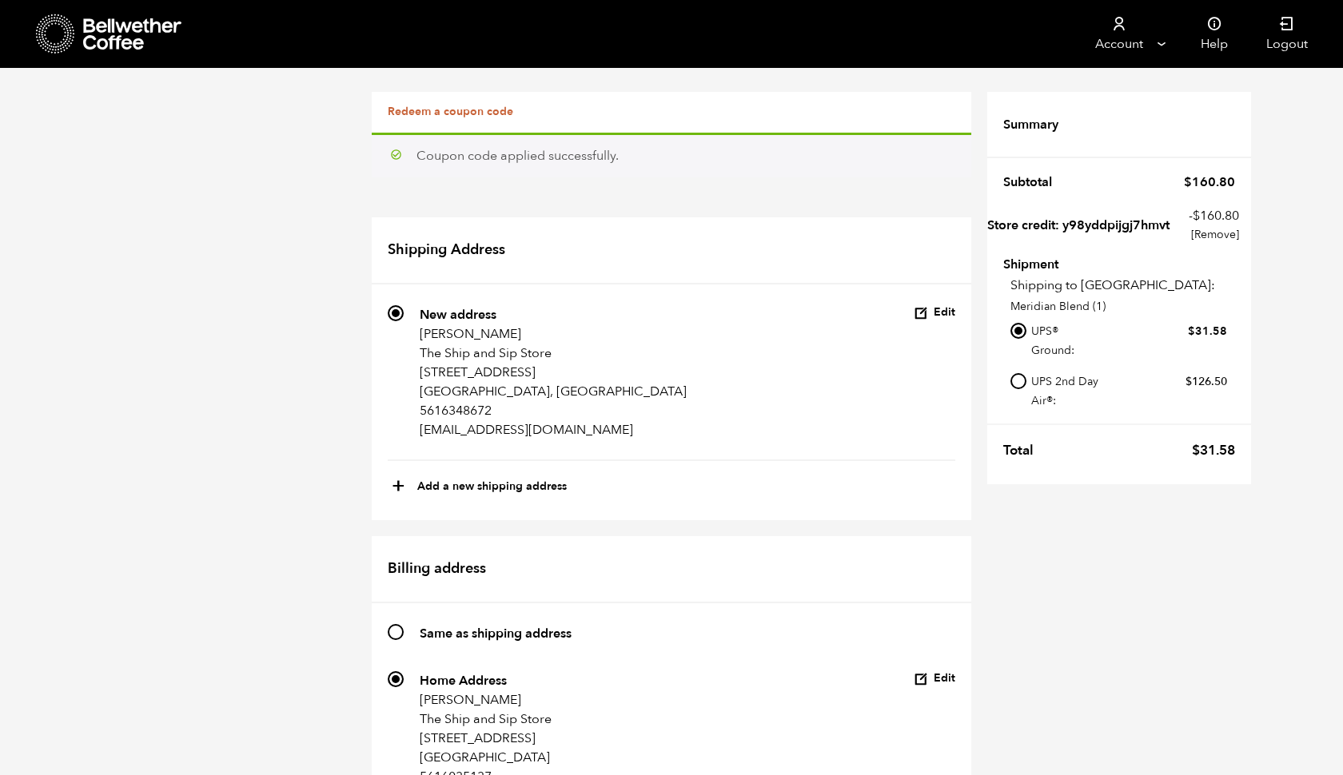
click at [1226, 234] on link "[Remove]" at bounding box center [1214, 234] width 50 height 19
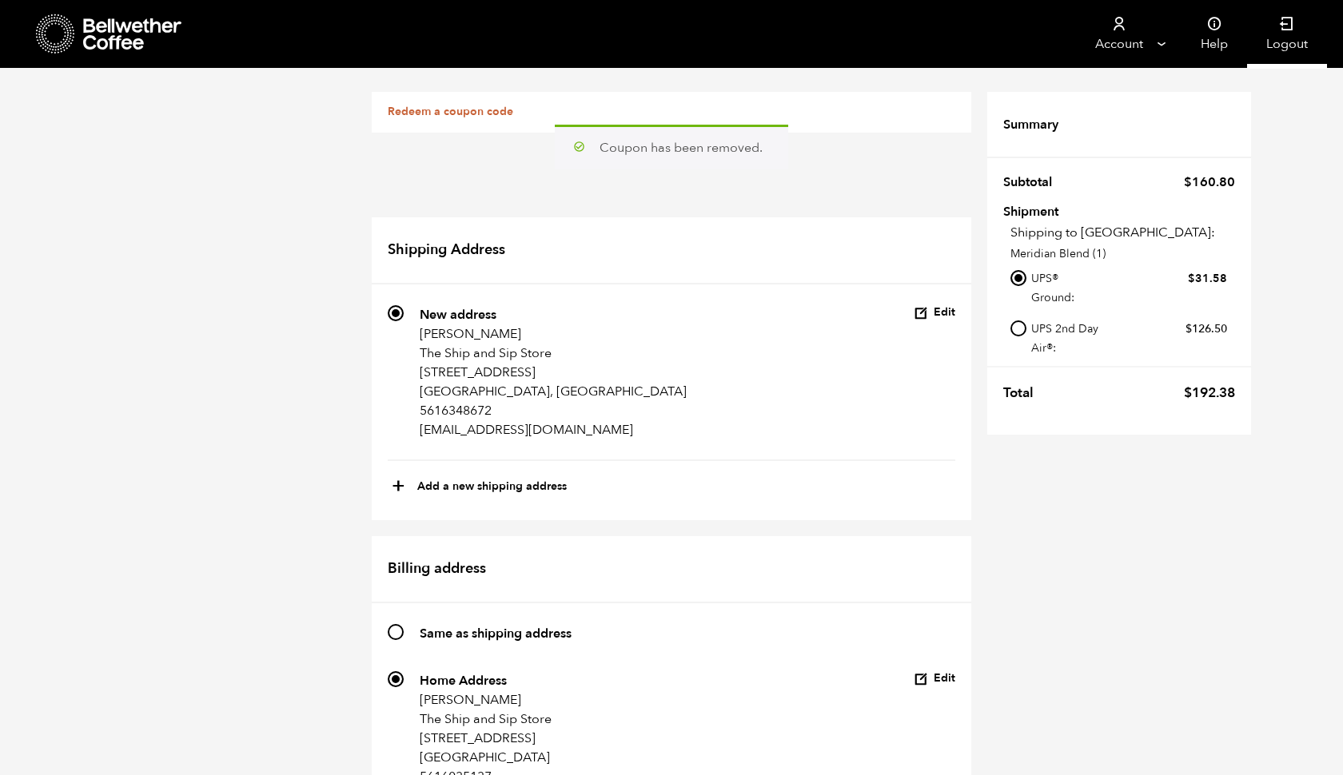
click at [1291, 47] on link "Logout" at bounding box center [1287, 34] width 80 height 68
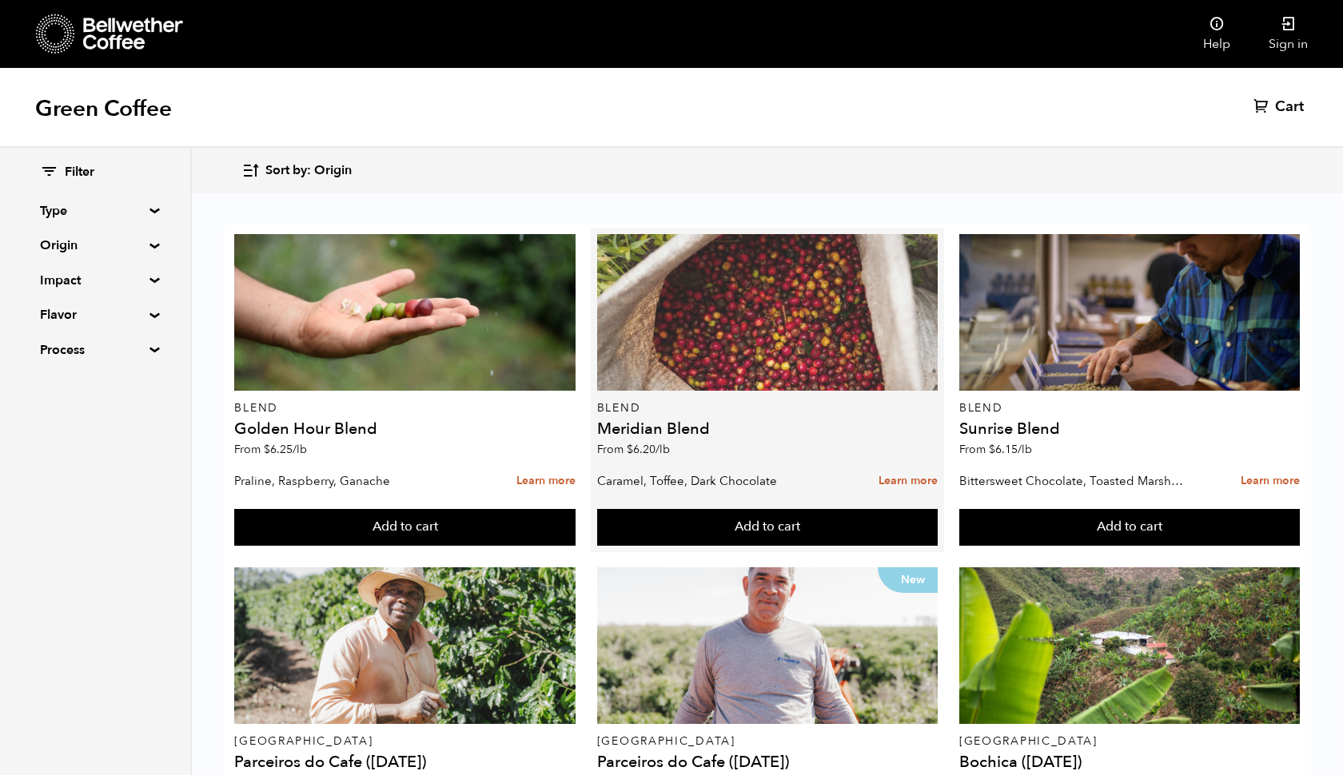
click at [790, 323] on div at bounding box center [767, 312] width 341 height 157
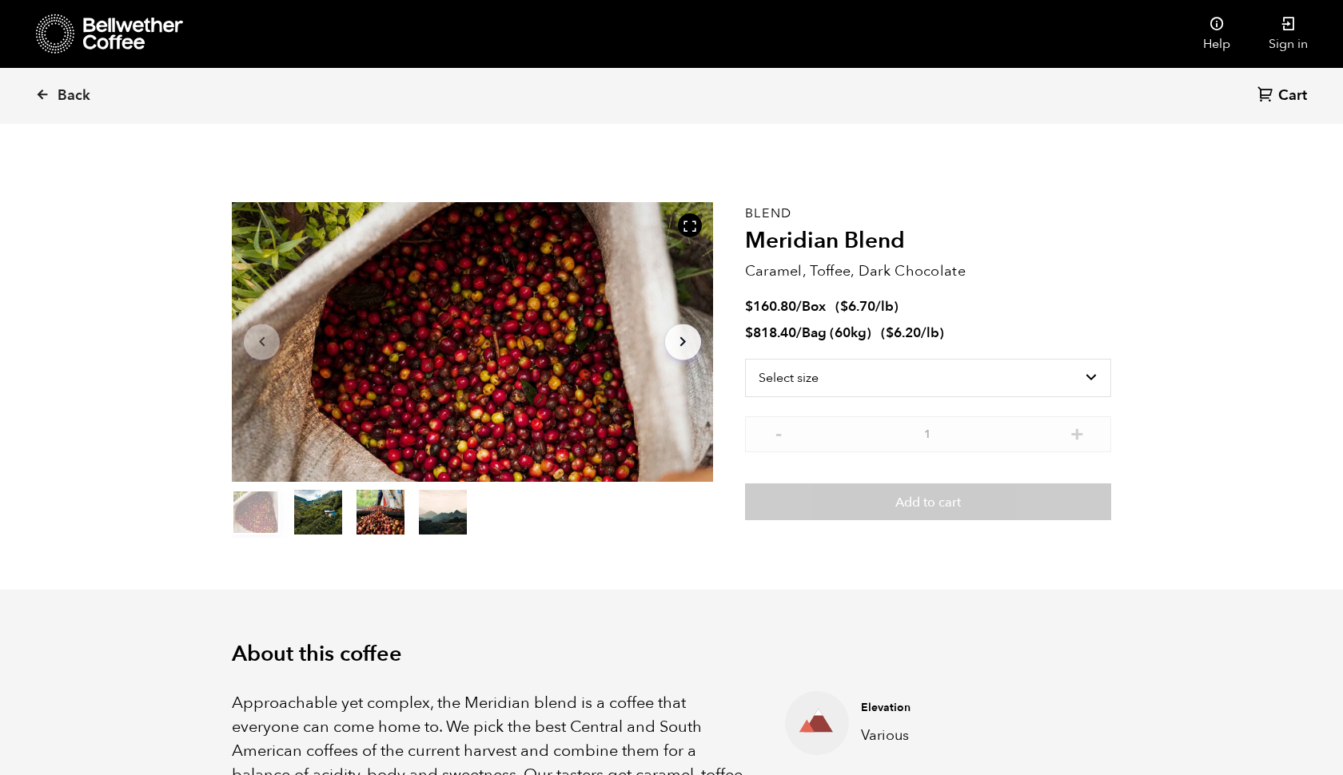
scroll to position [696, 851]
select select "box"
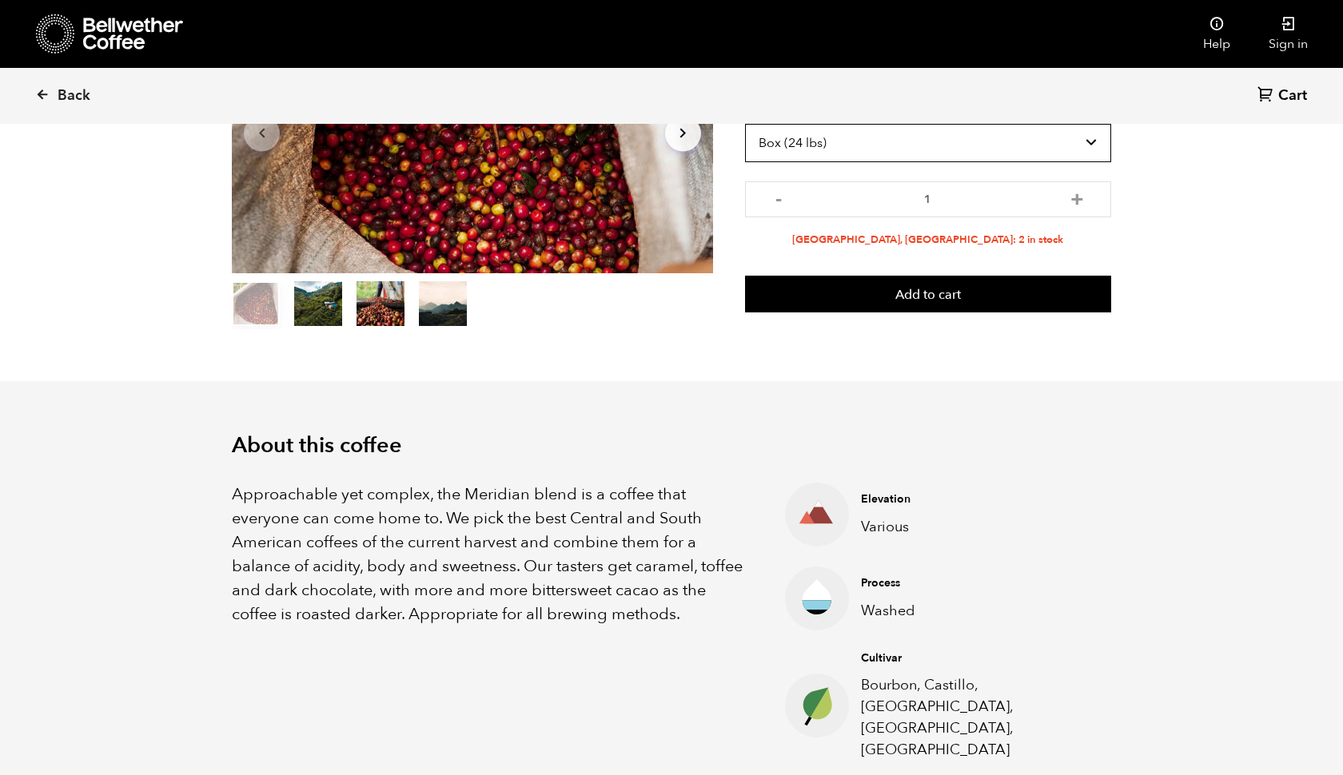
scroll to position [209, 0]
